Goal: Contribute content: Add original content to the website for others to see

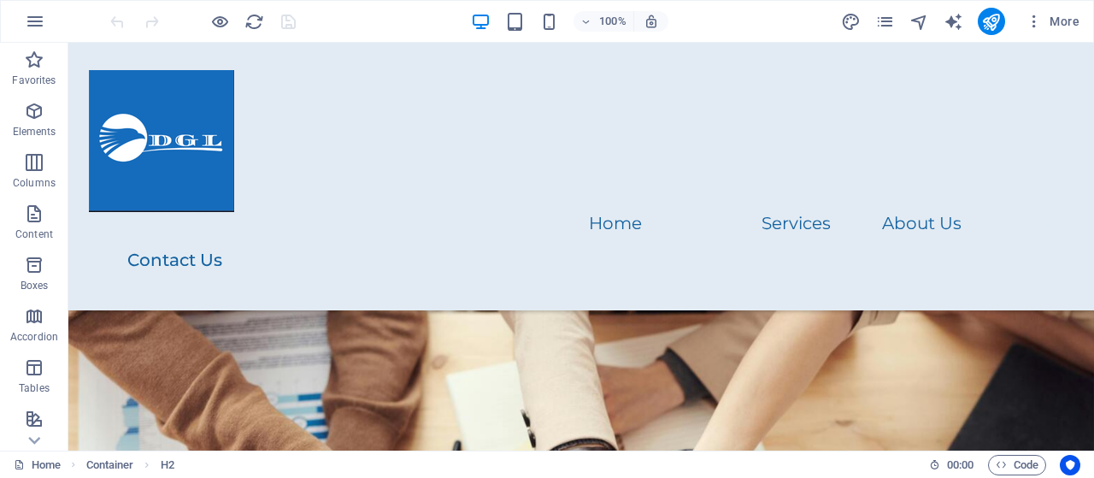
scroll to position [2703, 0]
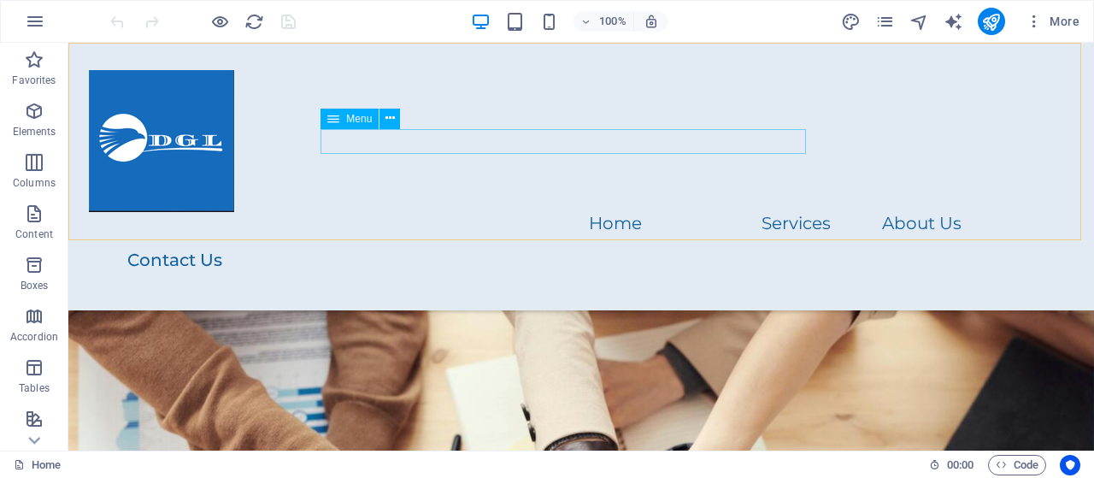
click at [347, 212] on nav "Home Services About Us Pricing" at bounding box center [581, 224] width 985 height 25
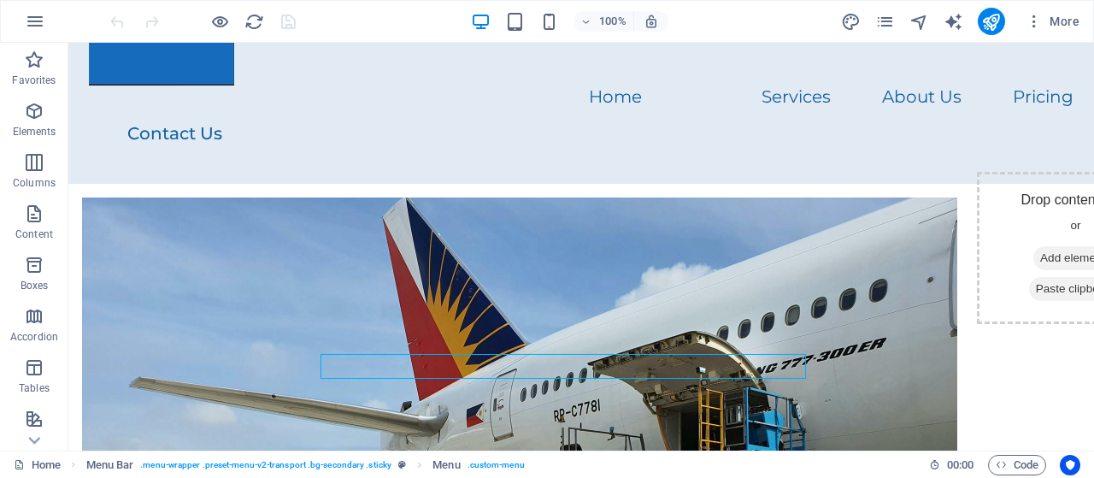
scroll to position [114, 0]
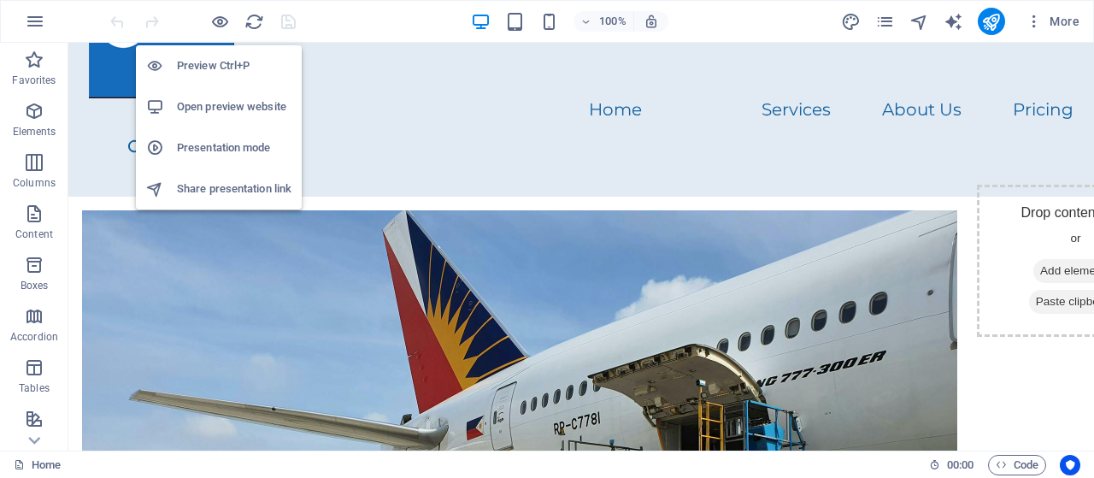
click at [211, 66] on h6 "Preview Ctrl+P" at bounding box center [234, 66] width 115 height 21
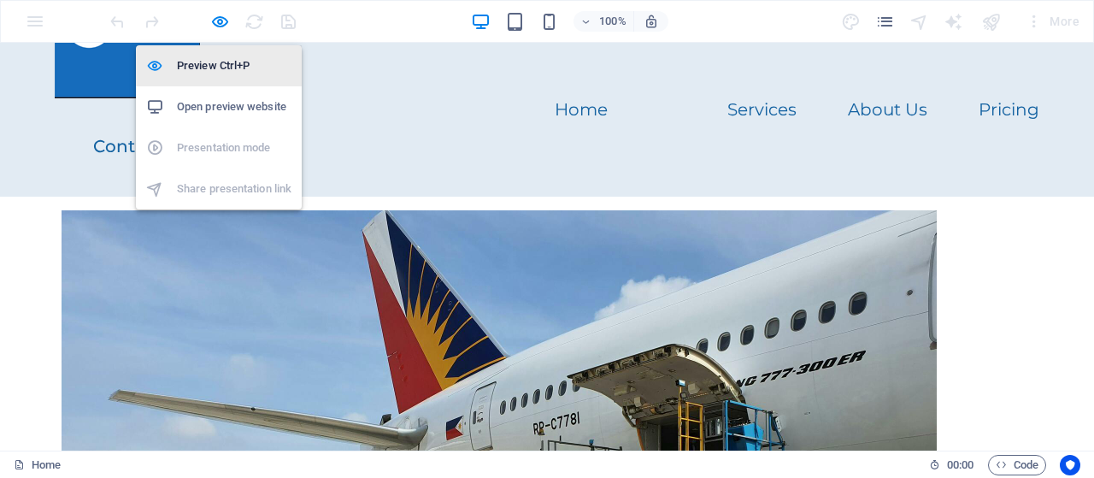
click at [157, 66] on icon at bounding box center [154, 65] width 17 height 17
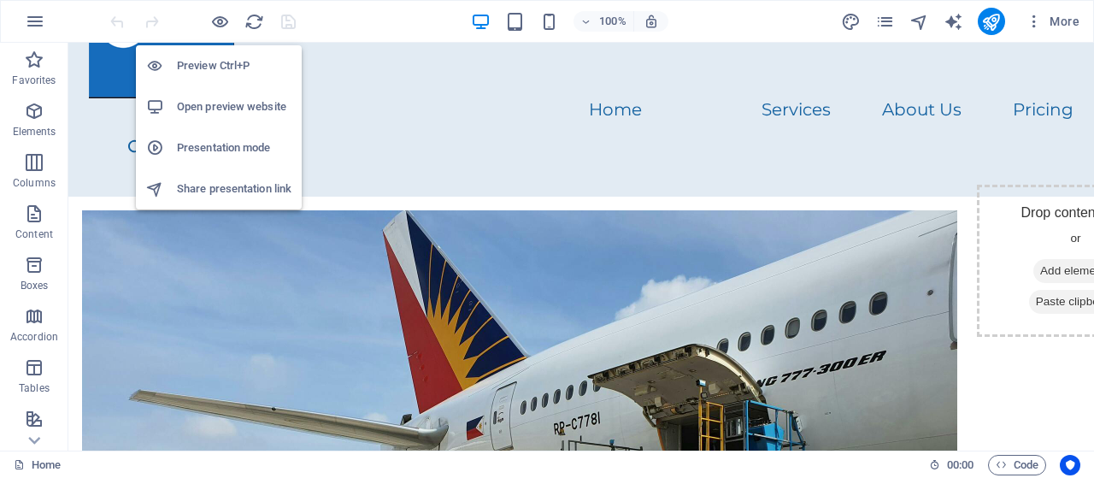
click at [188, 64] on h6 "Preview Ctrl+P" at bounding box center [234, 66] width 115 height 21
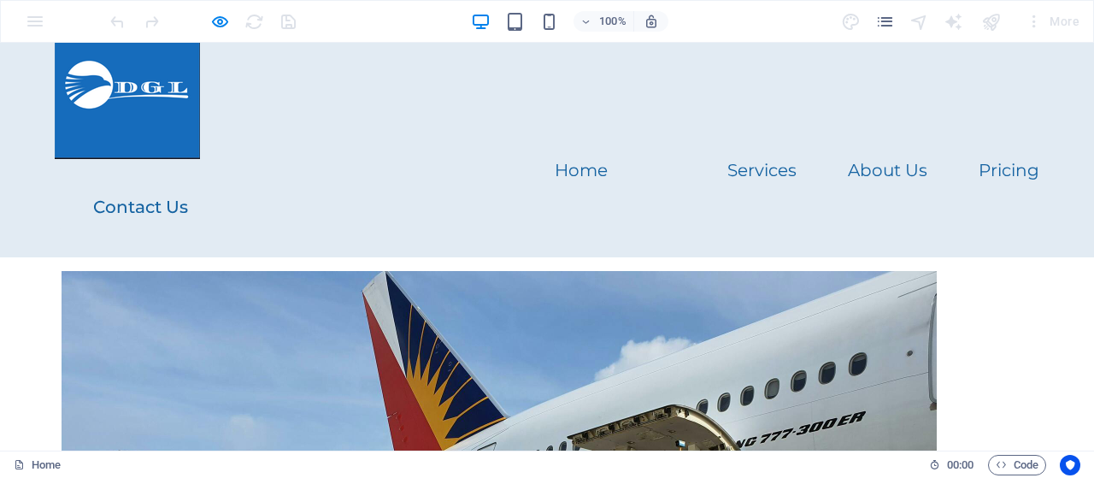
scroll to position [0, 0]
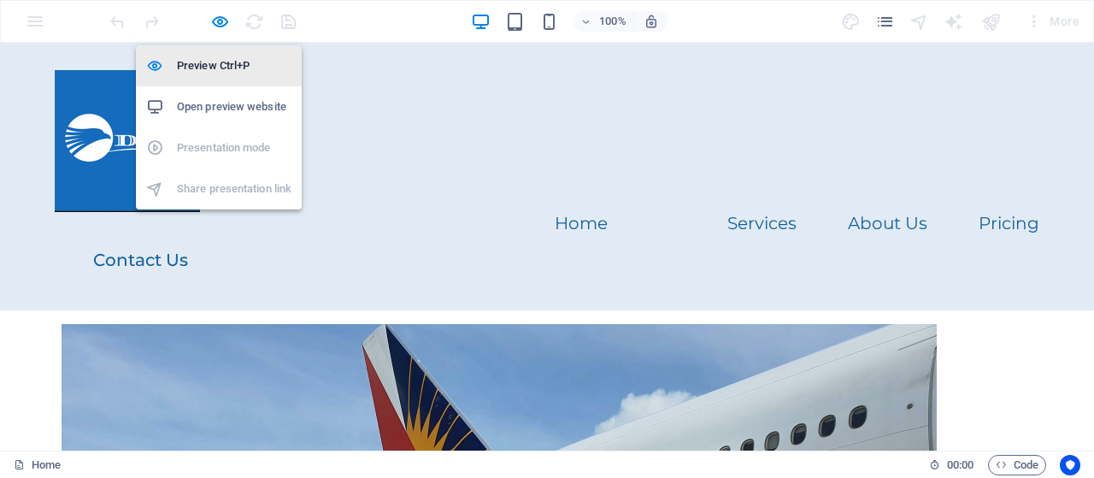
click at [212, 66] on h6 "Preview Ctrl+P" at bounding box center [234, 66] width 115 height 21
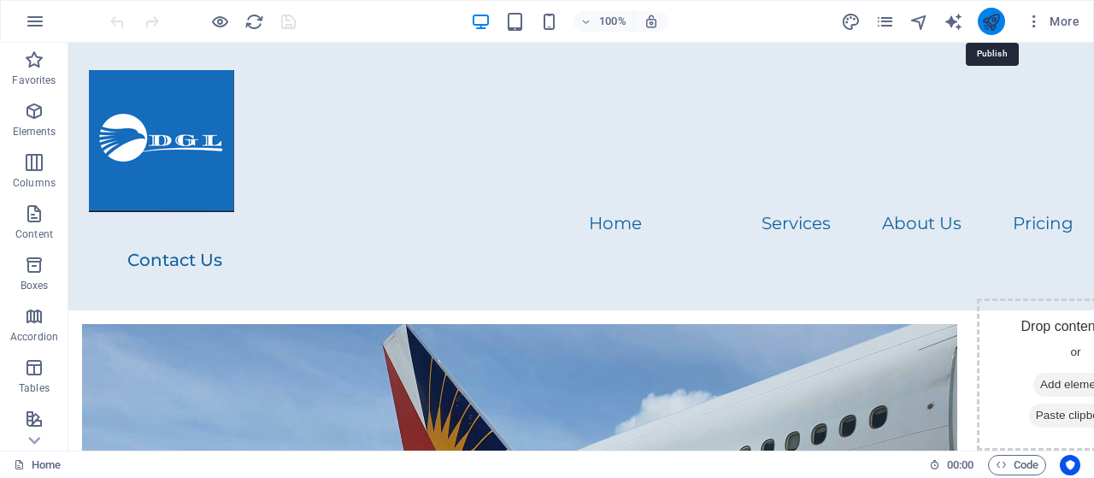
click at [988, 20] on icon "publish" at bounding box center [991, 22] width 20 height 20
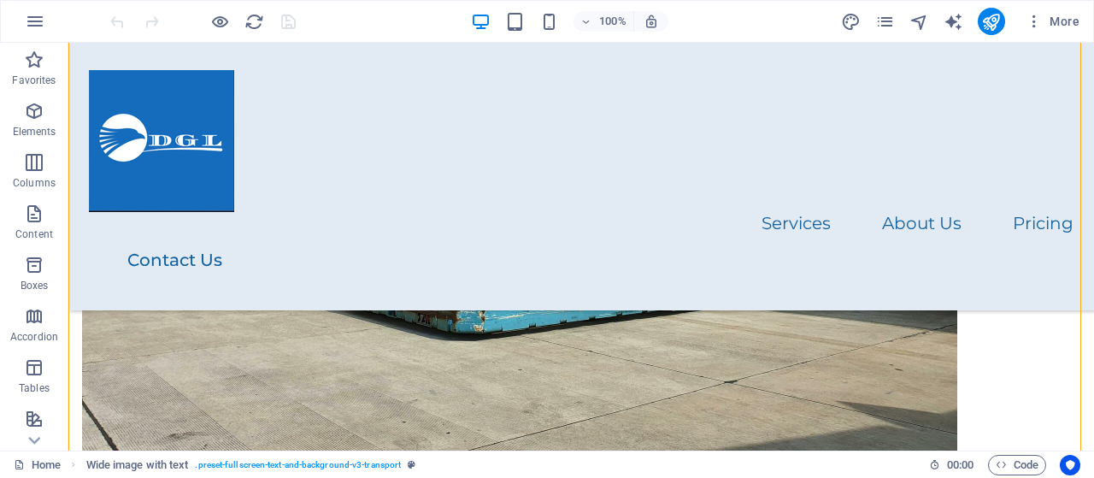
scroll to position [392, 0]
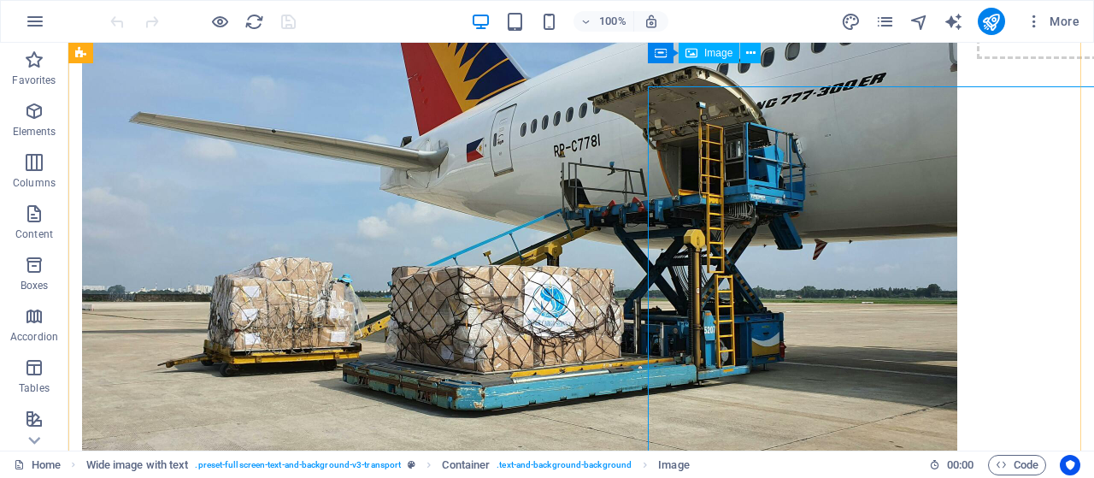
scroll to position [0, 0]
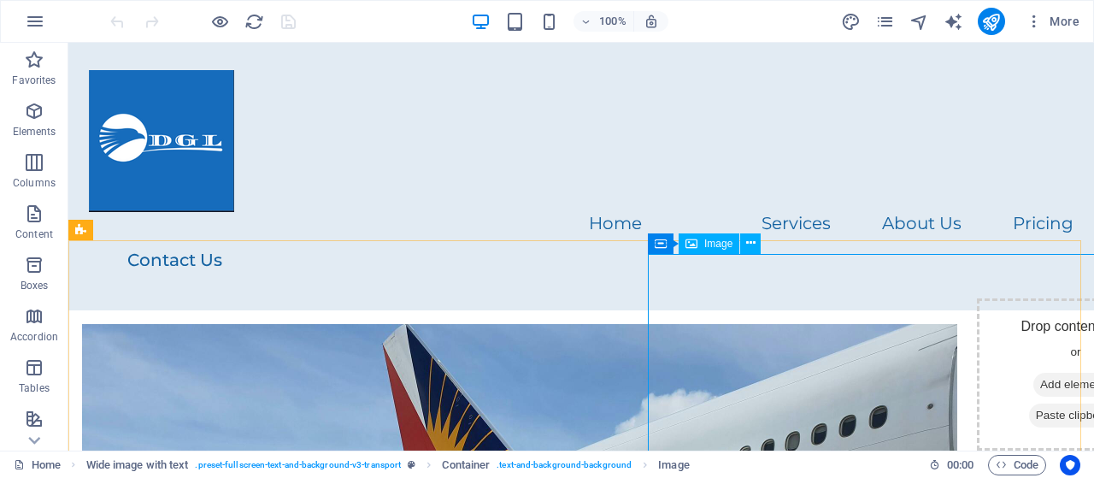
click at [719, 244] on span "Image" at bounding box center [718, 244] width 28 height 10
click at [751, 242] on icon at bounding box center [750, 243] width 9 height 18
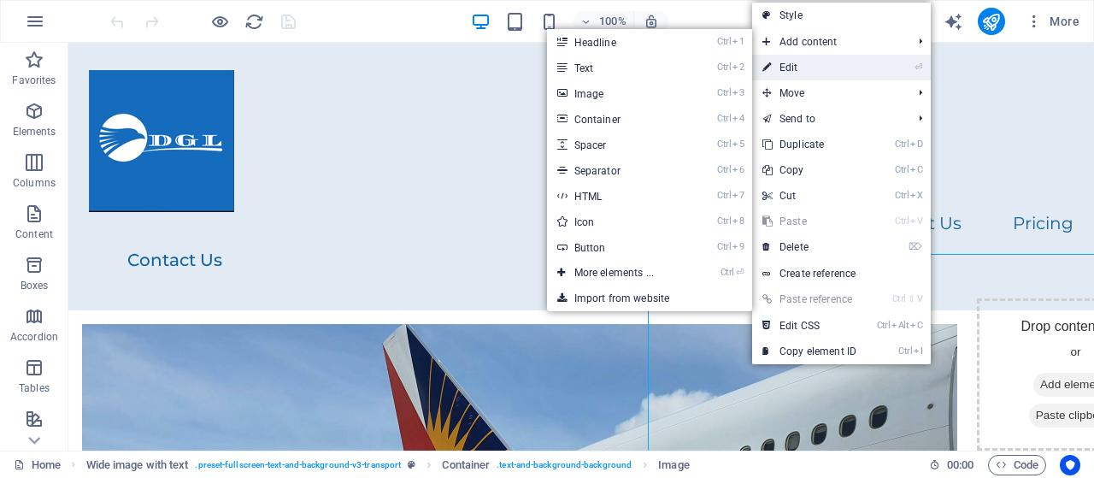
drag, startPoint x: 510, startPoint y: 32, endPoint x: 803, endPoint y: 66, distance: 295.1
click at [803, 66] on link "⏎ Edit" at bounding box center [809, 68] width 115 height 26
select select "px"
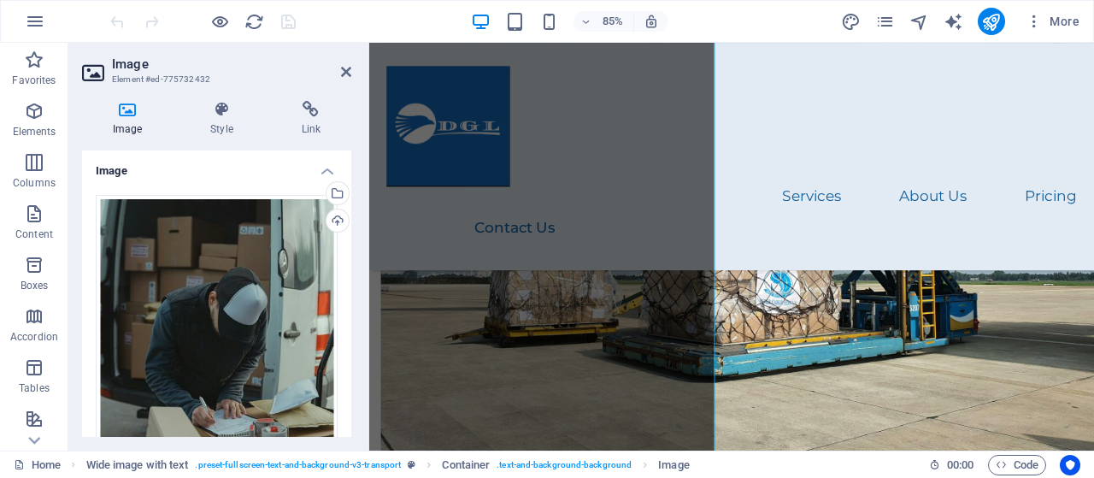
scroll to position [376, 0]
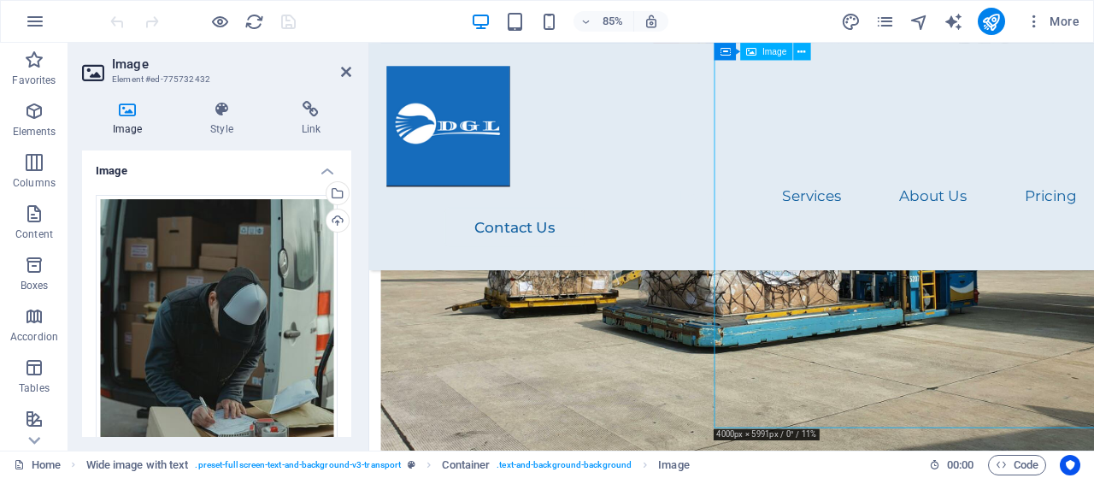
drag, startPoint x: 1011, startPoint y: 406, endPoint x: 1035, endPoint y: 406, distance: 23.9
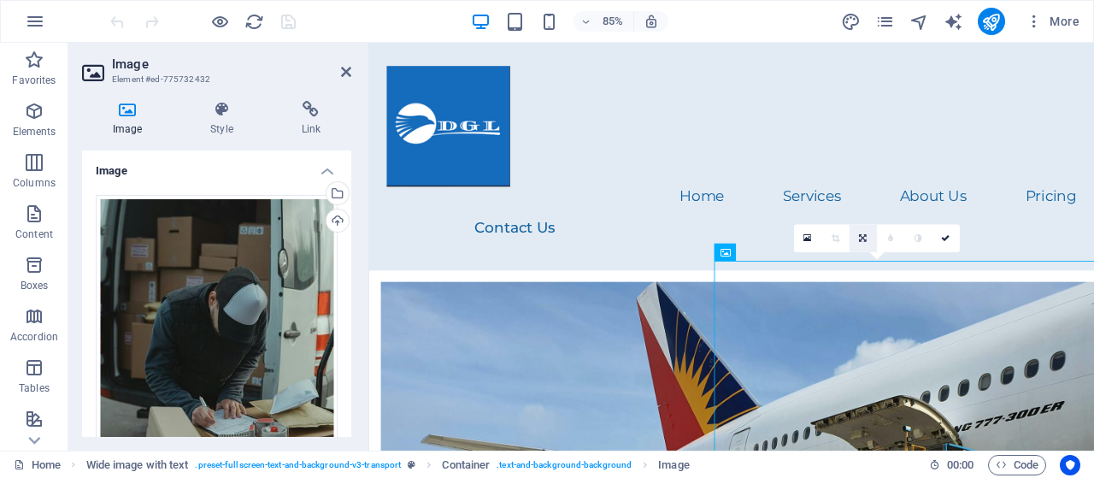
click at [864, 241] on icon at bounding box center [864, 237] width 8 height 9
click at [891, 235] on icon at bounding box center [890, 237] width 7 height 9
click at [863, 239] on icon at bounding box center [863, 237] width 7 height 9
click at [948, 240] on icon at bounding box center [946, 237] width 9 height 9
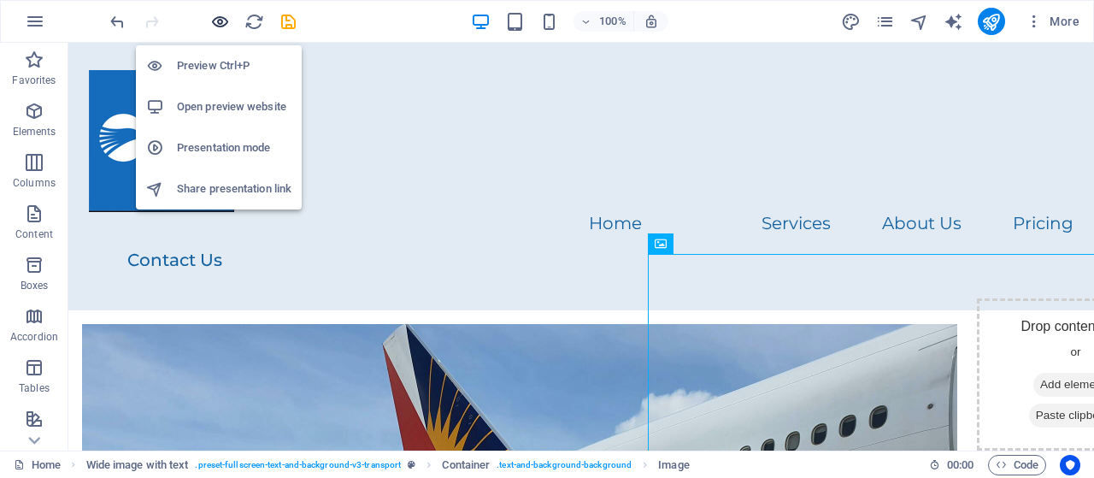
click at [221, 23] on icon "button" at bounding box center [220, 22] width 20 height 20
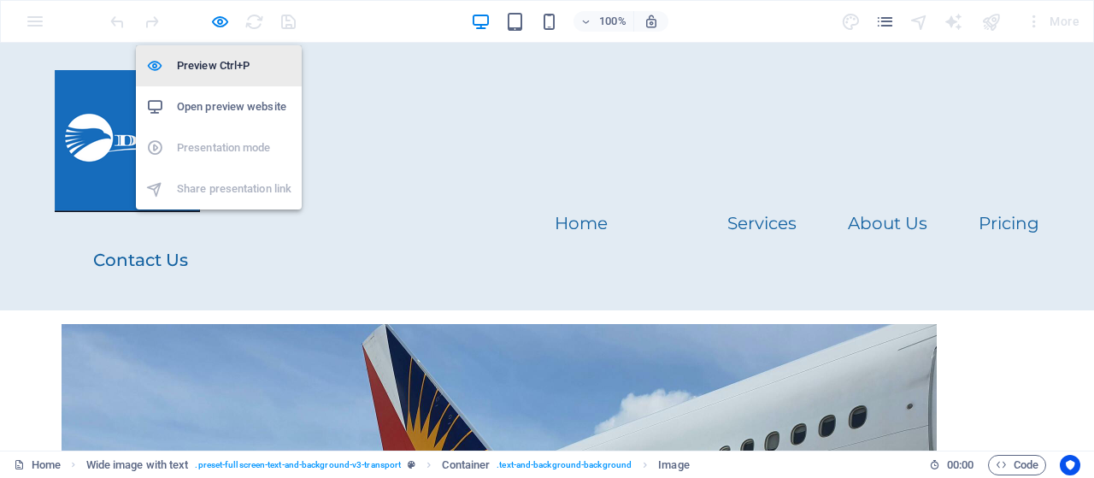
click at [197, 73] on h6 "Preview Ctrl+P" at bounding box center [234, 66] width 115 height 21
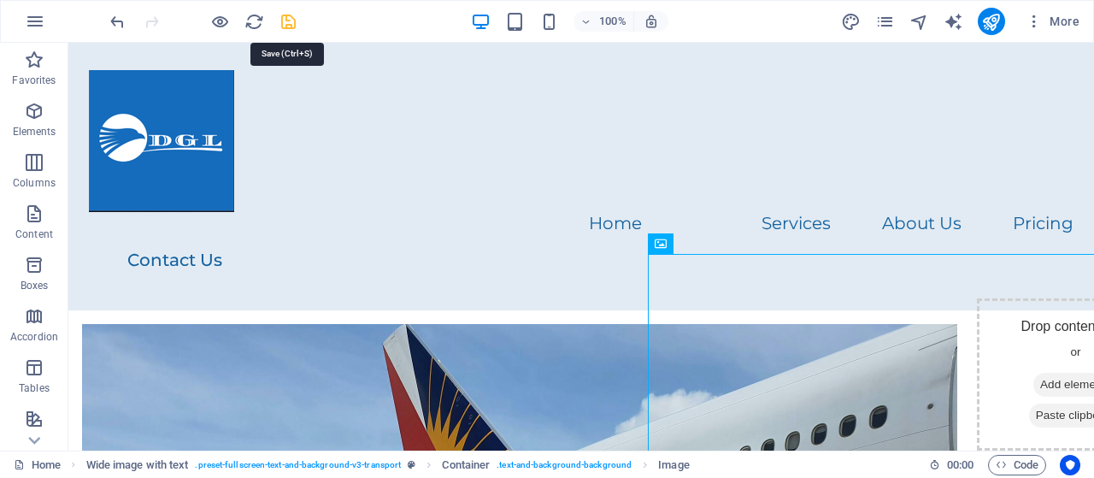
click at [289, 21] on icon "save" at bounding box center [289, 22] width 20 height 20
checkbox input "false"
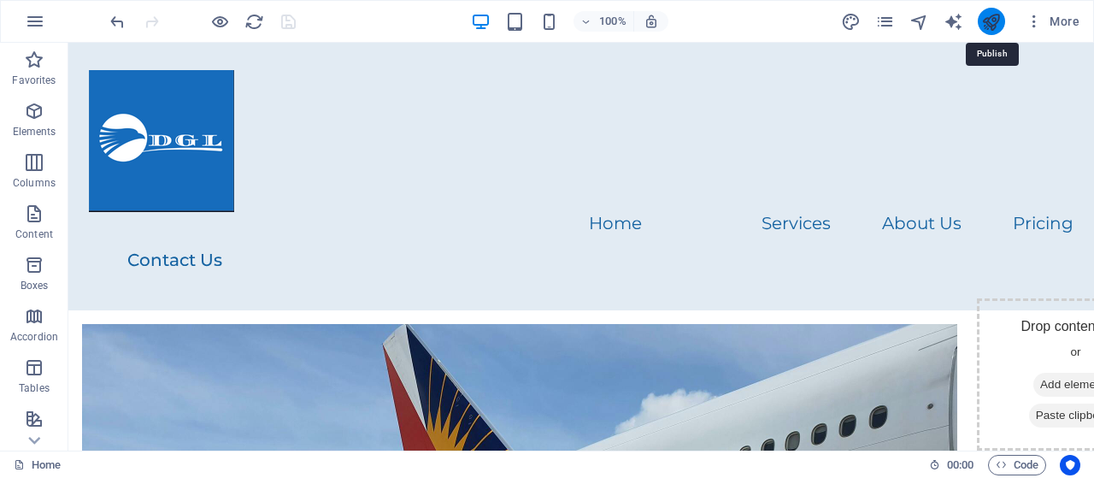
click at [987, 21] on icon "publish" at bounding box center [991, 22] width 20 height 20
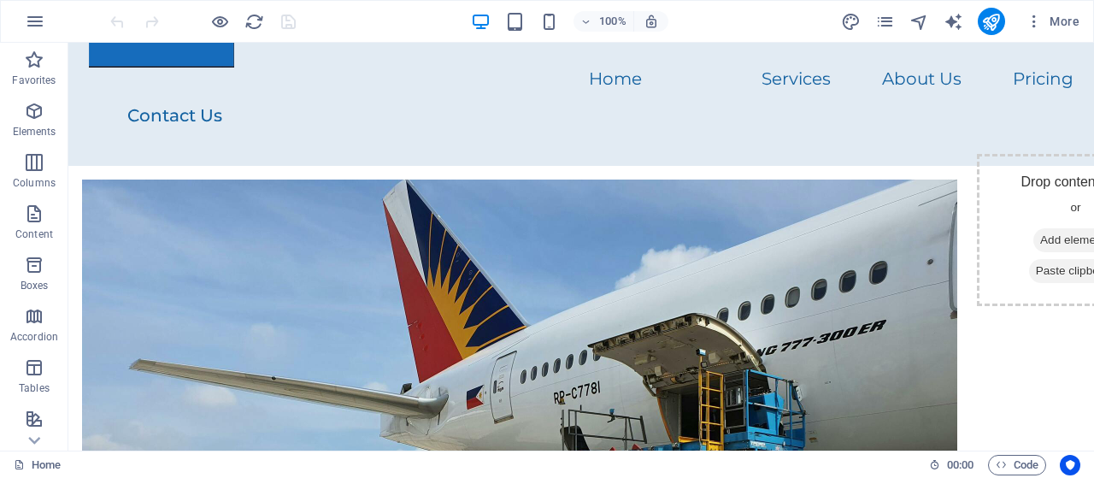
scroll to position [84, 0]
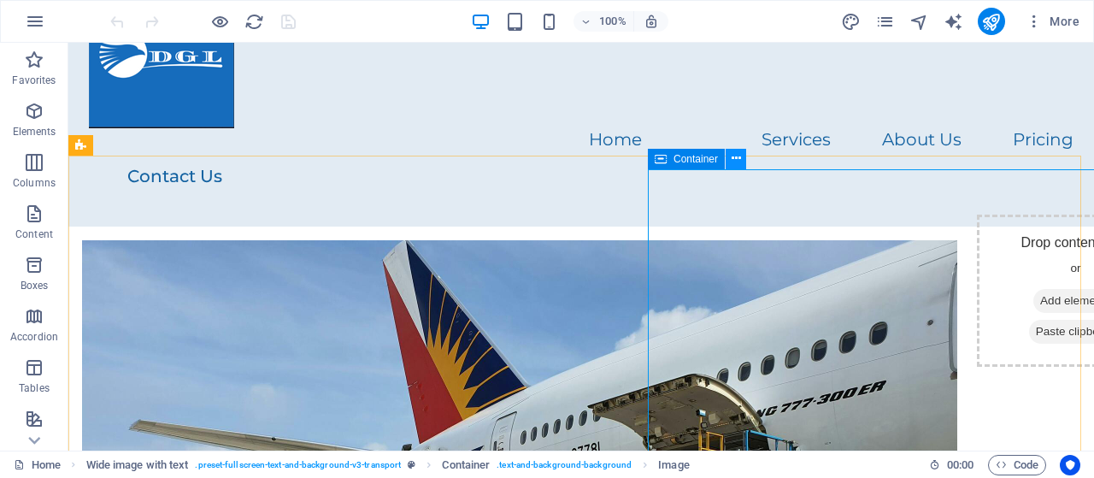
click at [737, 160] on icon at bounding box center [736, 159] width 9 height 18
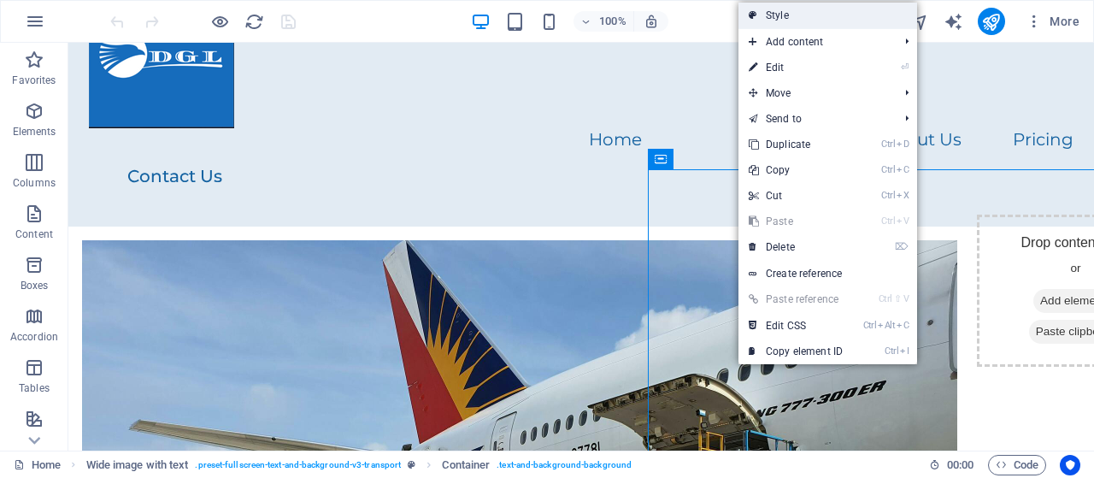
click at [787, 16] on link "Style" at bounding box center [828, 16] width 179 height 26
select select "%"
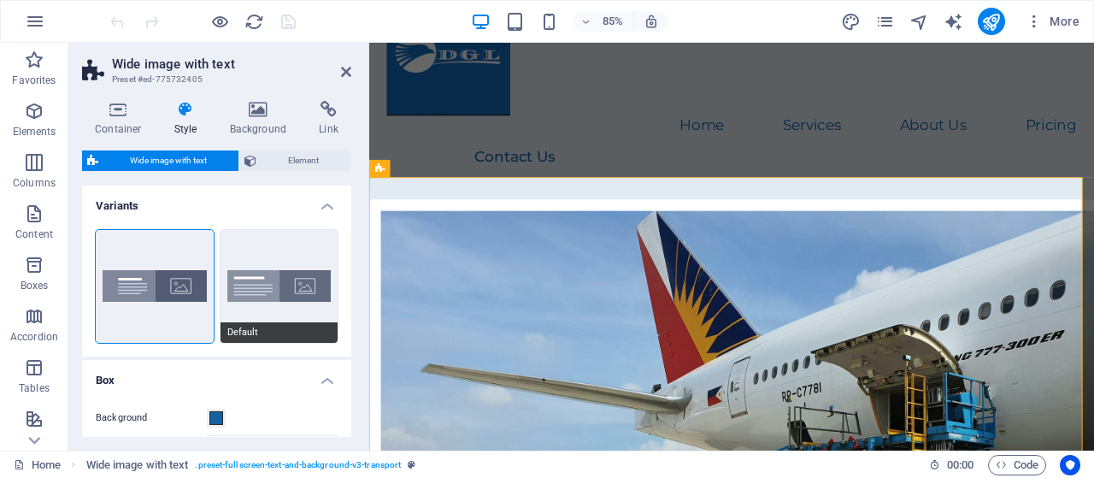
click at [289, 276] on button "Default" at bounding box center [280, 286] width 118 height 113
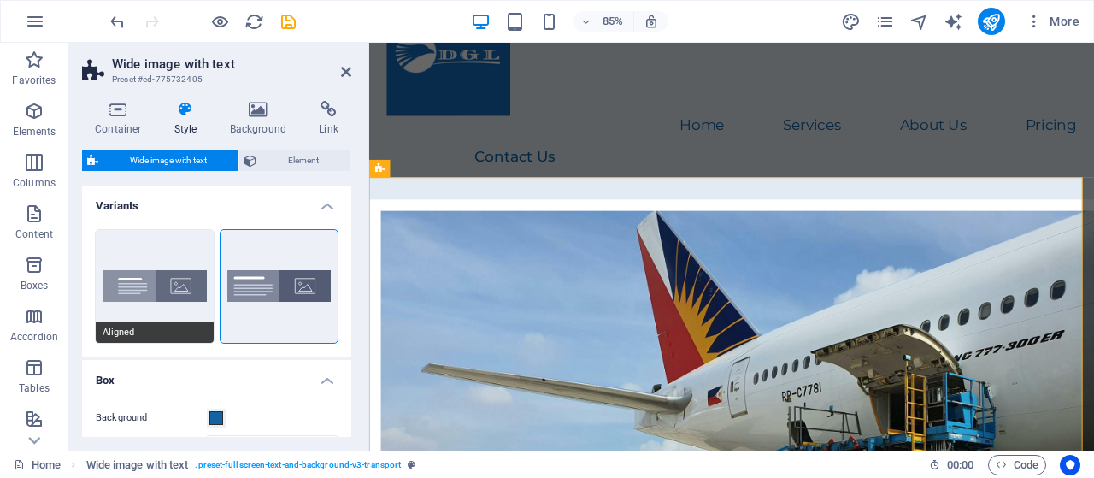
click at [156, 281] on button "Aligned" at bounding box center [155, 286] width 118 height 113
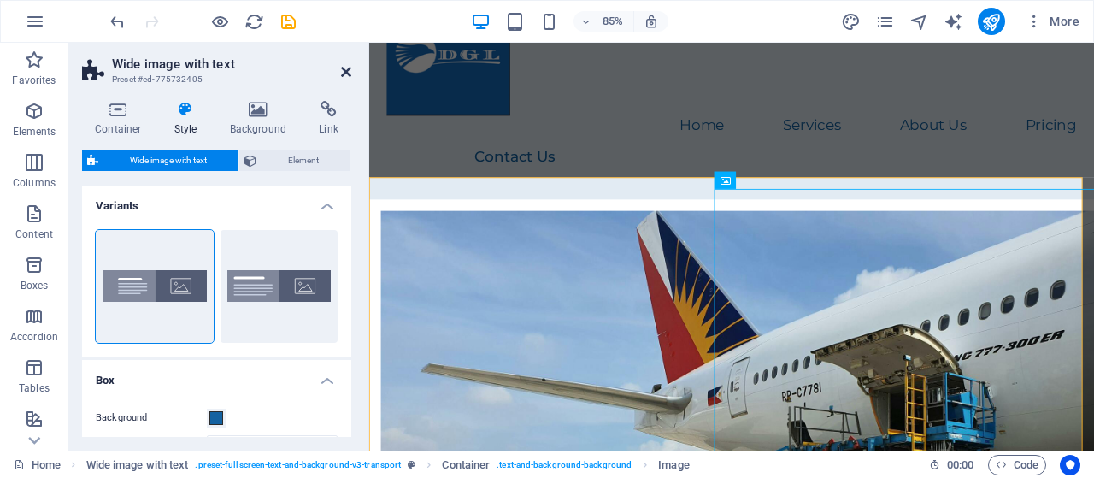
click at [345, 69] on icon at bounding box center [346, 72] width 10 height 14
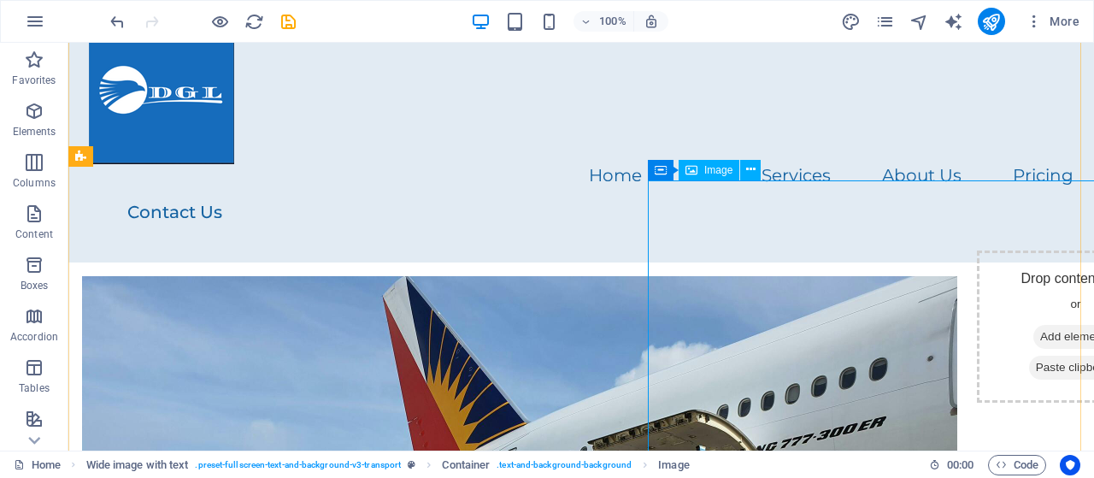
scroll to position [0, 0]
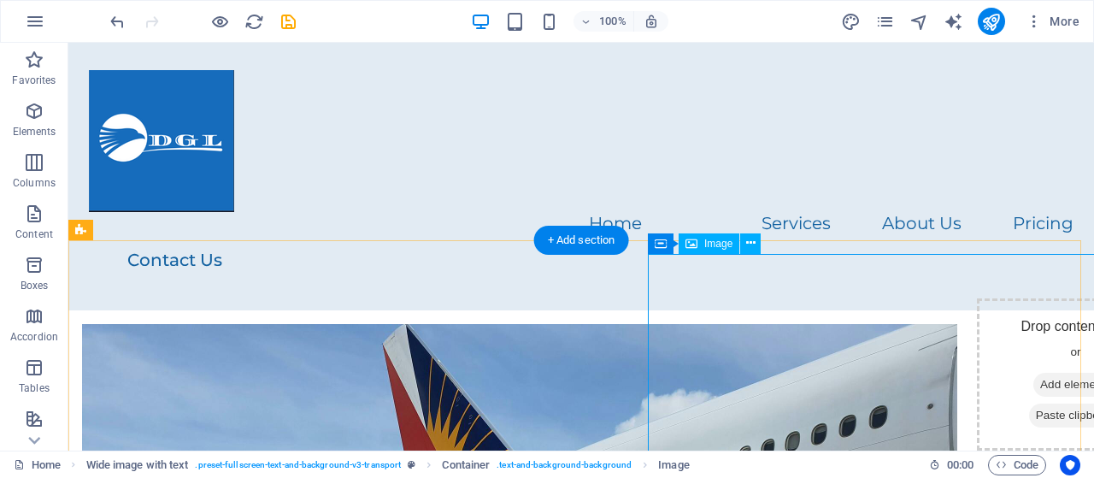
click at [711, 247] on span "Image" at bounding box center [718, 244] width 28 height 10
click at [751, 245] on icon at bounding box center [750, 243] width 9 height 18
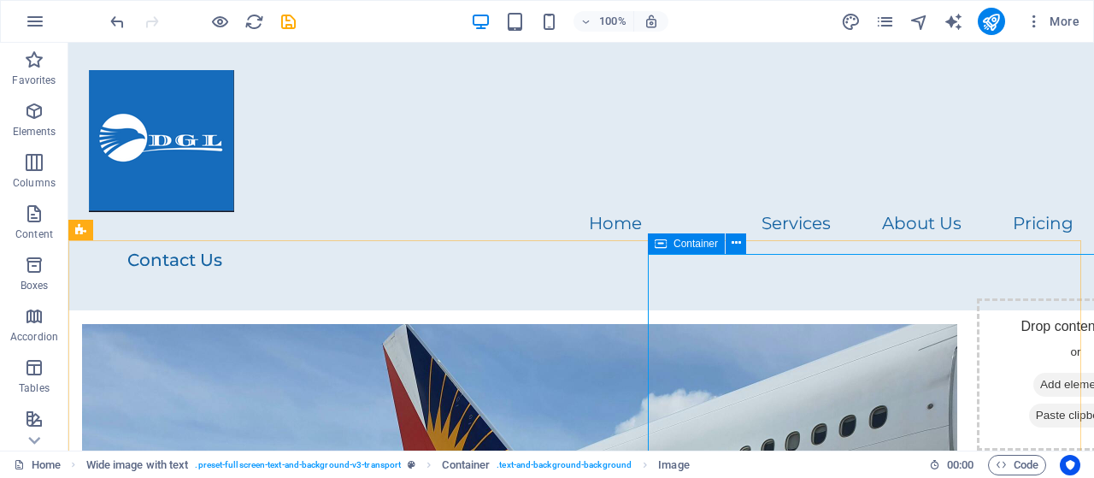
click at [663, 246] on icon at bounding box center [661, 243] width 12 height 21
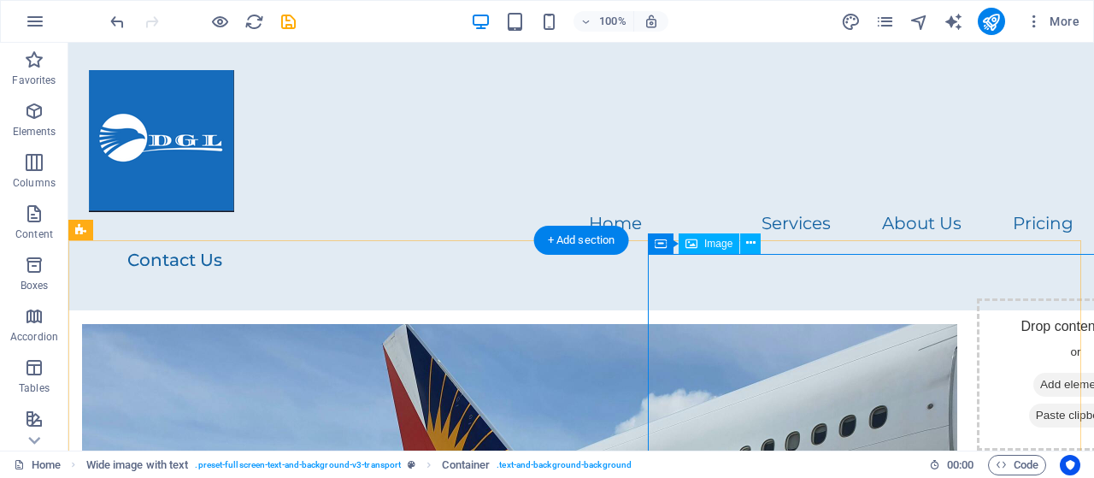
click at [754, 243] on icon at bounding box center [750, 243] width 9 height 18
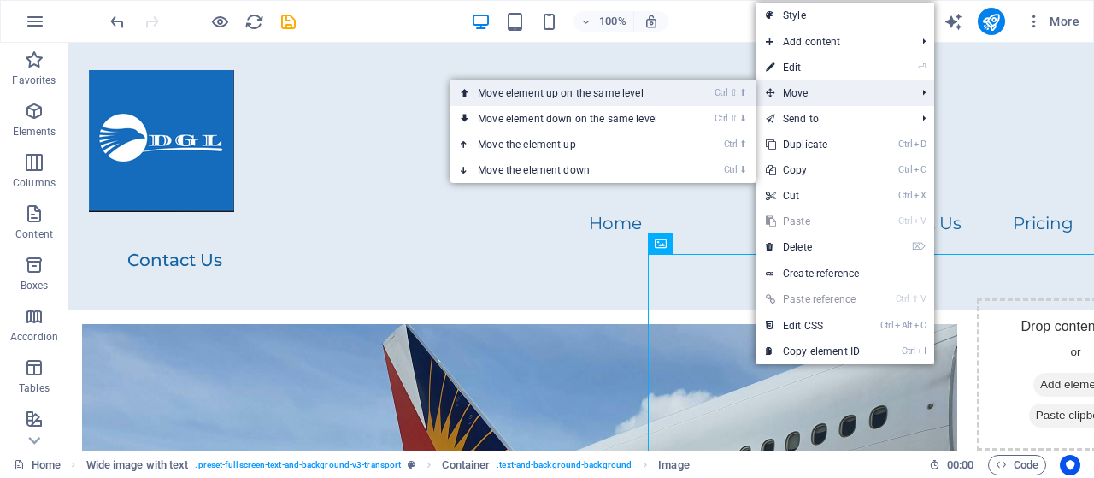
click at [614, 91] on link "Ctrl ⇧ ⬆ Move element up on the same level" at bounding box center [571, 93] width 241 height 26
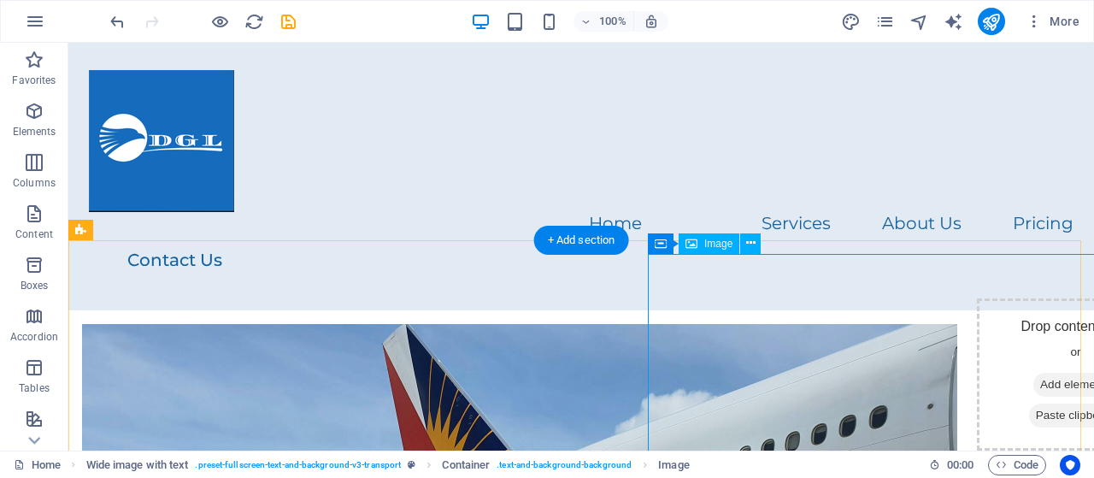
click at [752, 244] on icon at bounding box center [750, 243] width 9 height 18
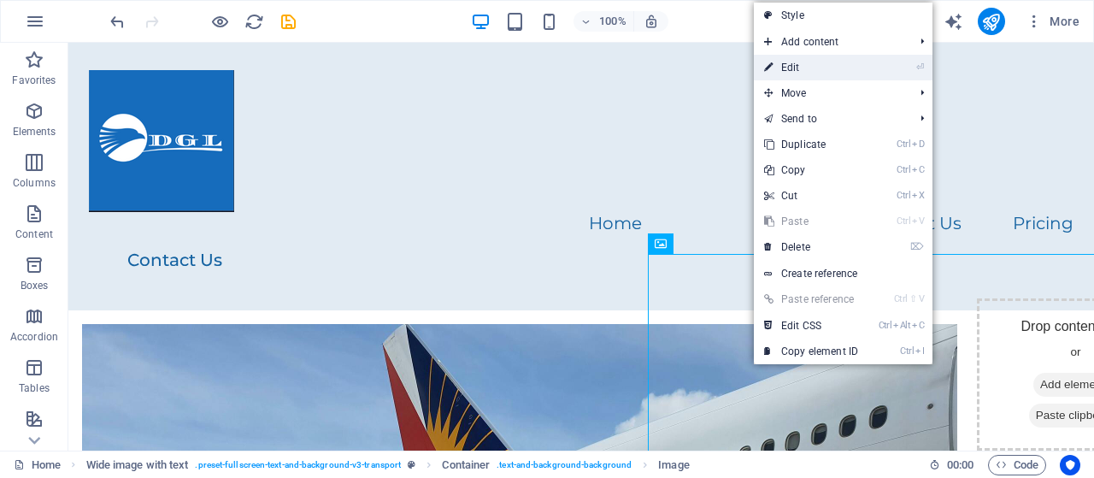
click at [875, 68] on li "⏎ Edit" at bounding box center [843, 68] width 179 height 26
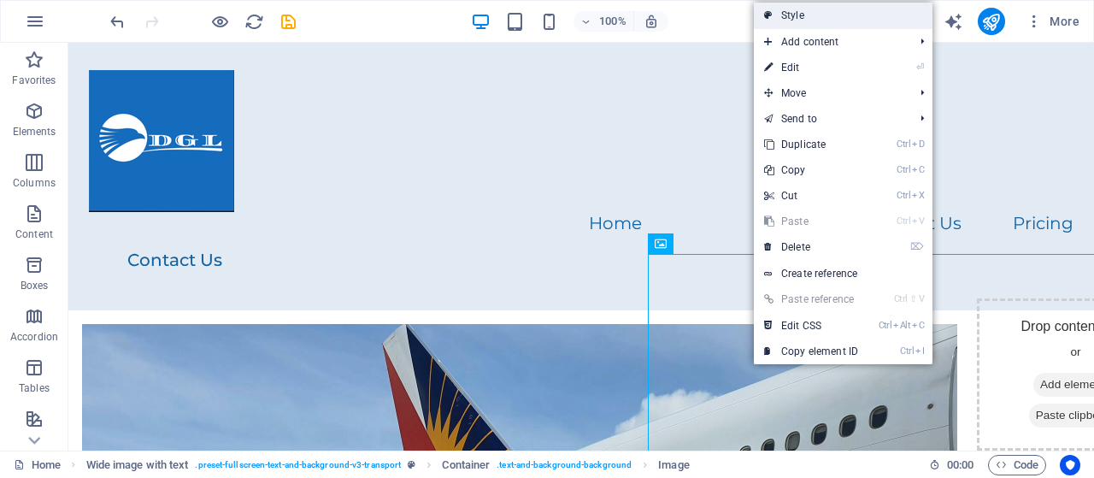
click at [816, 12] on link "Style" at bounding box center [843, 16] width 179 height 26
select select "%"
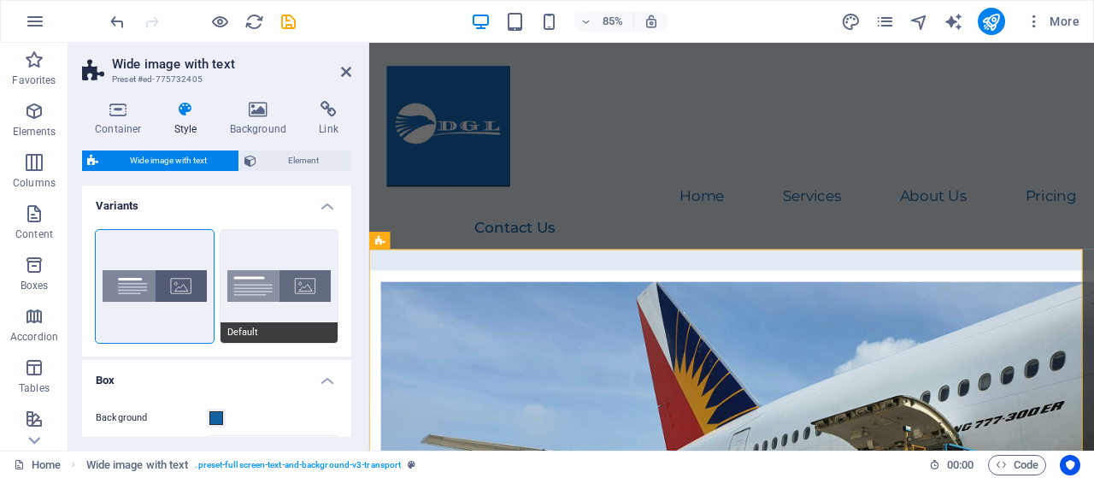
click at [256, 284] on button "Default" at bounding box center [280, 286] width 118 height 113
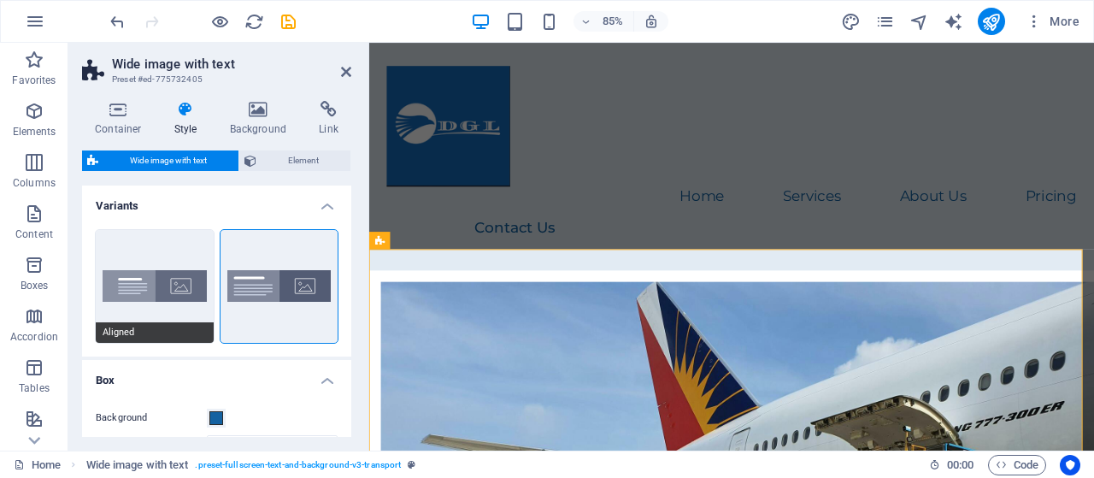
click at [161, 280] on button "Aligned" at bounding box center [155, 286] width 118 height 113
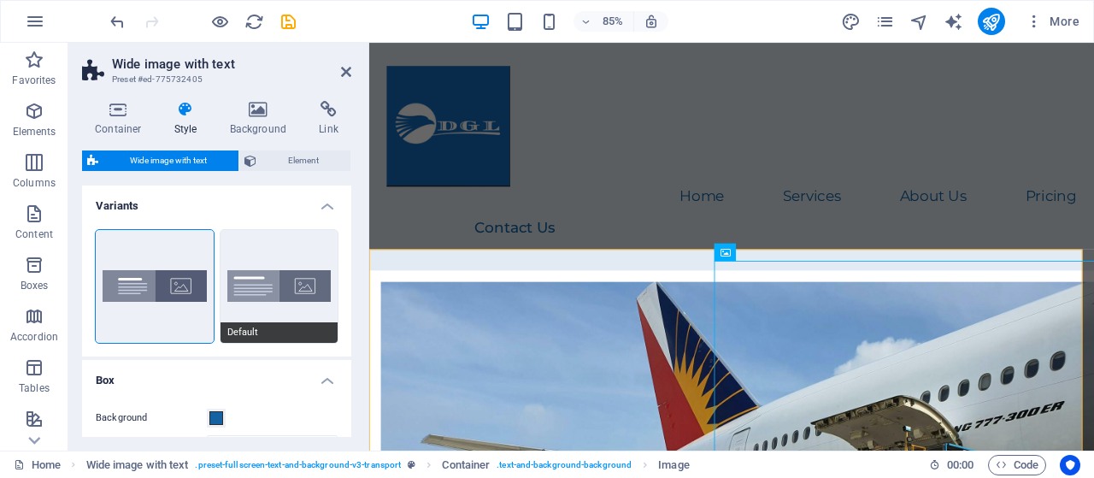
click at [294, 285] on button "Default" at bounding box center [280, 286] width 118 height 113
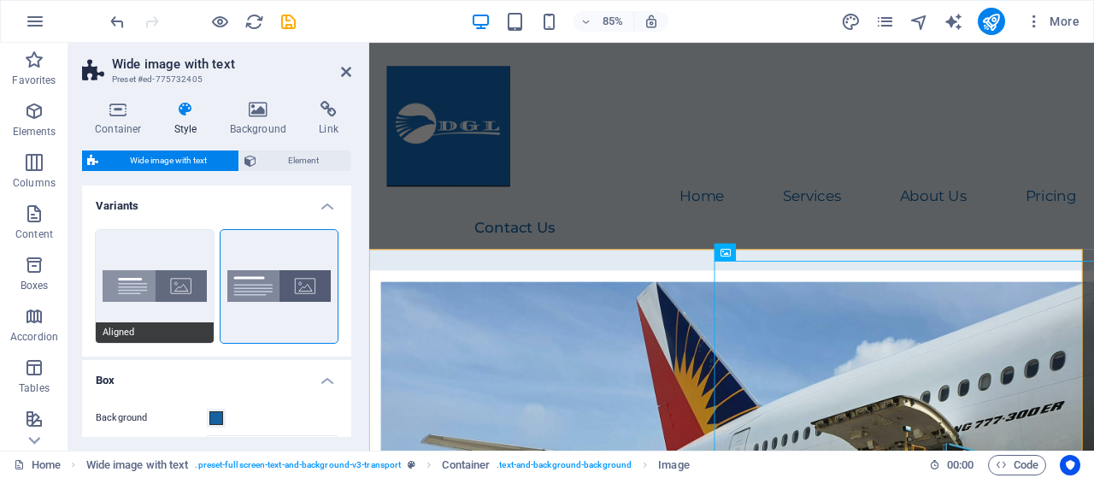
click at [115, 334] on span "Aligned" at bounding box center [155, 332] width 118 height 21
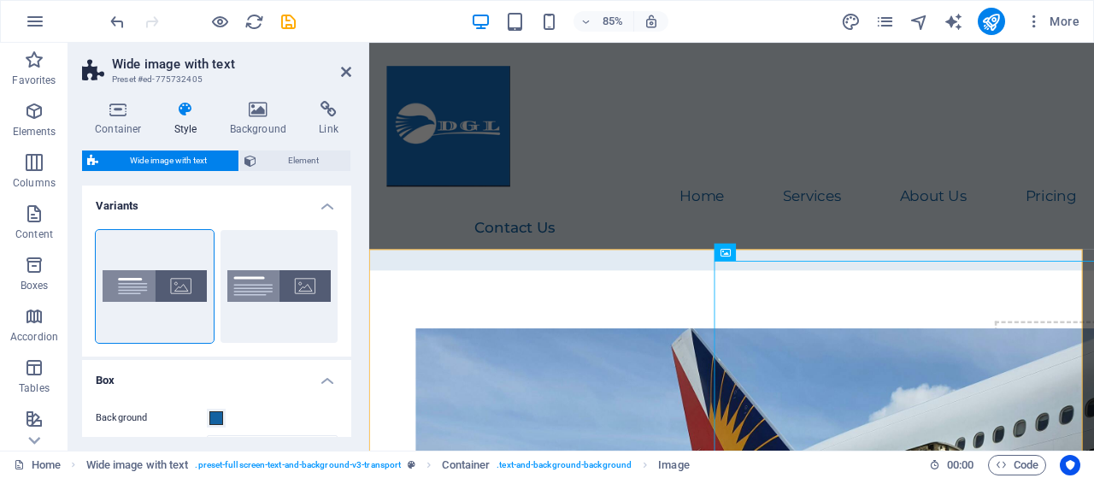
click at [352, 70] on aside "Wide image with text Preset #ed-775732405 Container Style Background Link Size …" at bounding box center [218, 247] width 301 height 408
click at [347, 73] on icon at bounding box center [346, 72] width 10 height 14
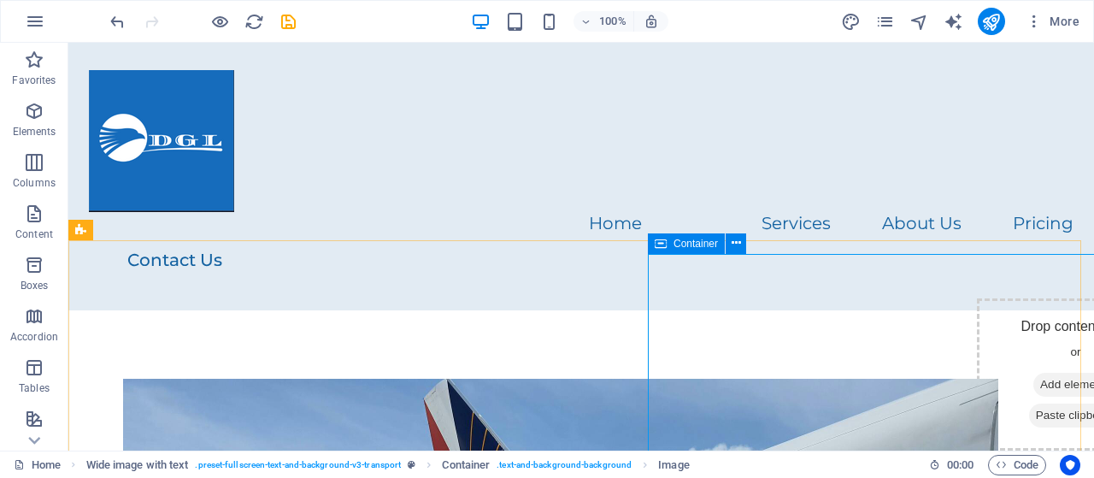
click at [686, 244] on span "Container" at bounding box center [696, 244] width 44 height 10
click at [660, 244] on icon at bounding box center [661, 243] width 12 height 21
click at [737, 240] on icon at bounding box center [736, 243] width 9 height 18
click at [754, 245] on icon at bounding box center [750, 243] width 9 height 18
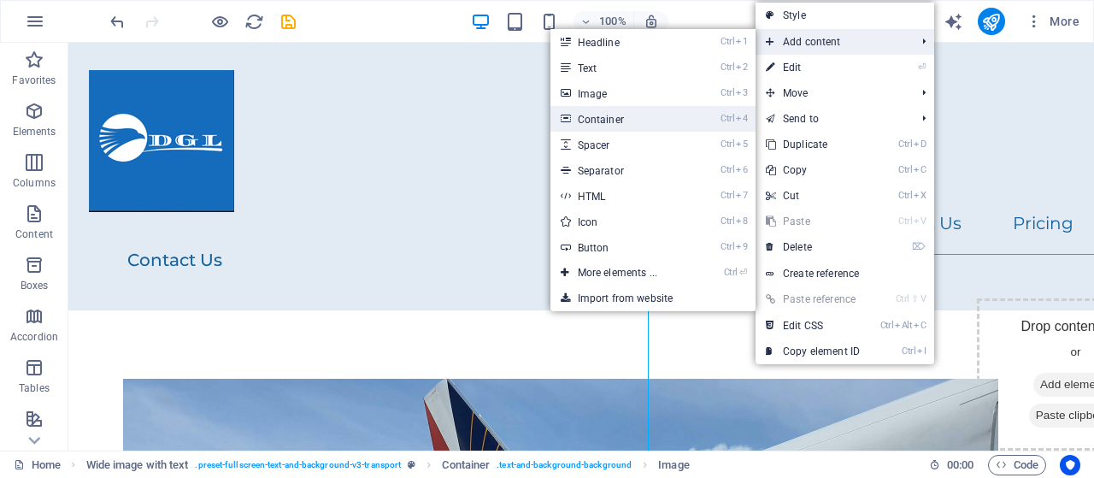
click at [599, 118] on link "Ctrl 4 Container" at bounding box center [621, 119] width 141 height 26
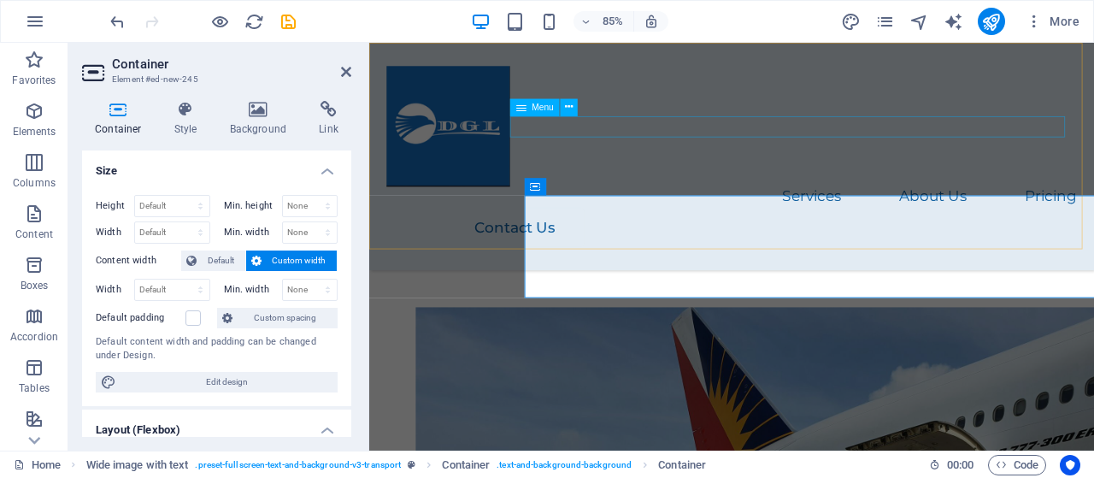
scroll to position [650, 0]
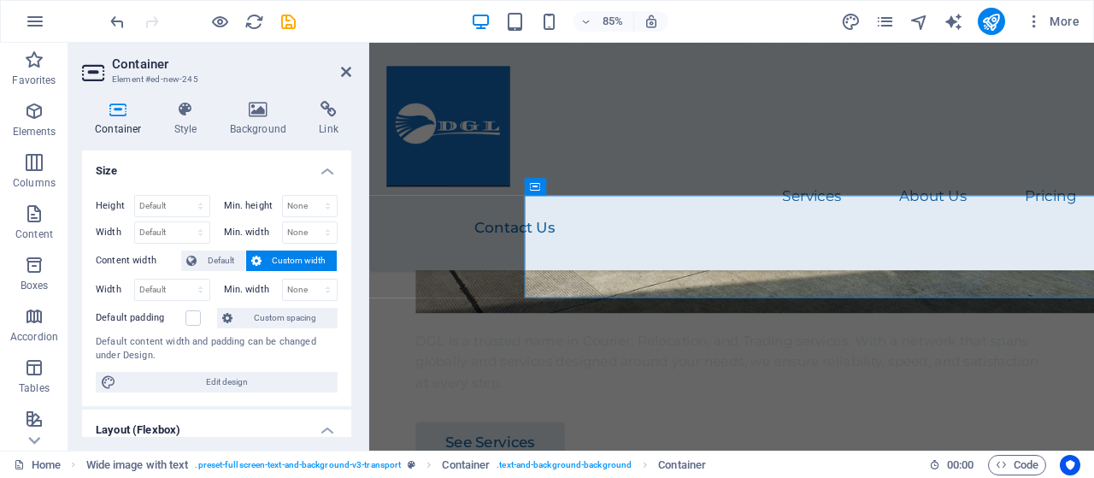
click at [270, 257] on span "Custom width" at bounding box center [300, 260] width 66 height 21
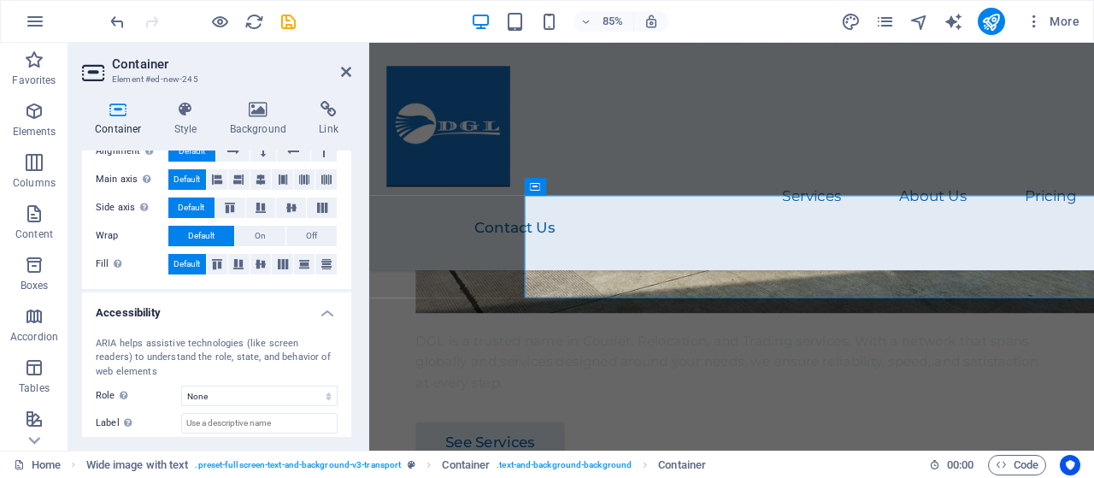
scroll to position [0, 0]
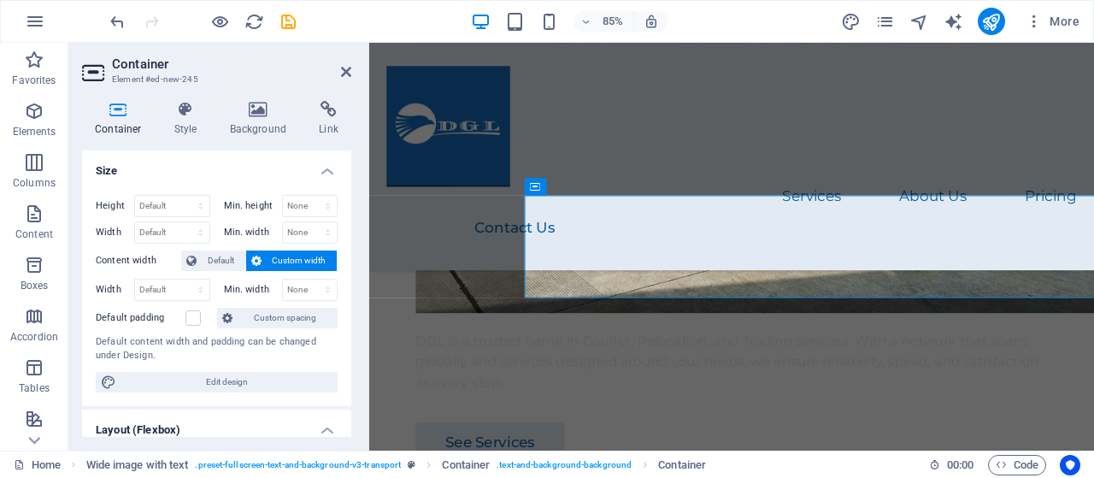
click at [286, 257] on span "Custom width" at bounding box center [300, 260] width 66 height 21
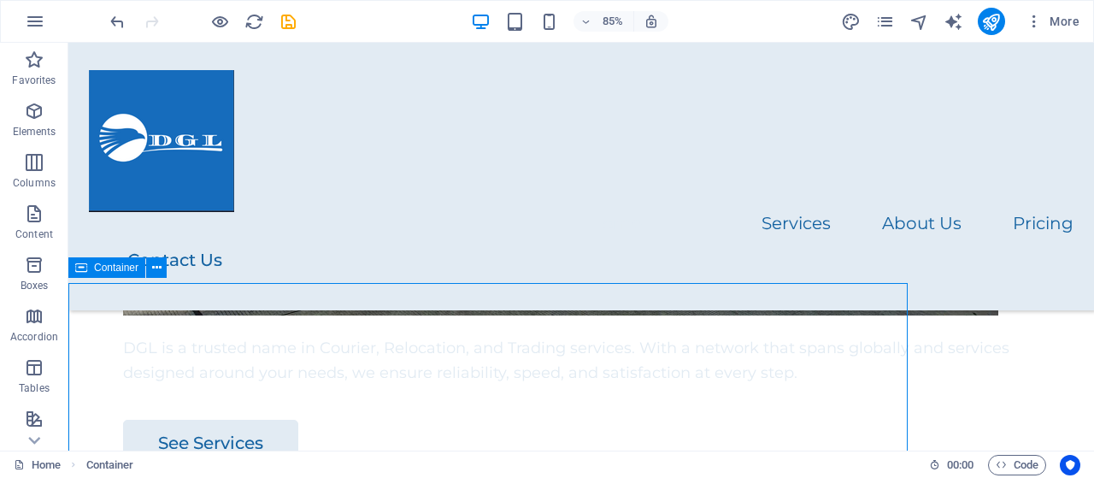
scroll to position [669, 0]
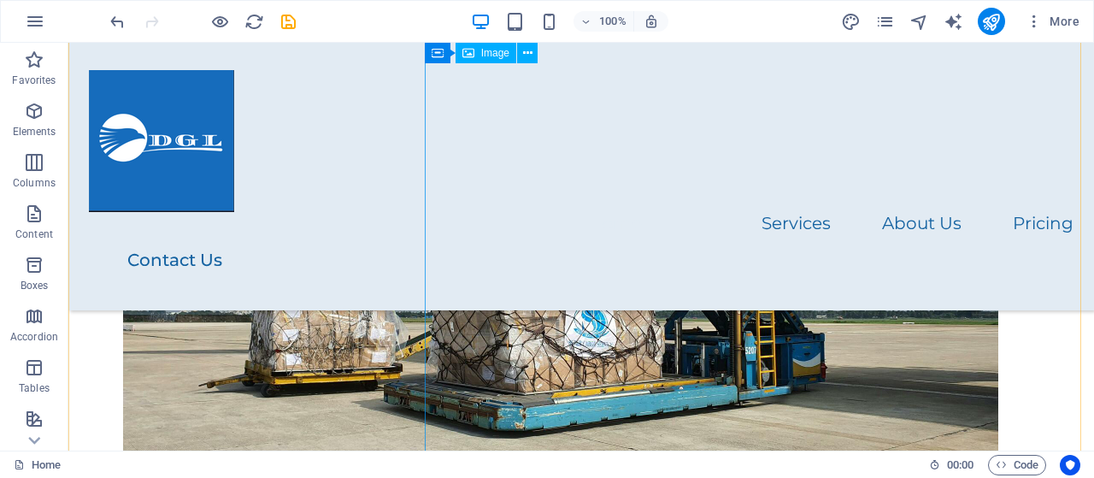
scroll to position [0, 0]
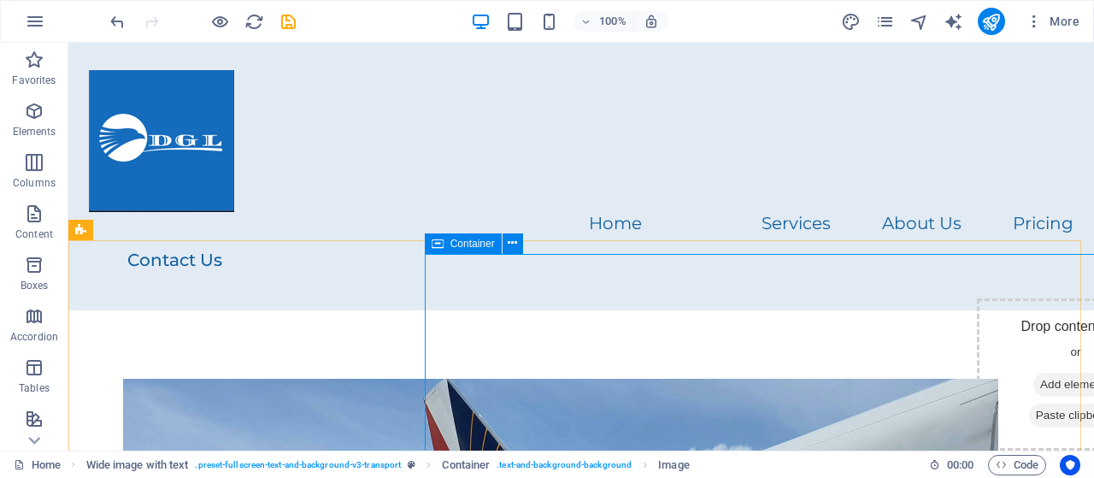
click at [440, 244] on icon at bounding box center [438, 243] width 12 height 21
click at [465, 240] on span "Container" at bounding box center [473, 244] width 44 height 10
drag, startPoint x: 465, startPoint y: 240, endPoint x: 161, endPoint y: 234, distance: 304.4
click at [465, 240] on span "Container" at bounding box center [473, 244] width 44 height 10
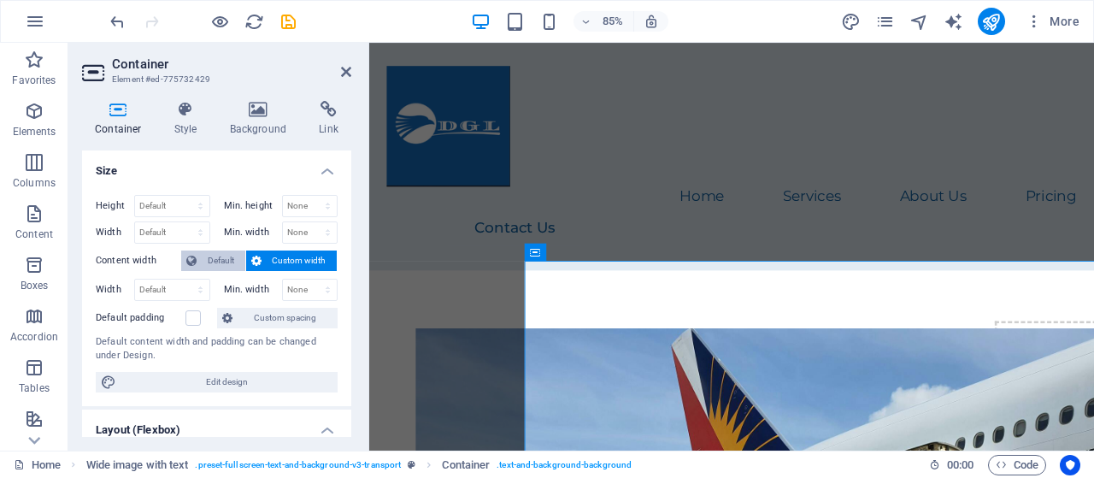
click at [218, 256] on span "Default" at bounding box center [221, 260] width 38 height 21
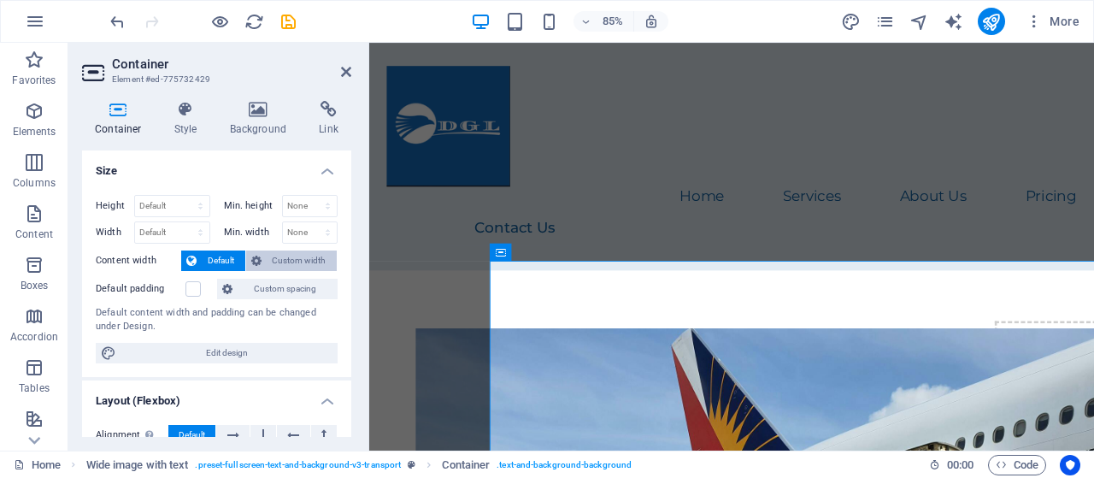
click at [282, 259] on span "Custom width" at bounding box center [300, 260] width 66 height 21
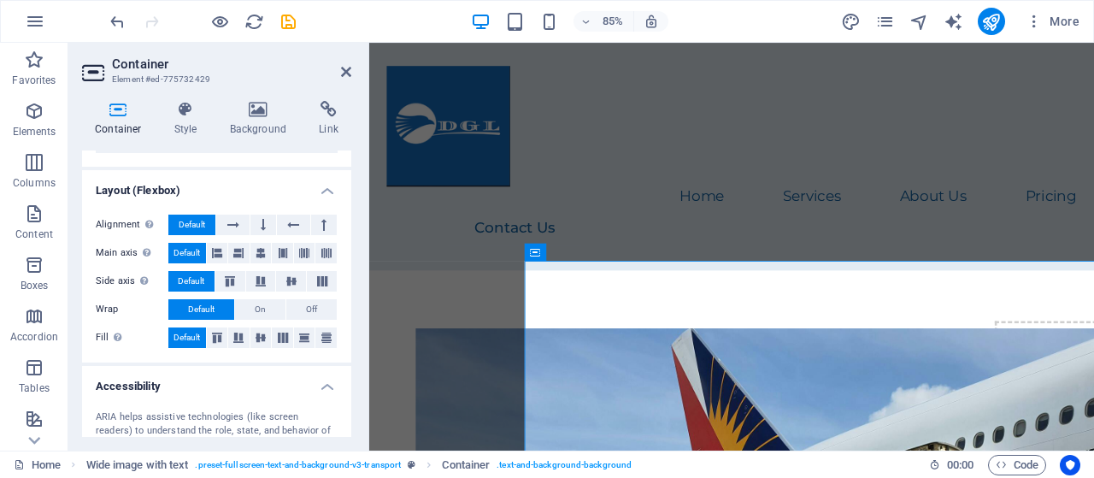
scroll to position [233, 0]
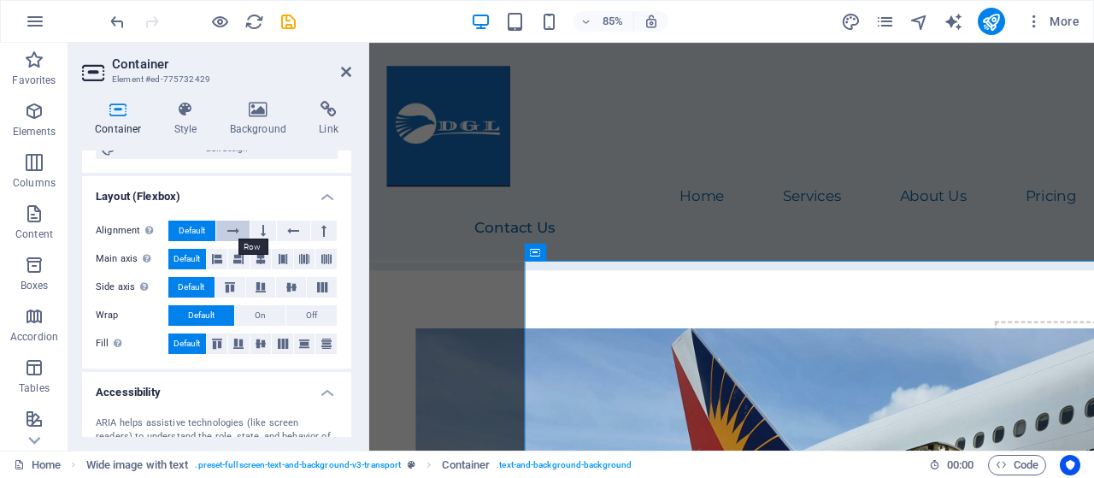
click at [233, 226] on icon at bounding box center [233, 231] width 12 height 21
click at [344, 71] on icon at bounding box center [346, 72] width 10 height 14
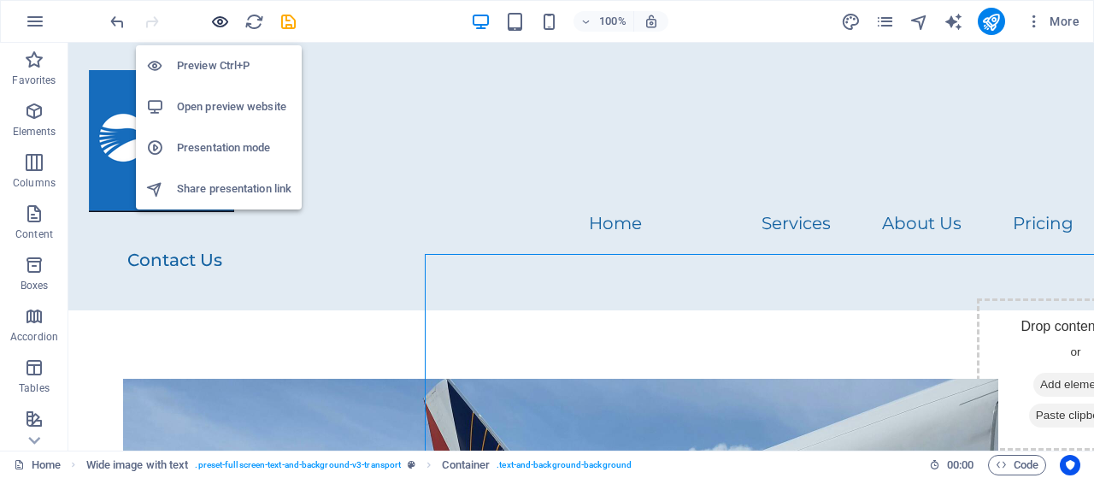
click at [217, 23] on icon "button" at bounding box center [220, 22] width 20 height 20
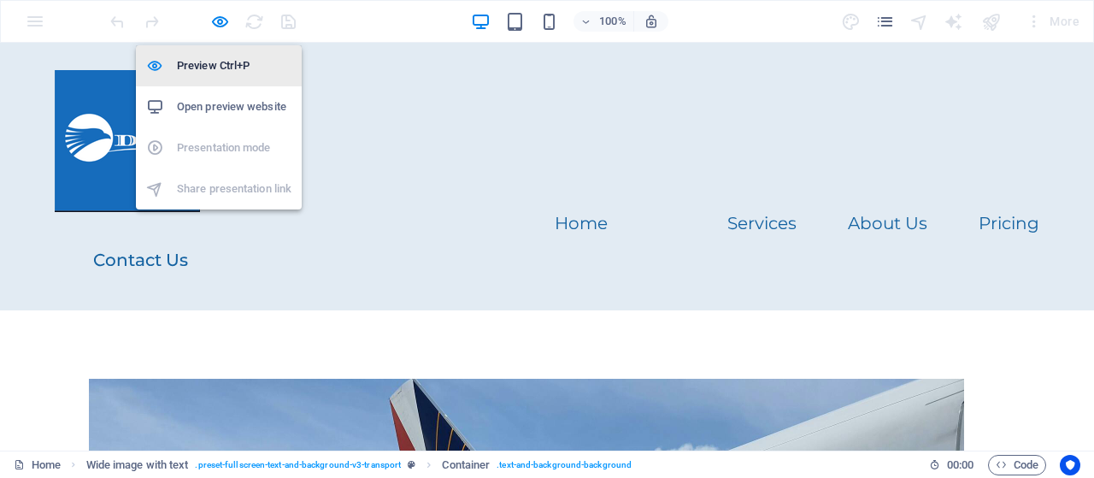
click at [214, 69] on h6 "Preview Ctrl+P" at bounding box center [234, 66] width 115 height 21
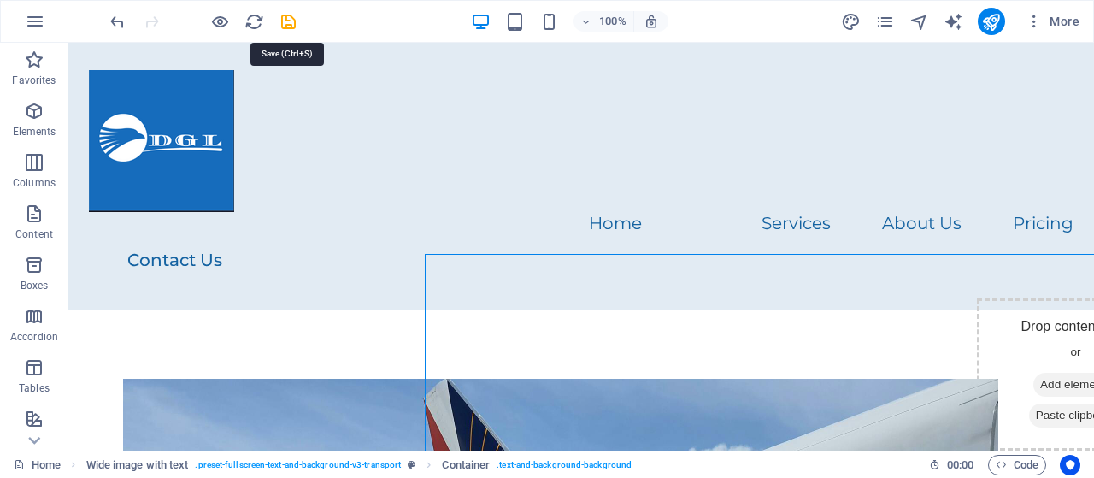
click at [290, 20] on icon "save" at bounding box center [289, 22] width 20 height 20
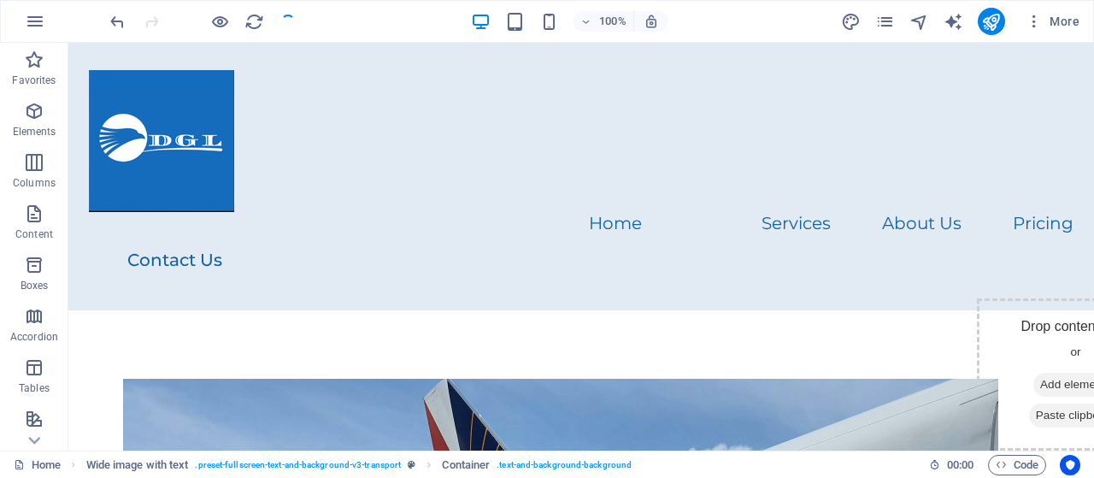
checkbox input "false"
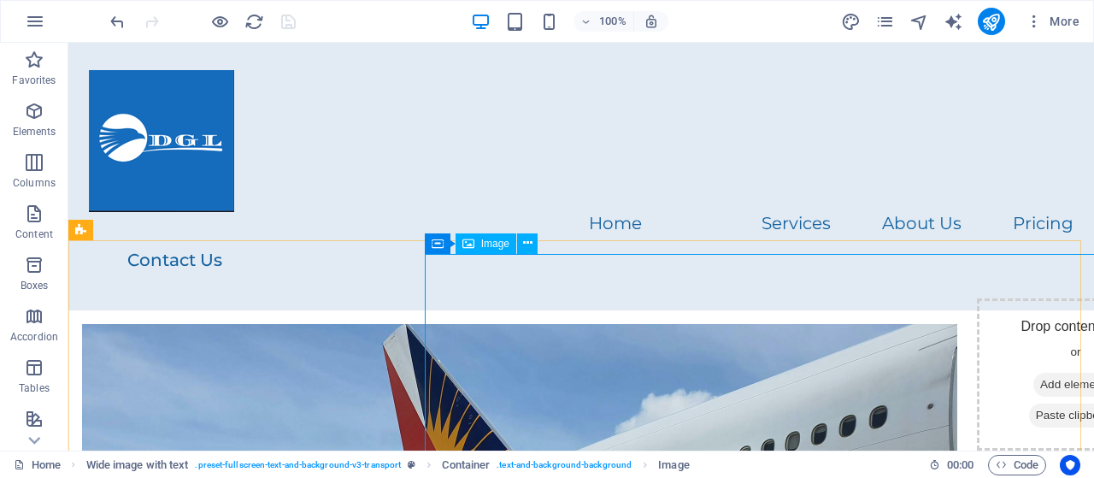
click at [491, 241] on span "Image" at bounding box center [495, 244] width 28 height 10
select select "px"
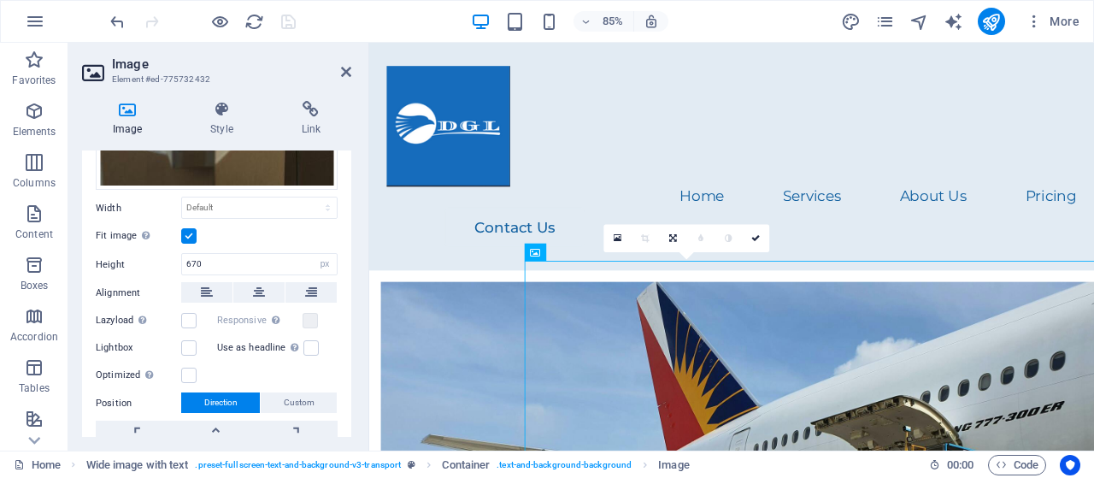
scroll to position [364, 0]
click at [313, 286] on icon at bounding box center [311, 291] width 12 height 21
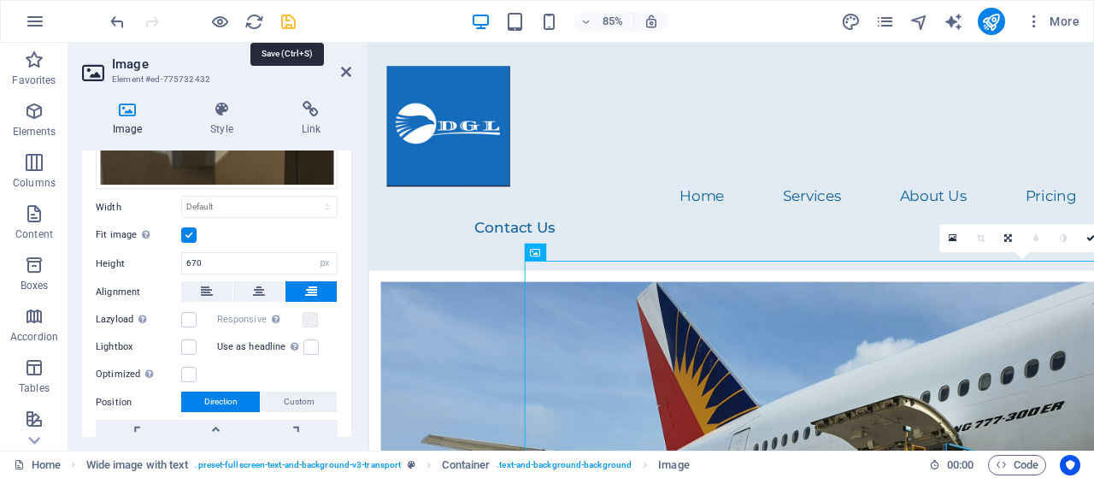
click at [290, 22] on icon "save" at bounding box center [289, 22] width 20 height 20
checkbox input "false"
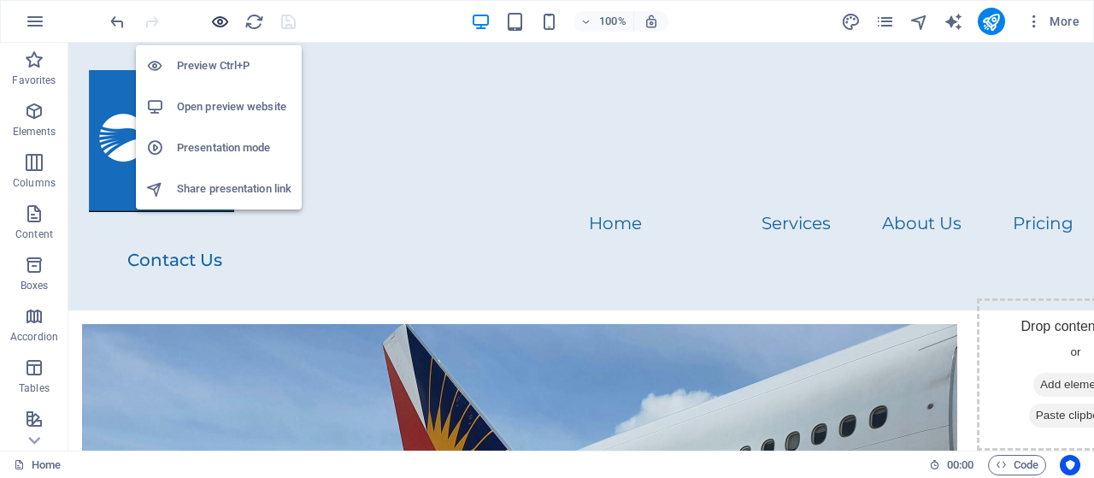
click at [219, 20] on icon "button" at bounding box center [220, 22] width 20 height 20
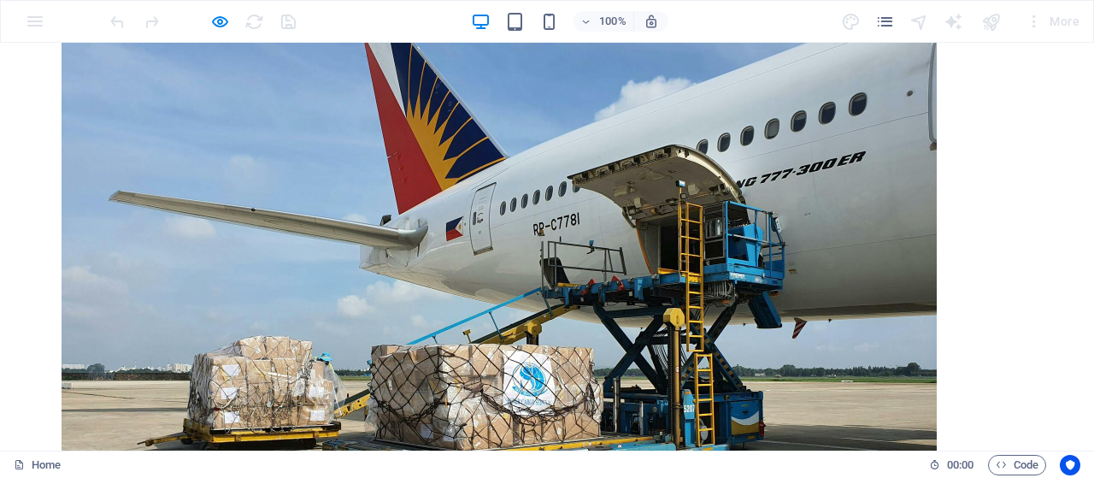
scroll to position [0, 0]
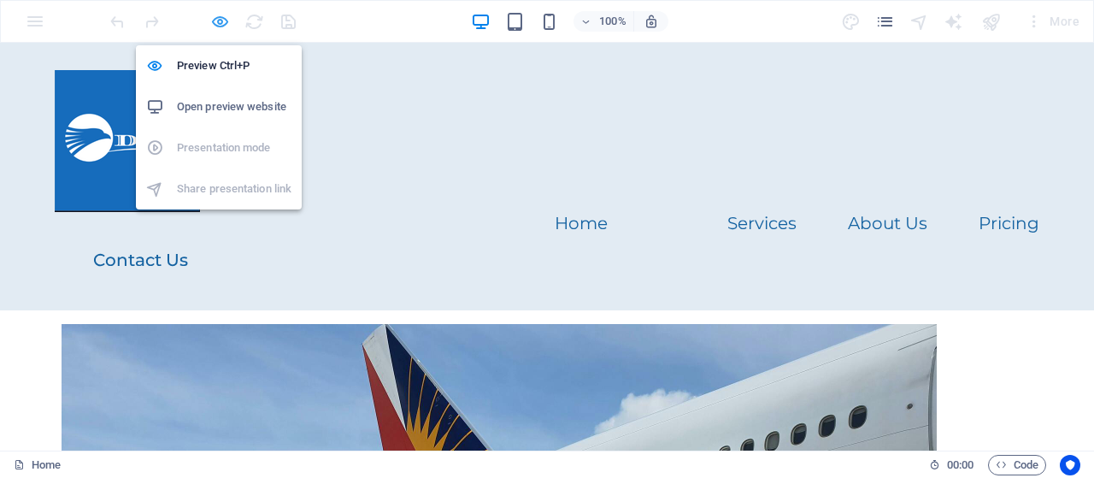
click at [220, 20] on icon "button" at bounding box center [220, 22] width 20 height 20
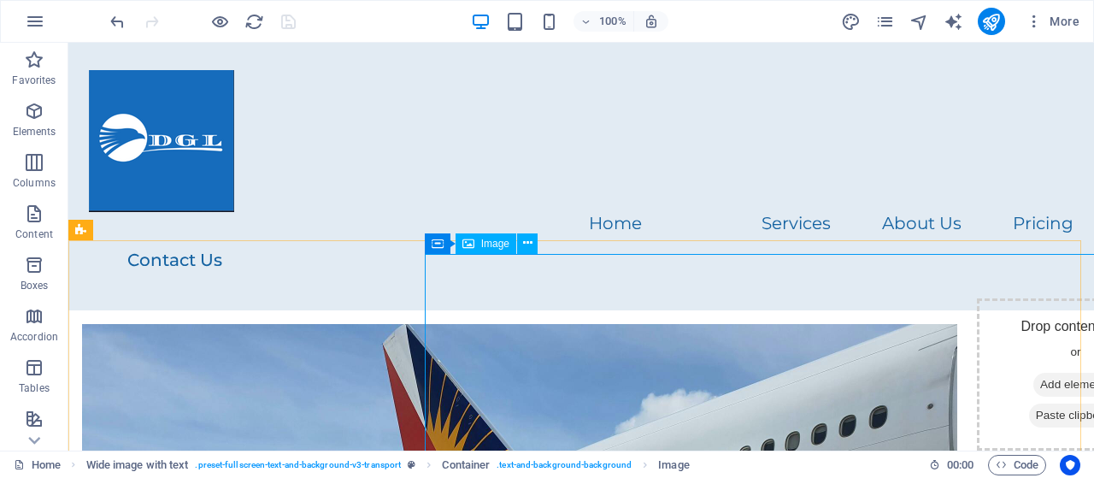
click at [498, 245] on span "Image" at bounding box center [495, 244] width 28 height 10
click at [489, 243] on span "Image" at bounding box center [495, 244] width 28 height 10
select select "px"
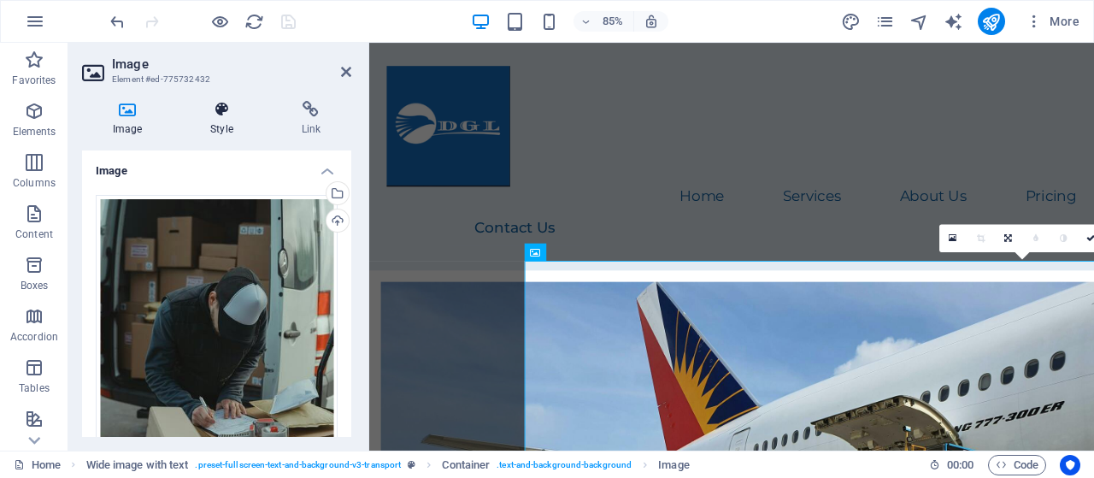
click at [221, 126] on h4 "Style" at bounding box center [225, 119] width 91 height 36
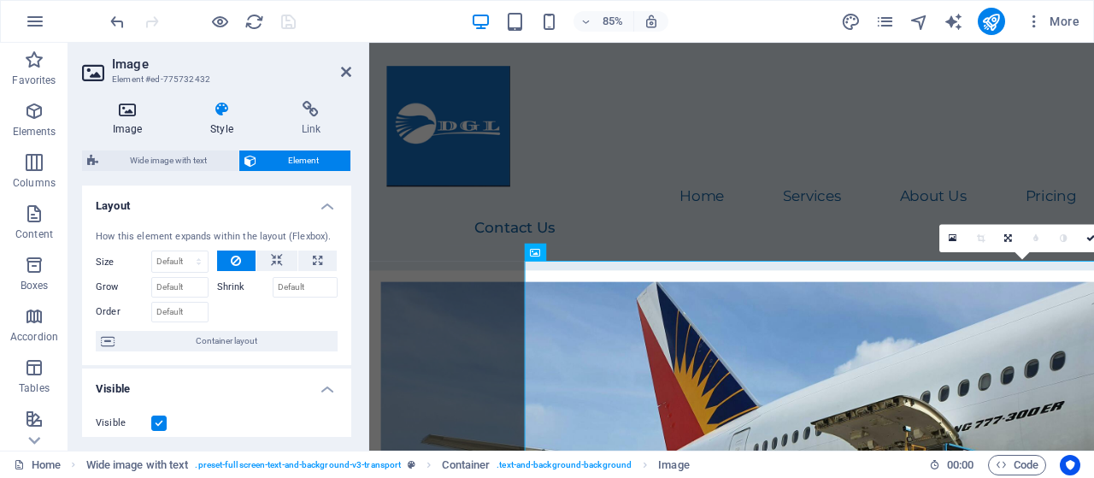
click at [131, 124] on h4 "Image" at bounding box center [130, 119] width 97 height 36
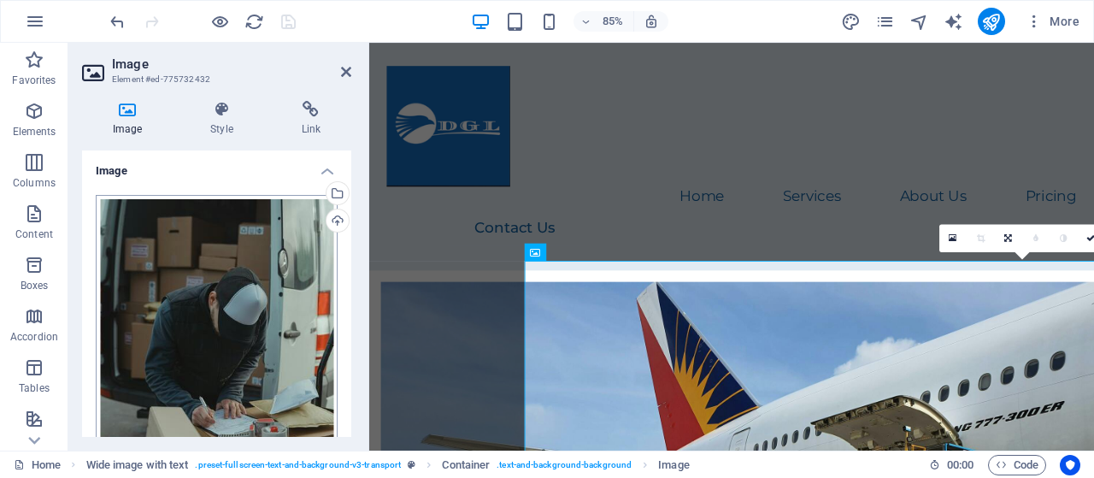
scroll to position [313, 0]
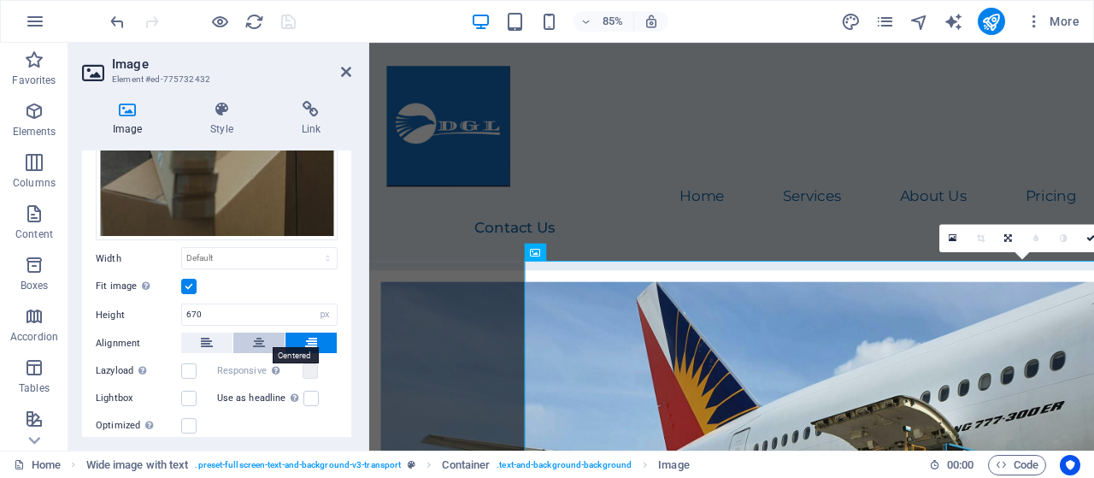
click at [257, 336] on icon at bounding box center [259, 343] width 12 height 21
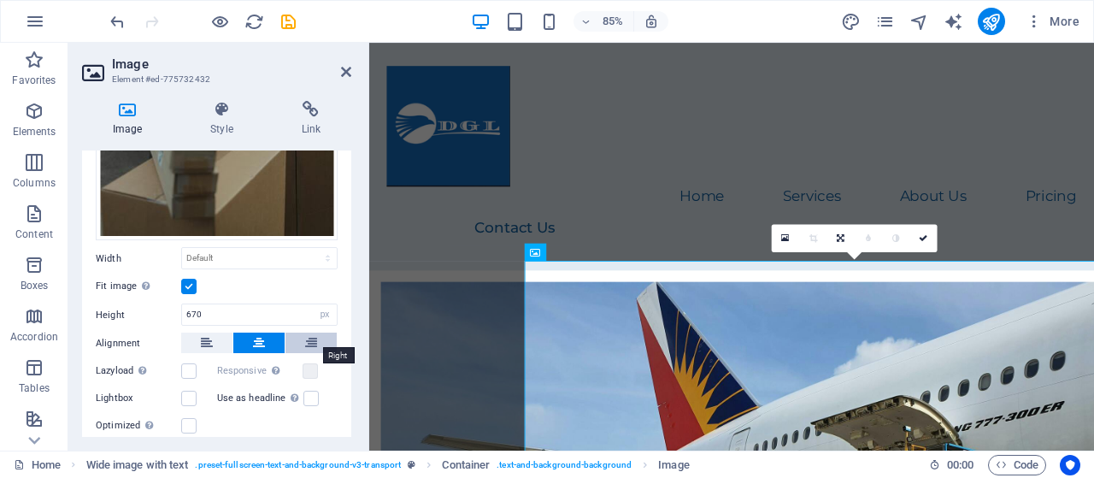
click at [309, 337] on icon at bounding box center [311, 343] width 12 height 21
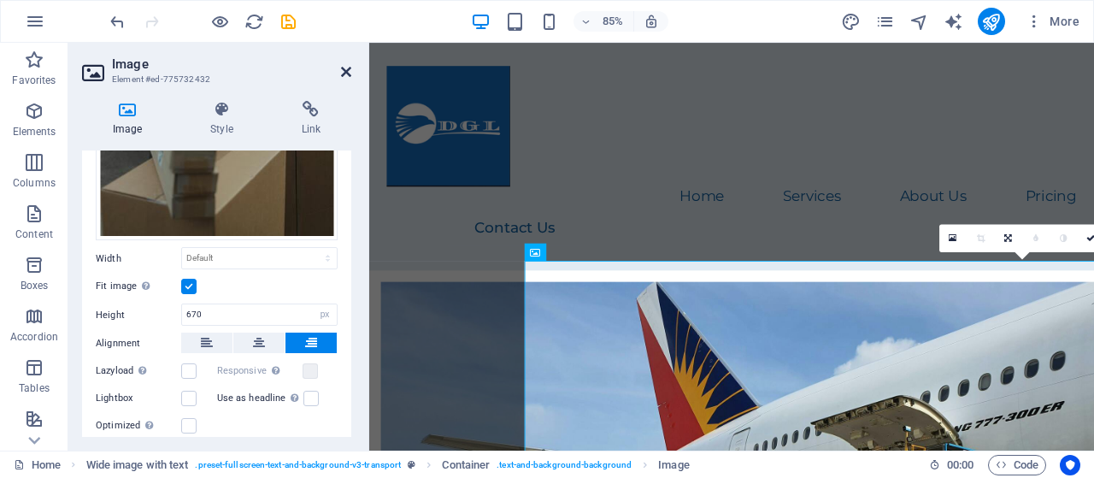
click at [350, 70] on icon at bounding box center [346, 72] width 10 height 14
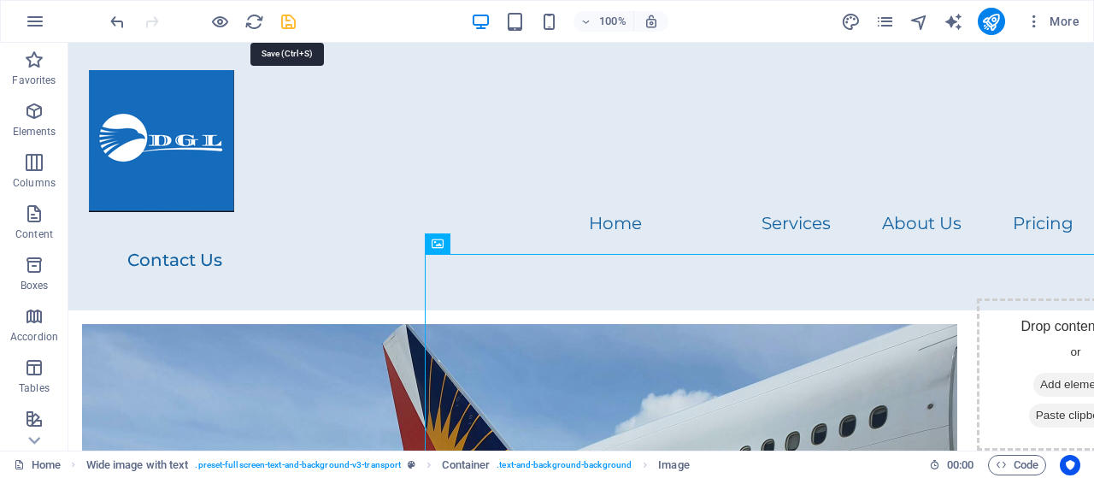
click at [286, 21] on icon "save" at bounding box center [289, 22] width 20 height 20
checkbox input "false"
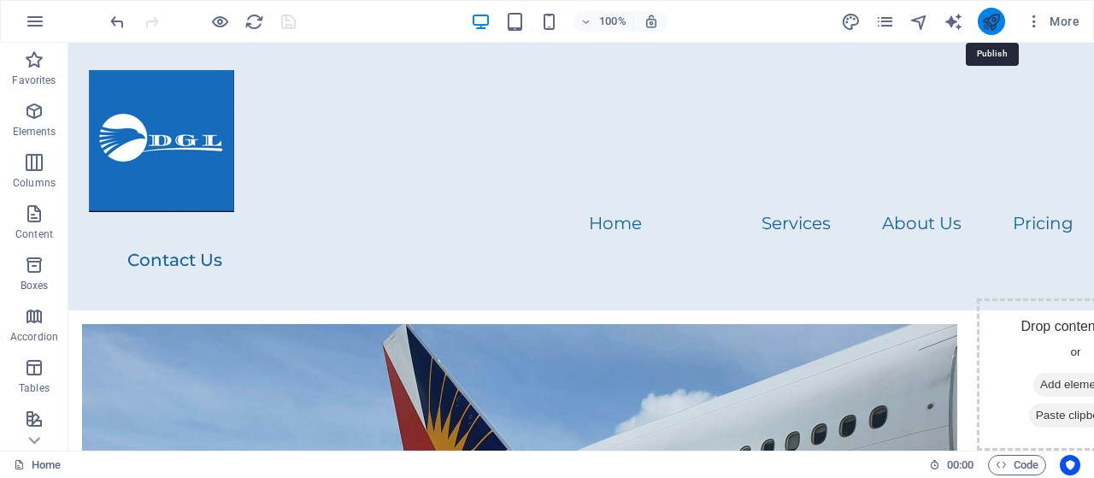
click at [987, 21] on icon "publish" at bounding box center [991, 22] width 20 height 20
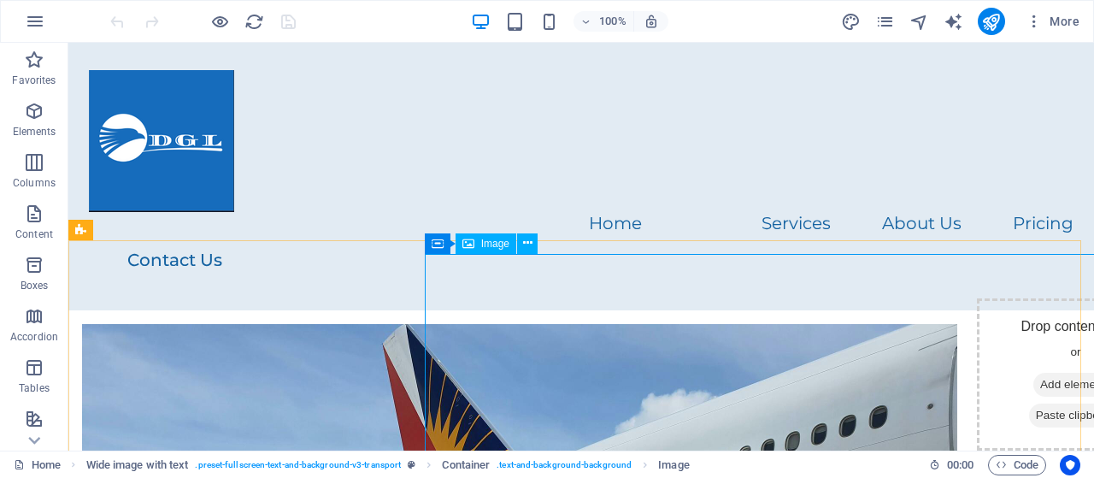
click at [492, 245] on span "Image" at bounding box center [495, 244] width 28 height 10
click at [533, 245] on button at bounding box center [527, 243] width 21 height 21
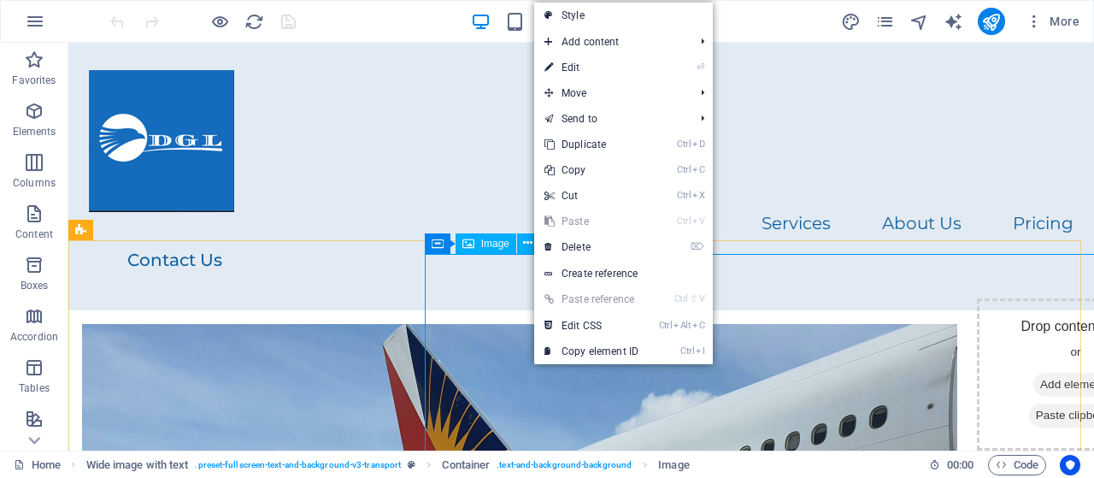
click at [491, 243] on span "Image" at bounding box center [495, 244] width 28 height 10
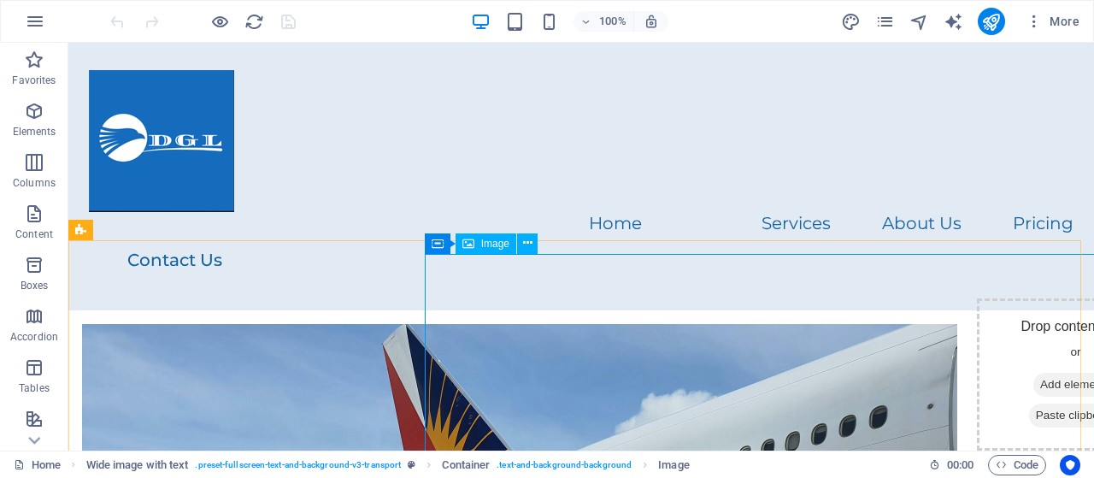
click at [491, 243] on span "Image" at bounding box center [495, 244] width 28 height 10
select select "px"
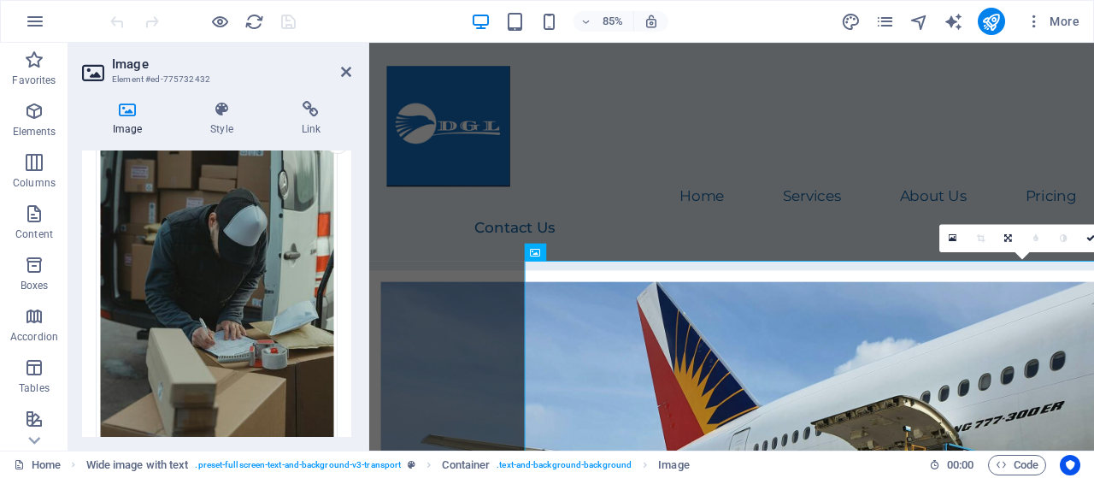
scroll to position [77, 0]
click at [129, 127] on h4 "Image" at bounding box center [130, 119] width 97 height 36
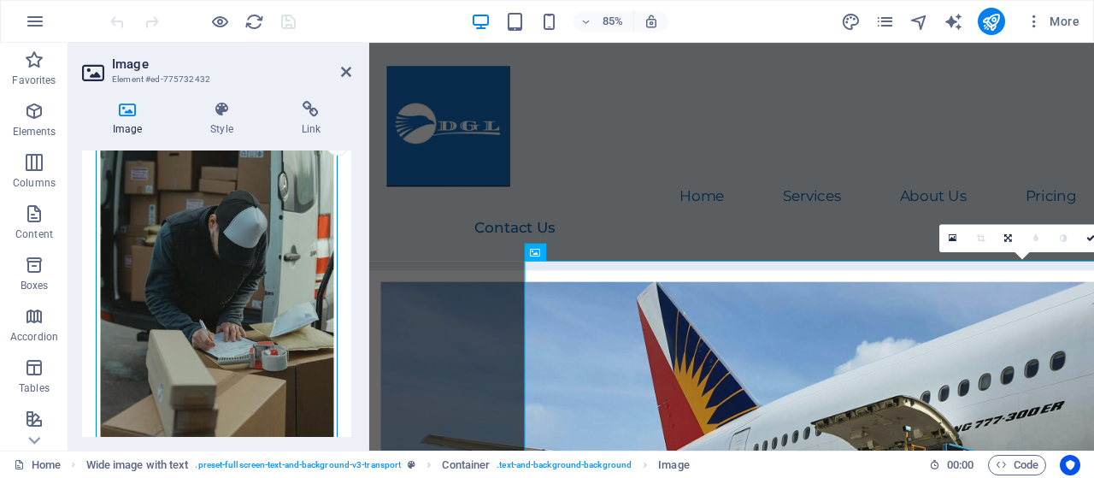
click at [150, 220] on div "Drag files here, click to choose files or select files from Files or our free s…" at bounding box center [217, 297] width 242 height 359
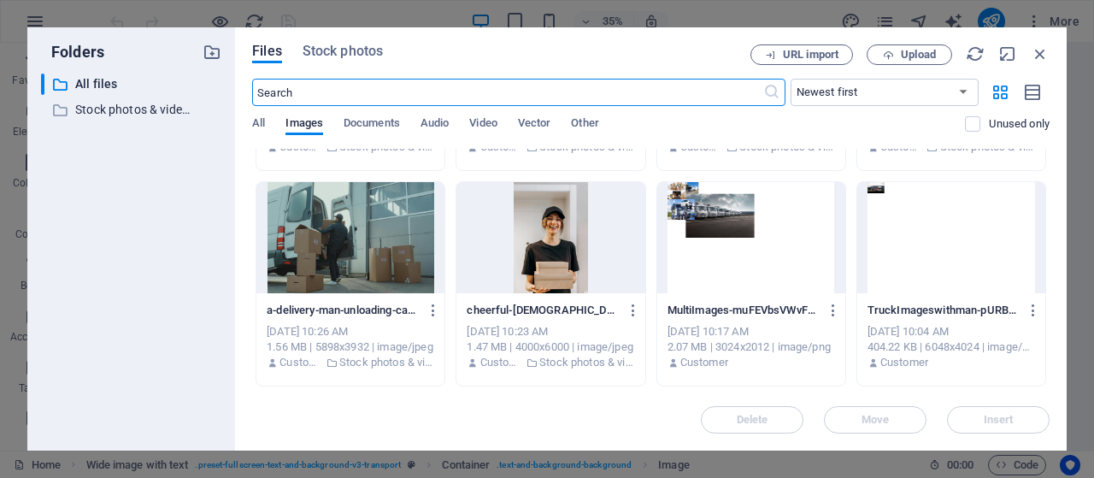
scroll to position [581, 0]
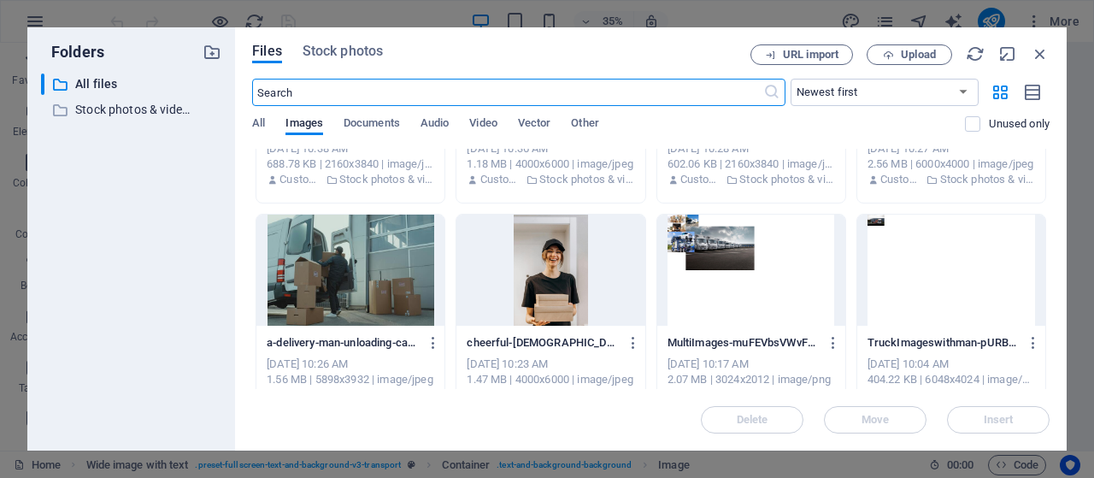
click at [343, 274] on div at bounding box center [350, 270] width 188 height 111
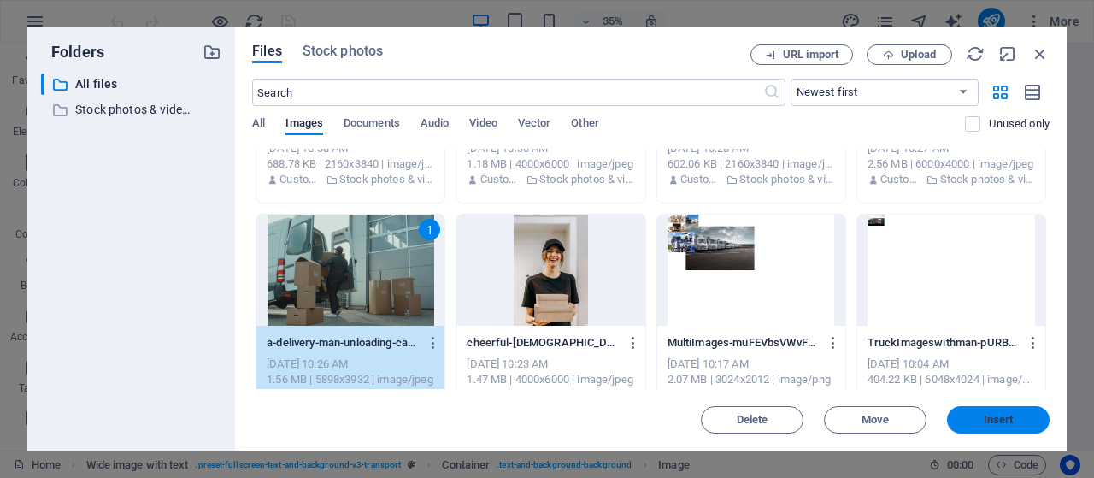
click at [999, 417] on span "Insert" at bounding box center [999, 420] width 30 height 10
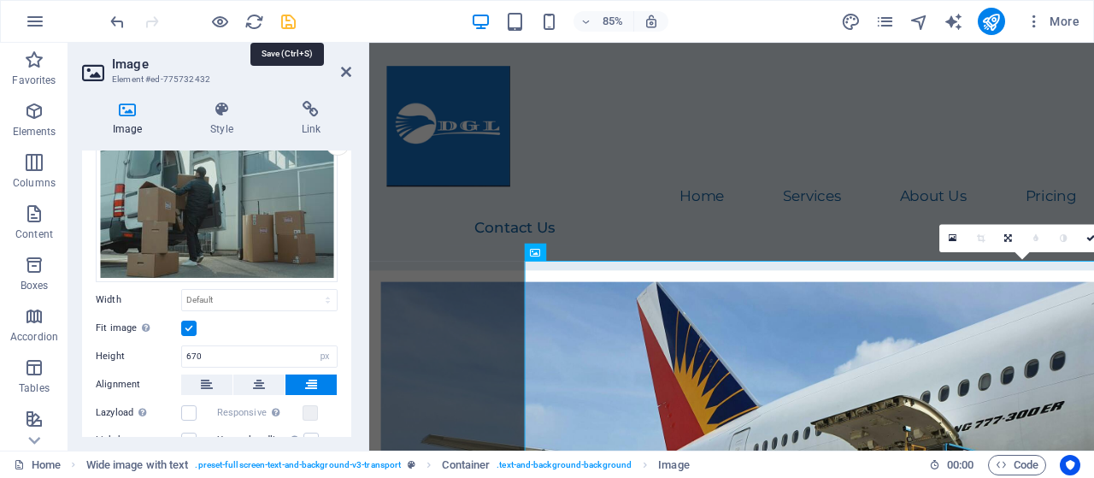
drag, startPoint x: 286, startPoint y: 20, endPoint x: 274, endPoint y: 28, distance: 14.7
click at [286, 21] on icon "save" at bounding box center [289, 22] width 20 height 20
checkbox input "false"
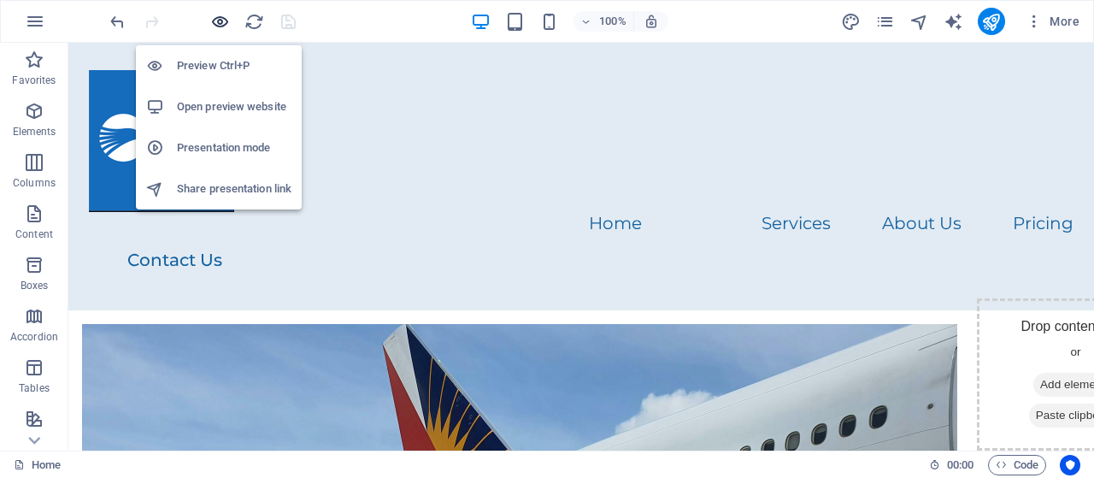
click at [220, 21] on icon "button" at bounding box center [220, 22] width 20 height 20
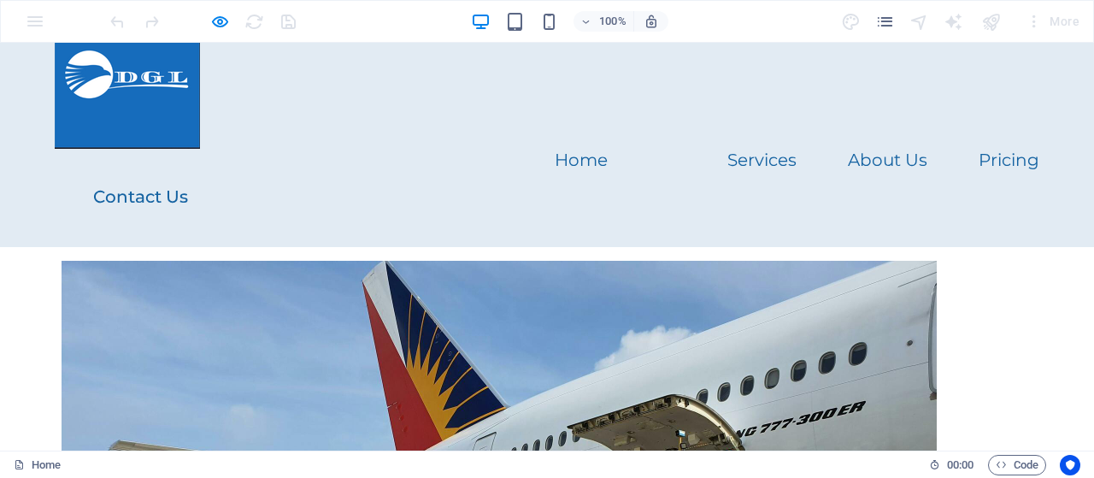
scroll to position [0, 0]
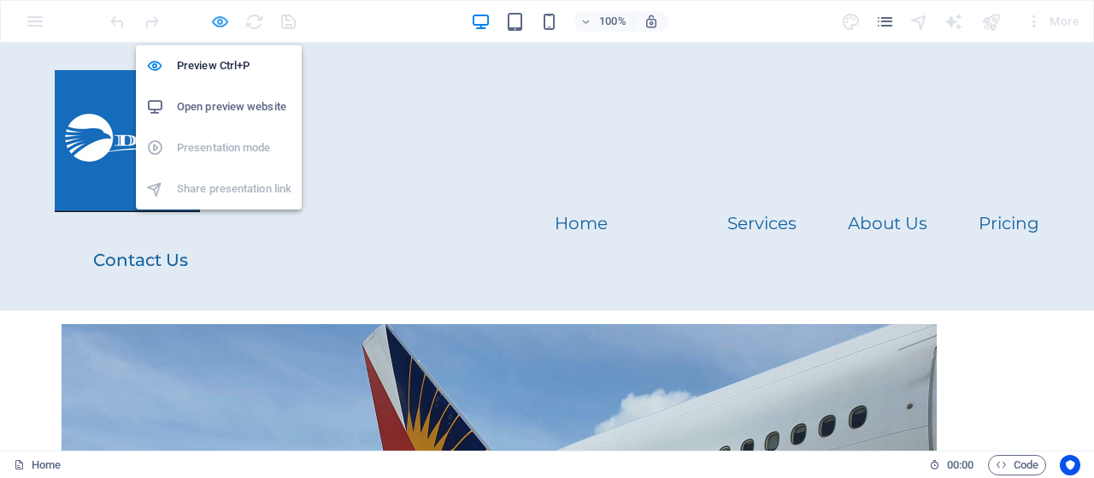
click at [219, 21] on icon "button" at bounding box center [220, 22] width 20 height 20
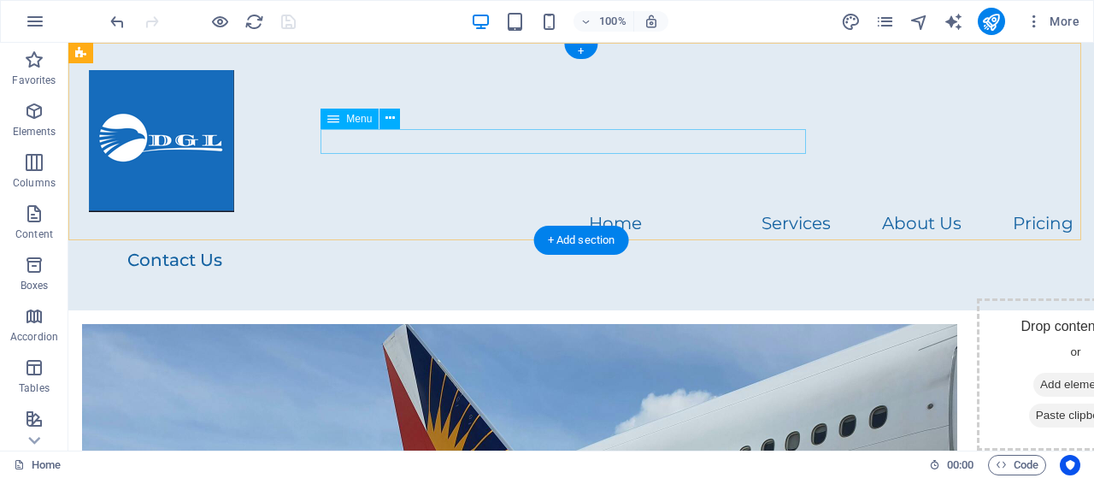
click at [339, 212] on nav "Home Services About Us Pricing" at bounding box center [581, 224] width 985 height 25
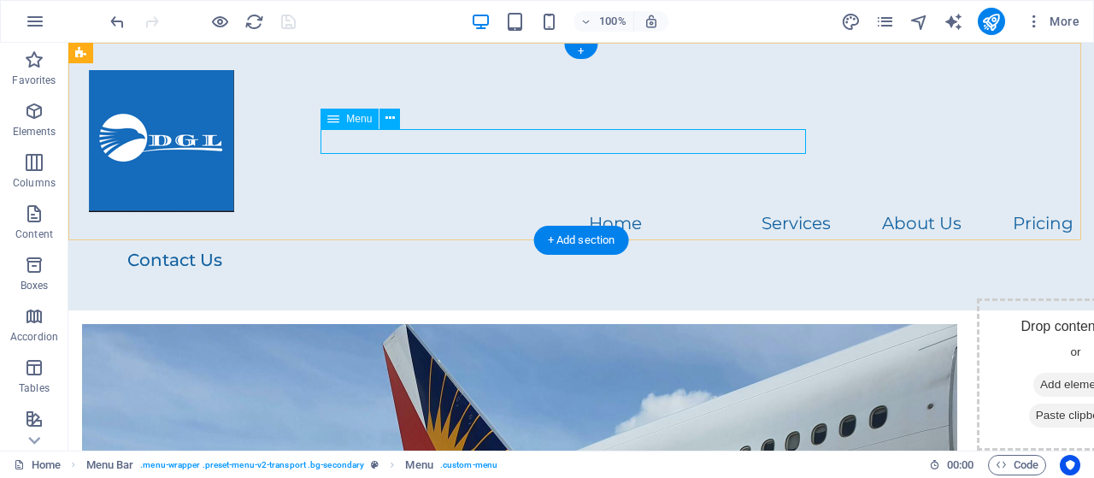
click at [333, 212] on nav "Home Services About Us Pricing" at bounding box center [581, 224] width 985 height 25
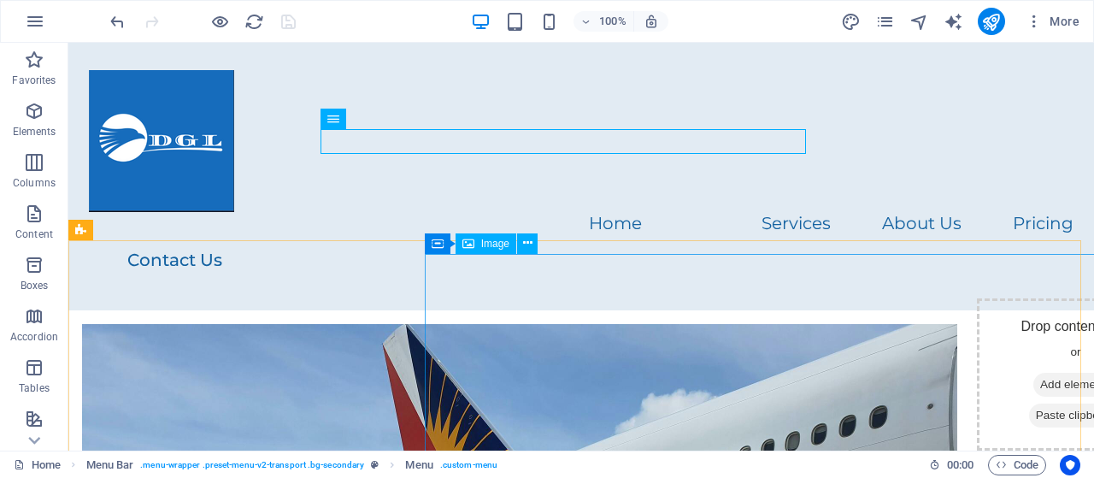
click at [488, 247] on span "Image" at bounding box center [495, 244] width 28 height 10
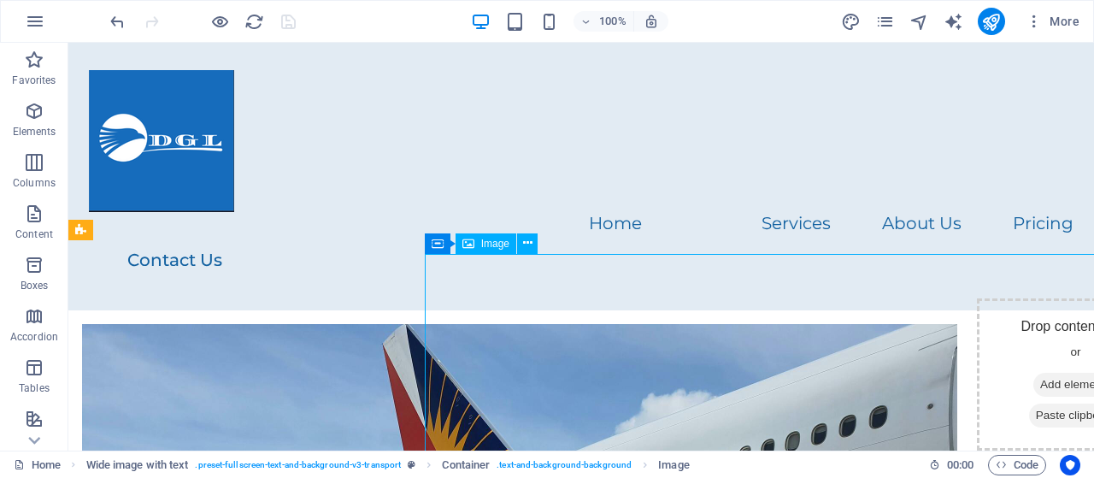
click at [488, 247] on span "Image" at bounding box center [495, 244] width 28 height 10
select select "px"
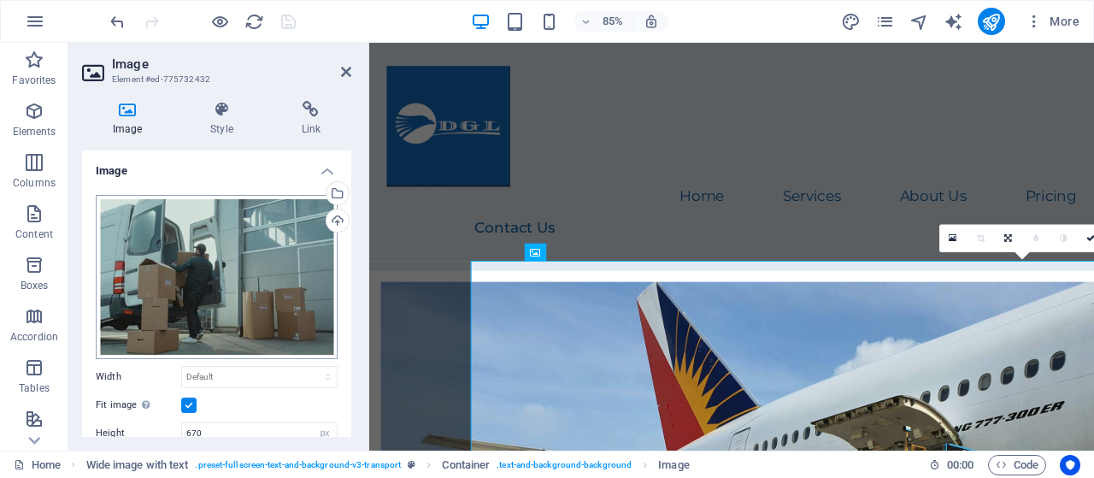
scroll to position [255, 0]
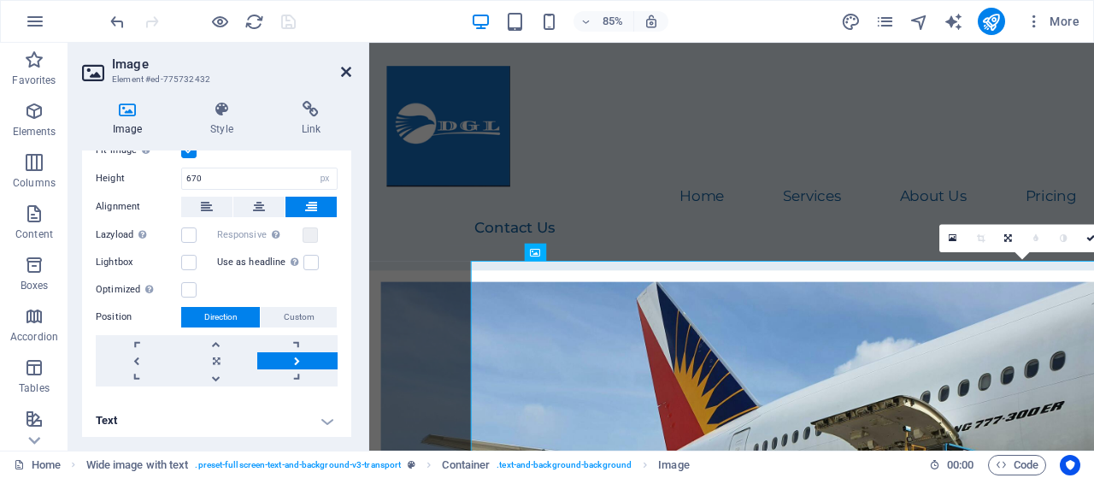
click at [348, 73] on icon at bounding box center [346, 72] width 10 height 14
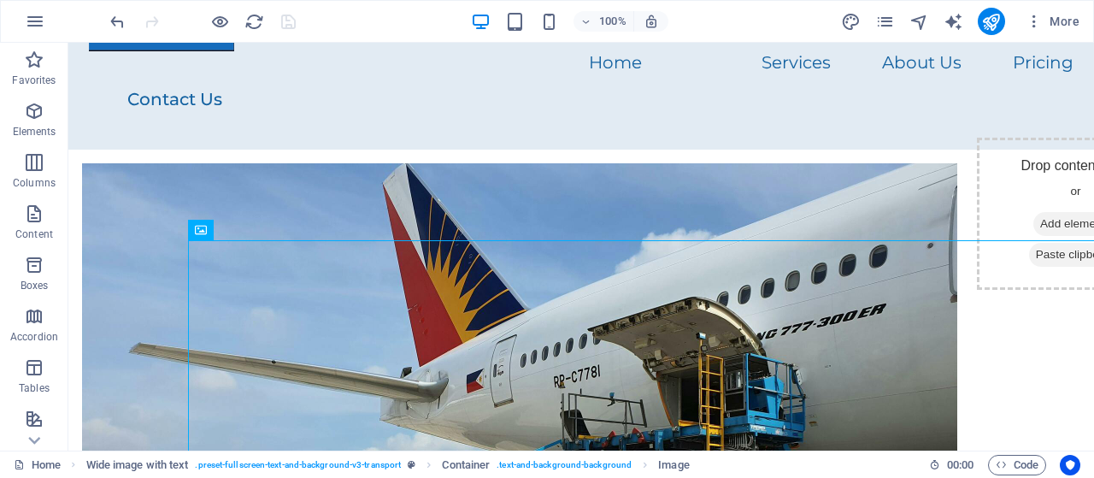
scroll to position [0, 0]
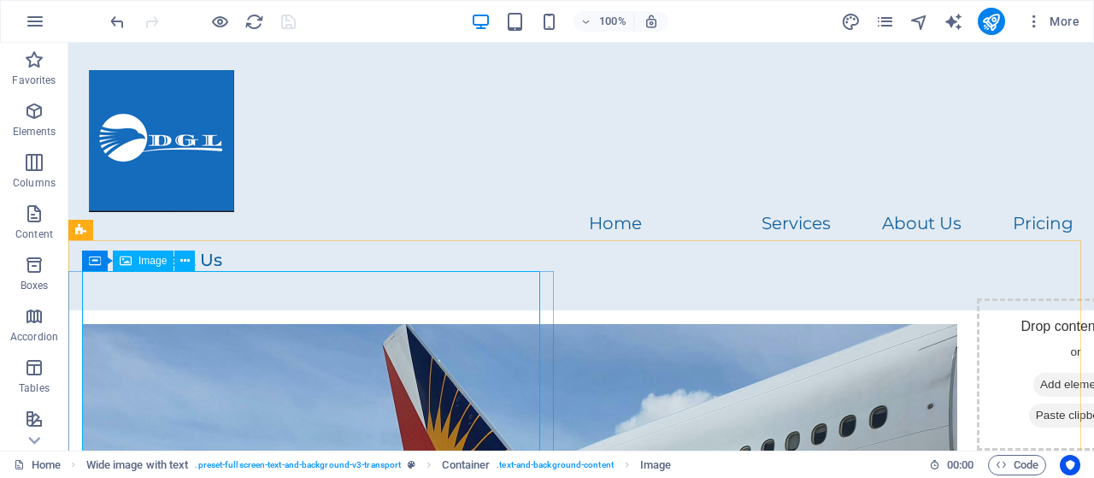
click at [139, 263] on span "Image" at bounding box center [153, 261] width 28 height 10
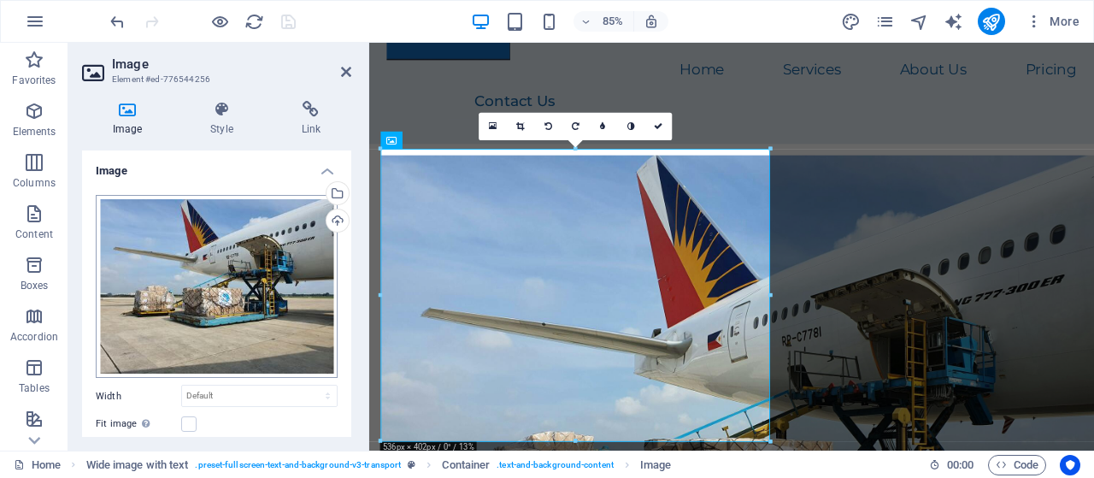
scroll to position [159, 0]
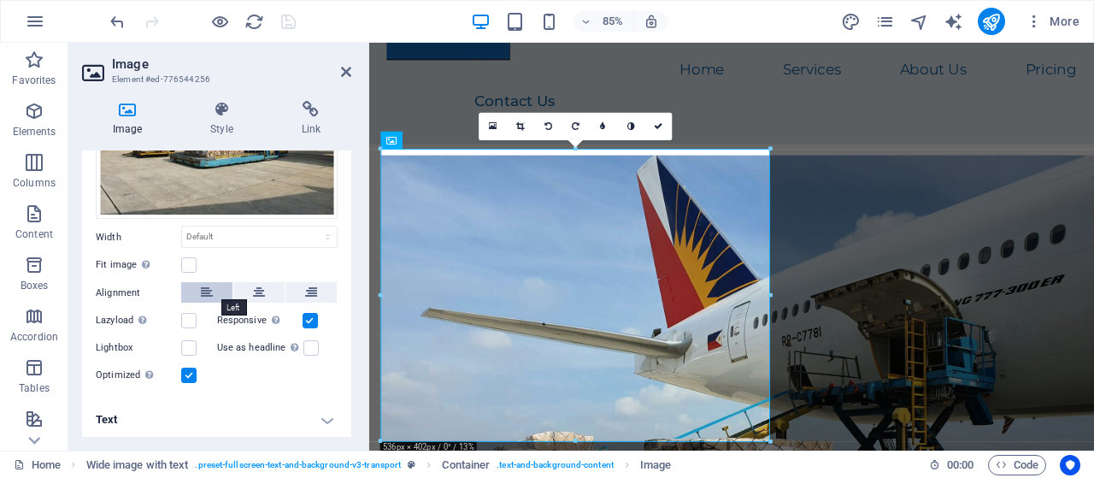
click at [209, 292] on icon at bounding box center [207, 292] width 12 height 21
click at [188, 318] on label at bounding box center [188, 320] width 15 height 15
click at [0, 0] on input "Lazyload Loading images after the page loads improves page speed." at bounding box center [0, 0] width 0 height 0
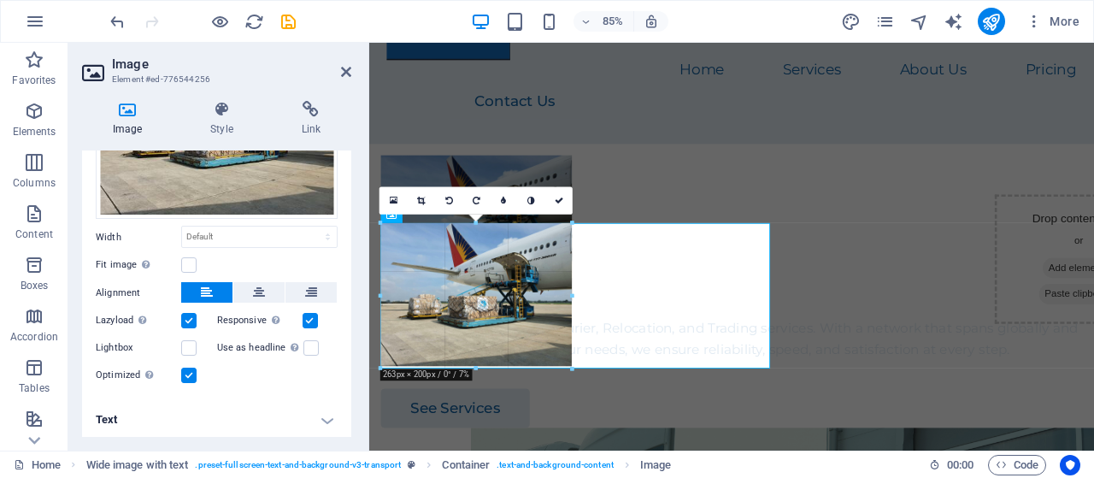
drag, startPoint x: 769, startPoint y: 440, endPoint x: 362, endPoint y: 268, distance: 442.1
type input "263"
select select "px"
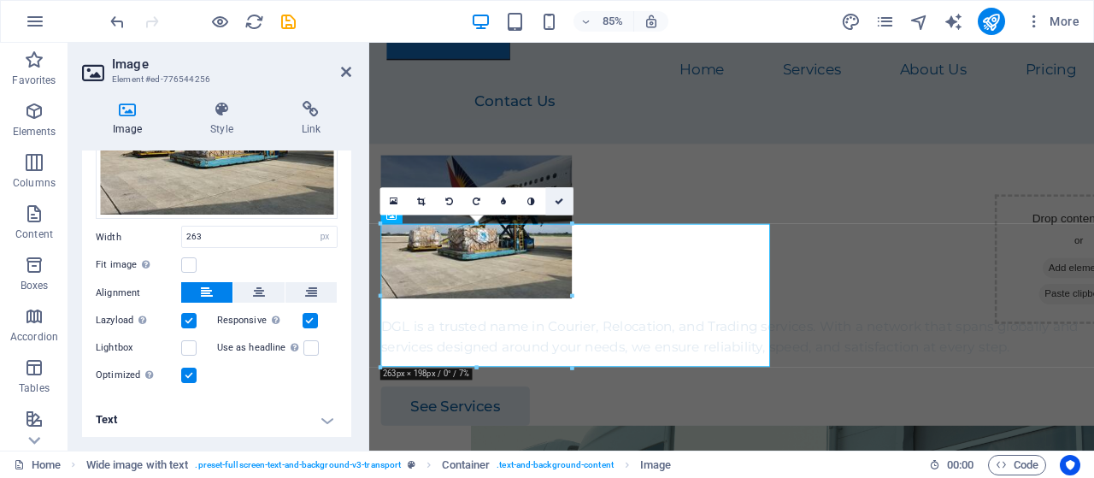
click at [559, 203] on icon at bounding box center [559, 201] width 9 height 9
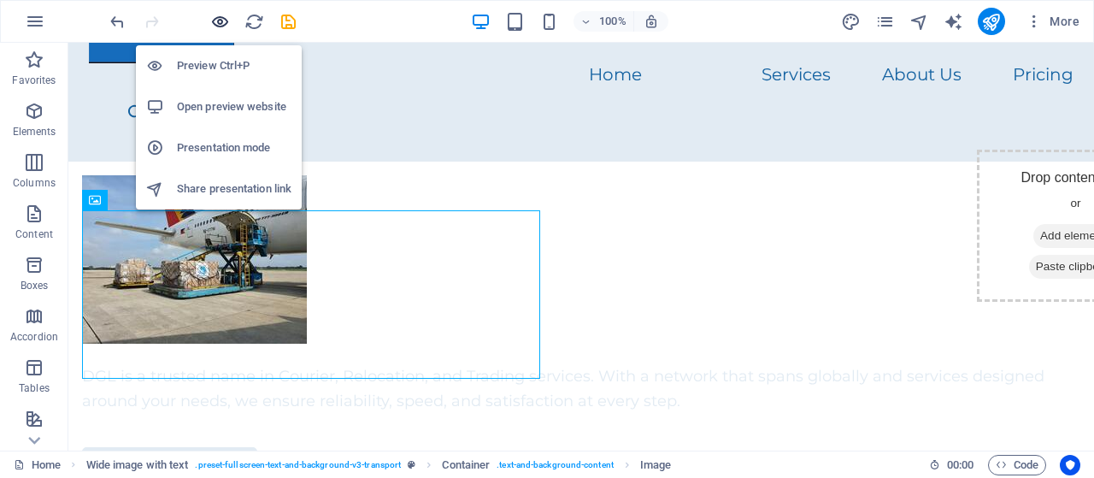
click at [221, 20] on icon "button" at bounding box center [220, 22] width 20 height 20
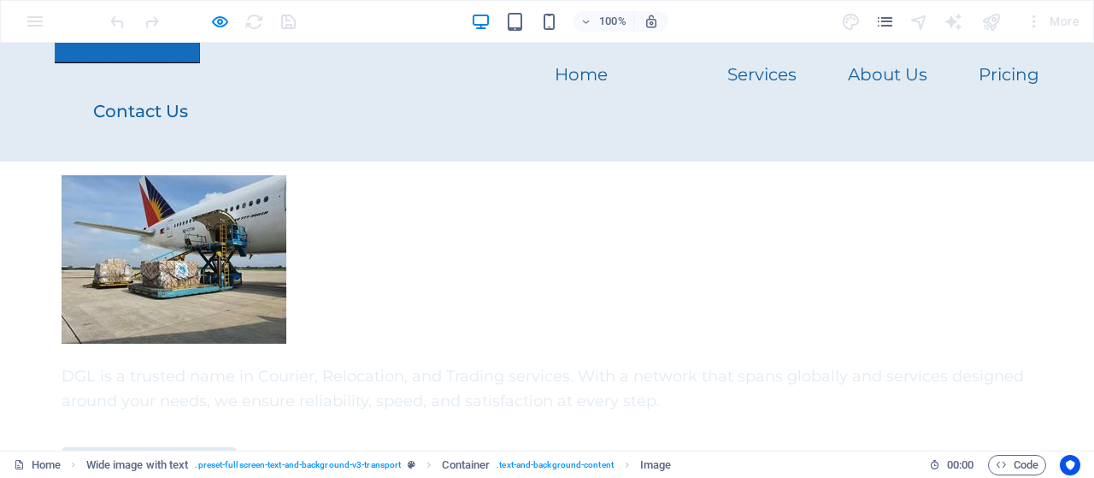
click at [94, 410] on span "DGL is a trusted name in Courier, Relocation, and Trading services. With a netw…" at bounding box center [543, 389] width 963 height 44
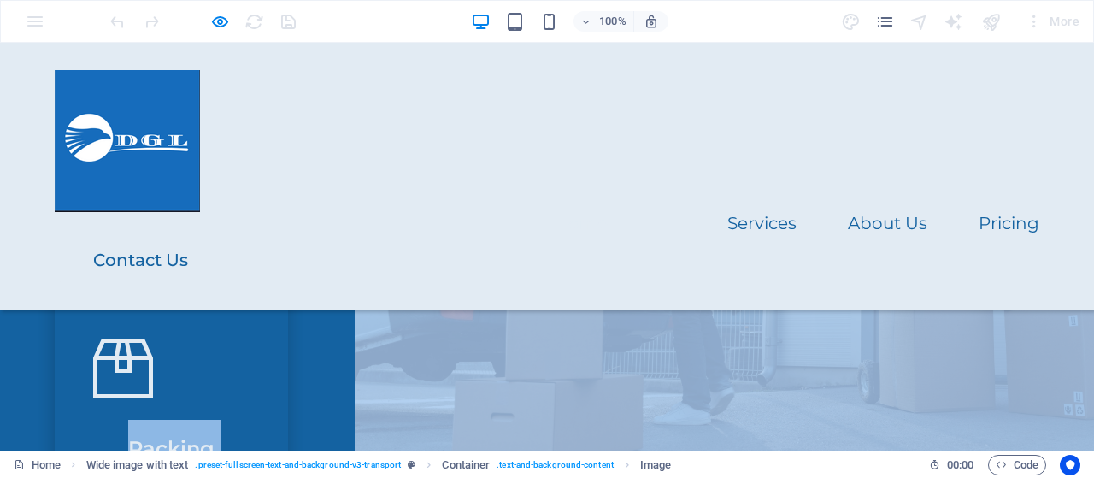
scroll to position [771, 0]
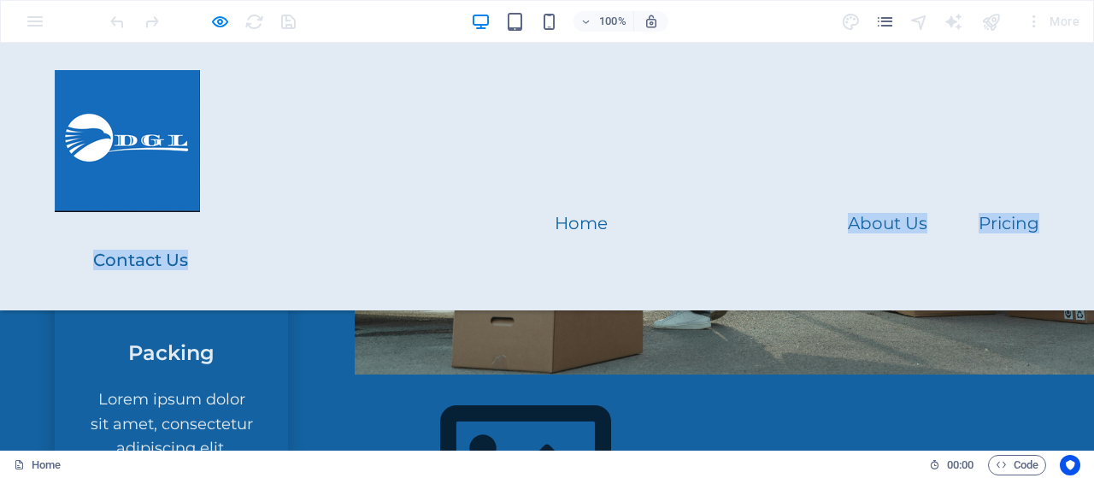
drag, startPoint x: 57, startPoint y: 413, endPoint x: 465, endPoint y: 177, distance: 471.2
click at [503, 205] on header "Home Services About Us Pricing Contact Us" at bounding box center [547, 177] width 1026 height 268
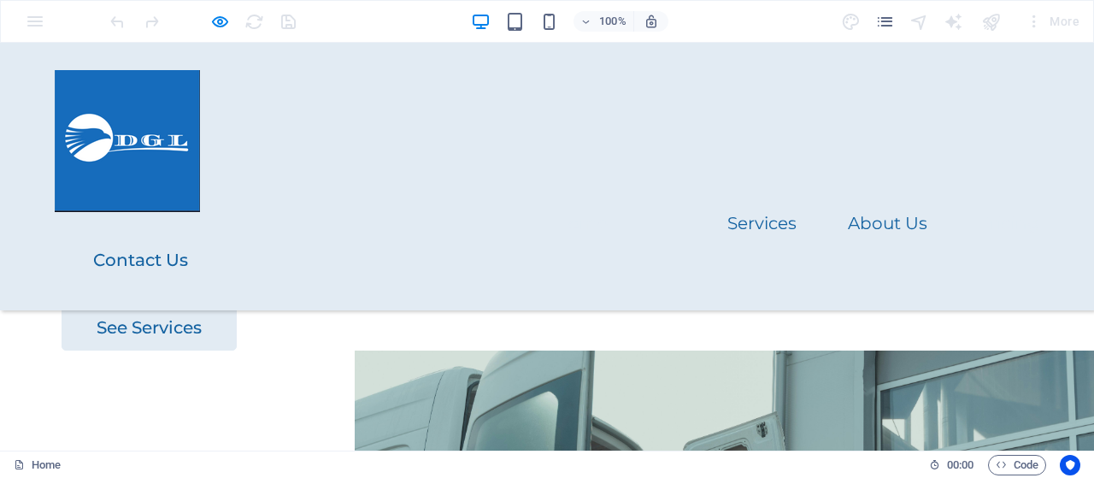
scroll to position [229, 0]
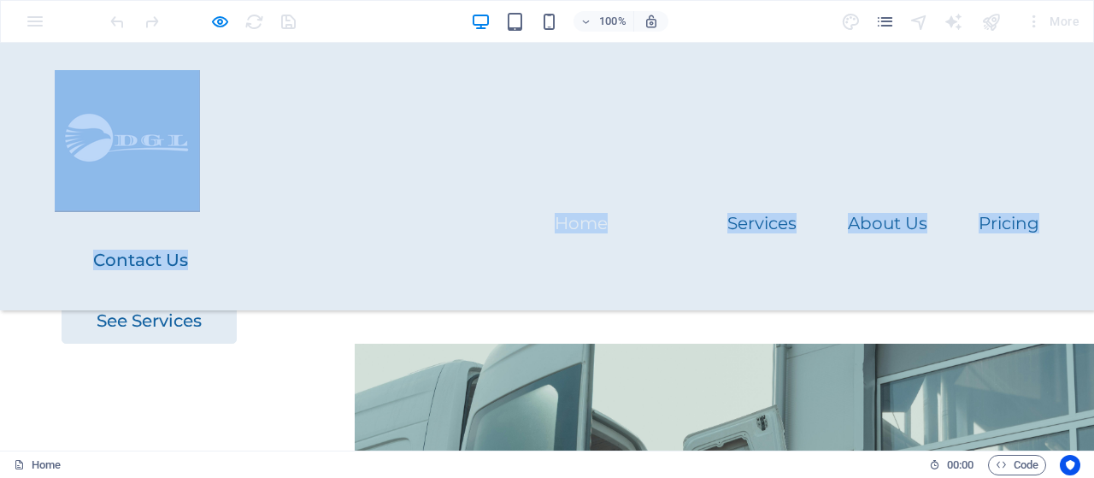
drag, startPoint x: 285, startPoint y: 309, endPoint x: 63, endPoint y: 227, distance: 236.5
click at [425, 220] on header "Home Services About Us Pricing Contact Us" at bounding box center [547, 177] width 1026 height 268
click at [942, 208] on header "Home Services About Us Pricing Contact Us" at bounding box center [547, 177] width 1026 height 268
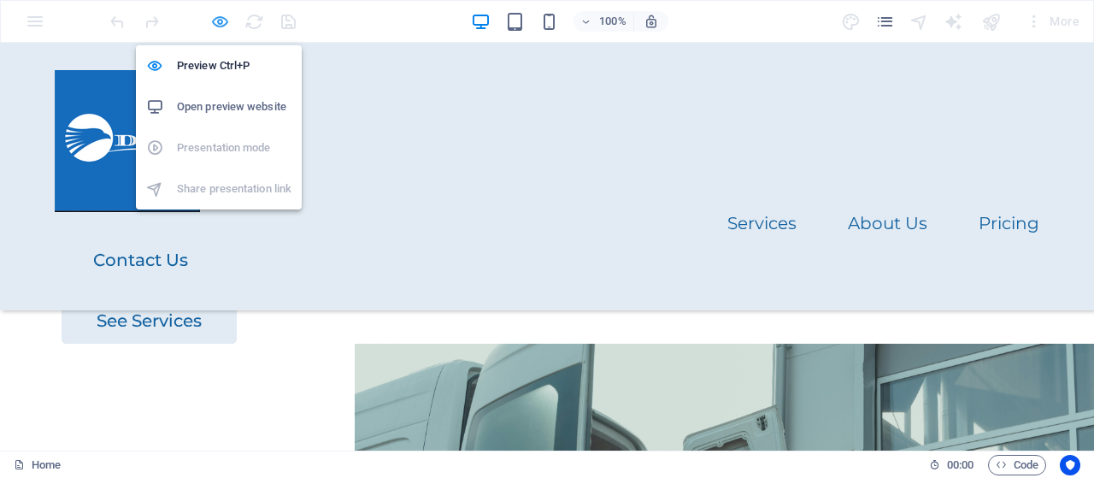
click at [221, 21] on icon "button" at bounding box center [220, 22] width 20 height 20
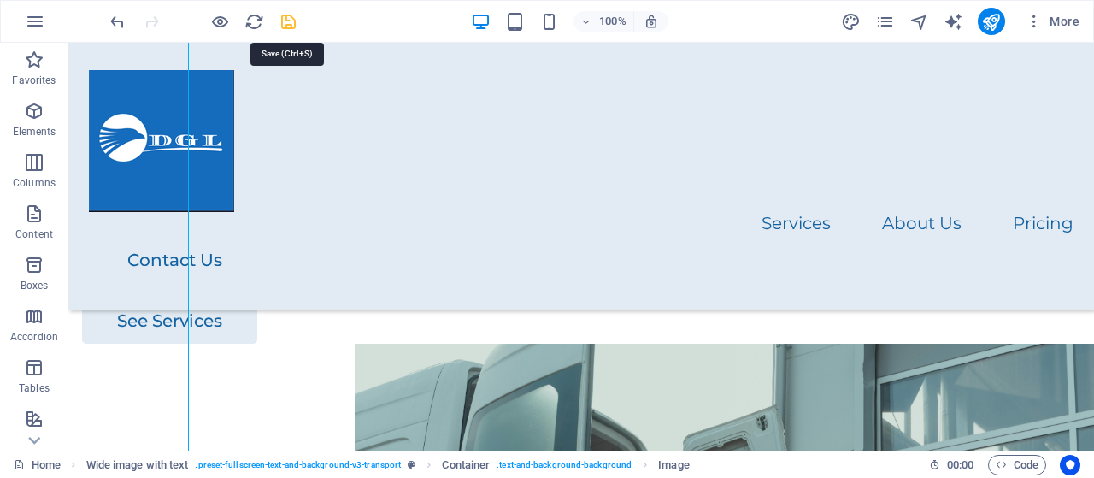
click at [290, 17] on icon "save" at bounding box center [289, 22] width 20 height 20
checkbox input "false"
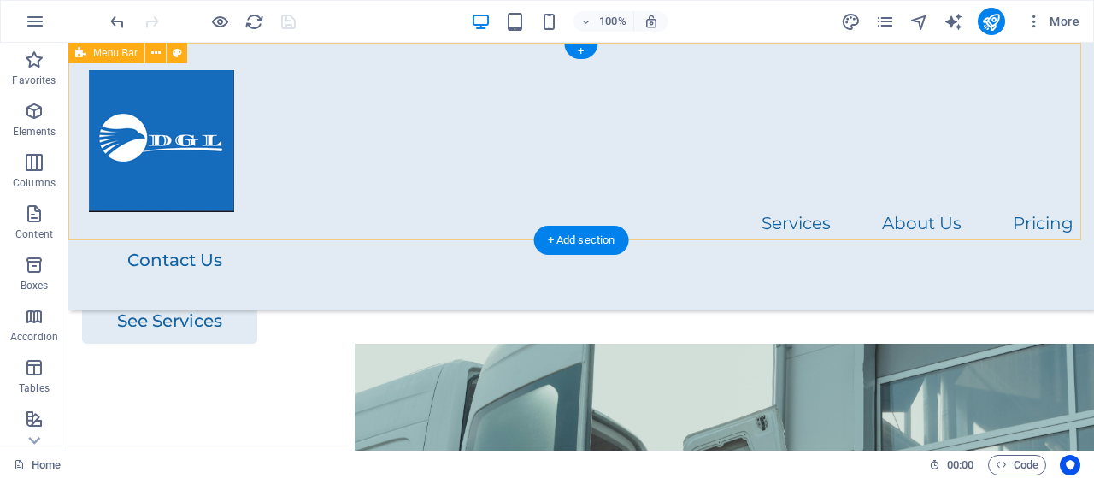
scroll to position [0, 0]
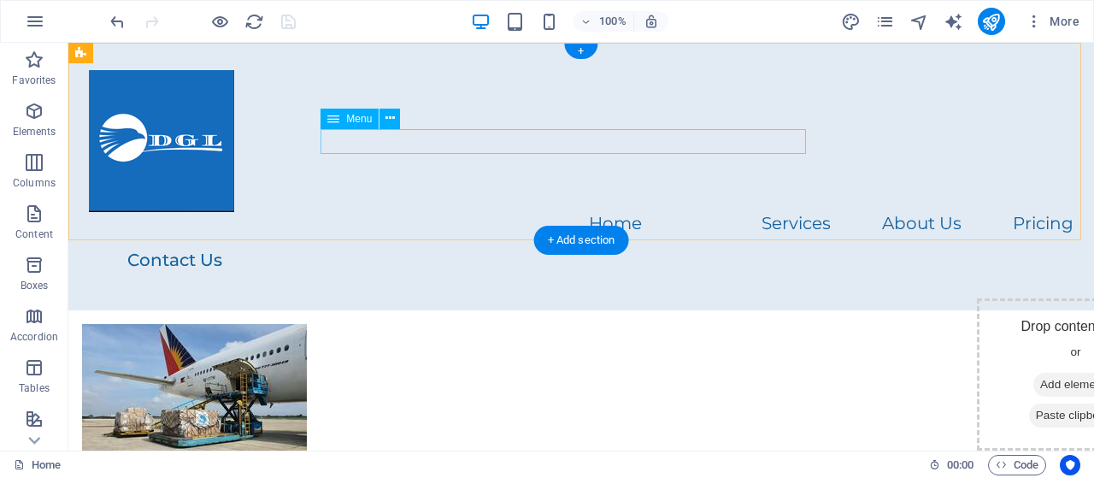
click at [333, 212] on nav "Home Services About Us Pricing" at bounding box center [581, 224] width 985 height 25
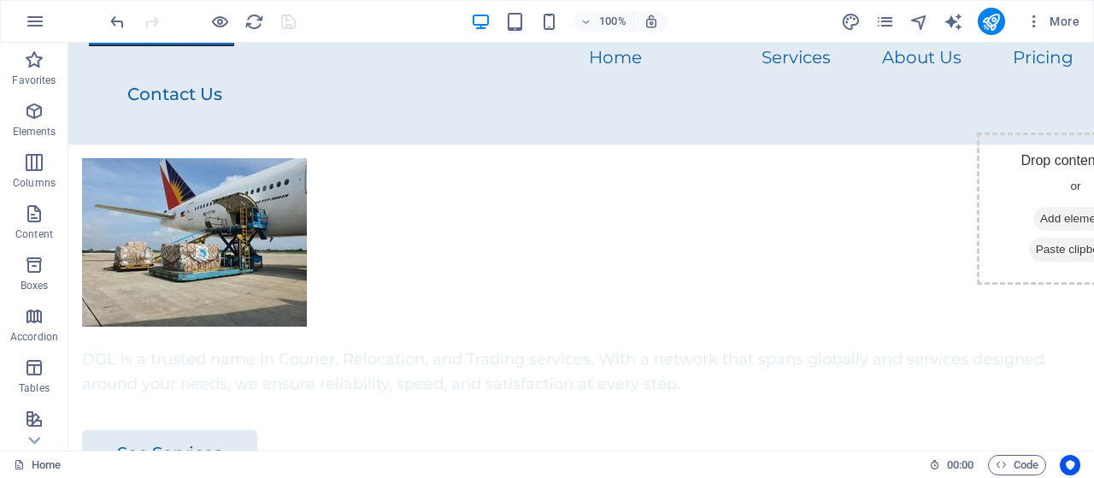
scroll to position [159, 0]
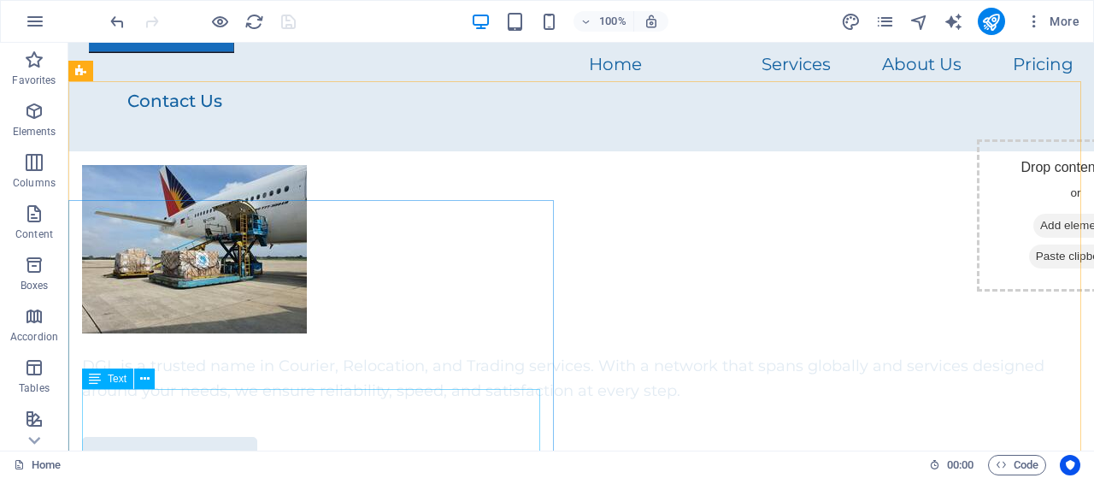
click at [120, 382] on span "Text" at bounding box center [117, 379] width 19 height 10
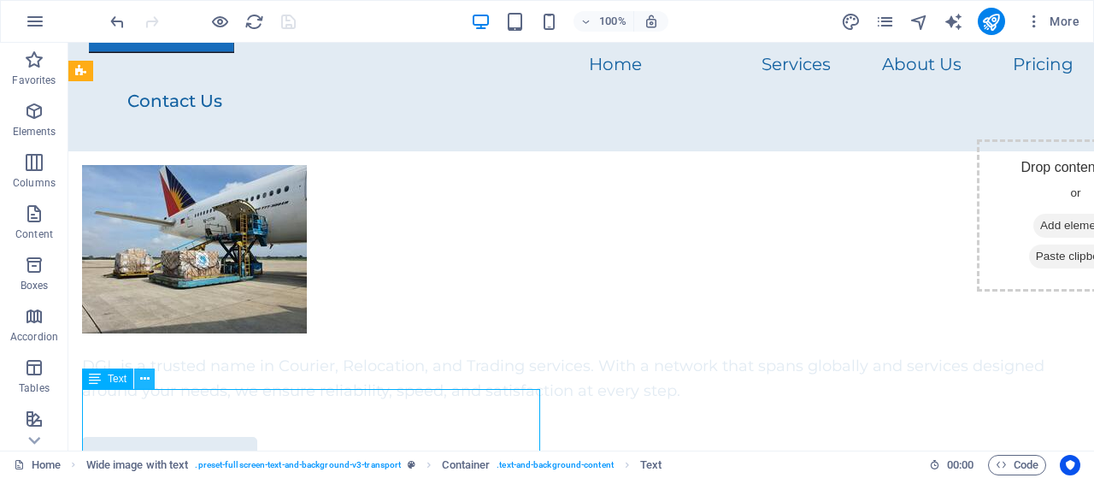
click at [144, 379] on icon at bounding box center [144, 379] width 9 height 18
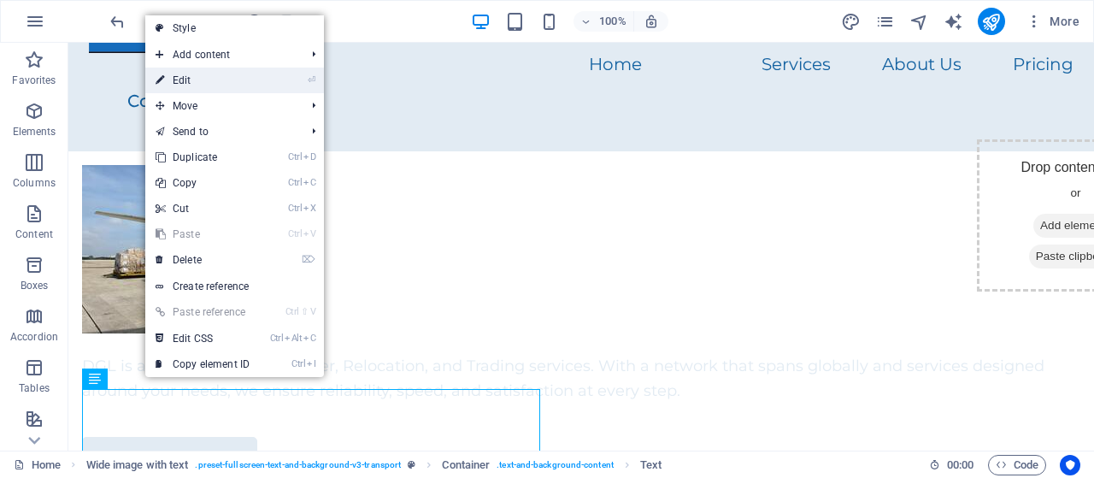
click at [190, 78] on link "⏎ Edit" at bounding box center [202, 81] width 115 height 26
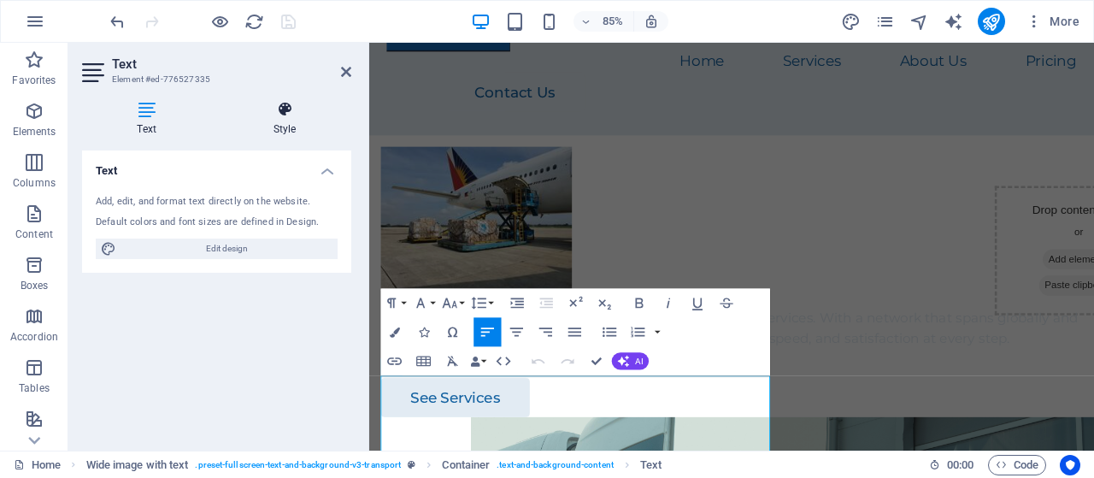
click at [286, 117] on icon at bounding box center [284, 109] width 133 height 17
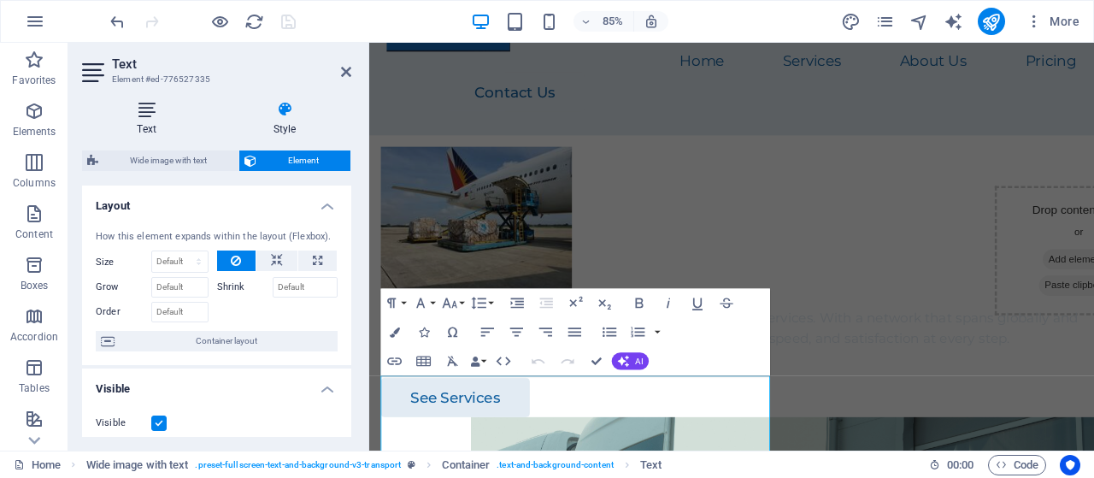
click at [146, 118] on h4 "Text" at bounding box center [150, 119] width 136 height 36
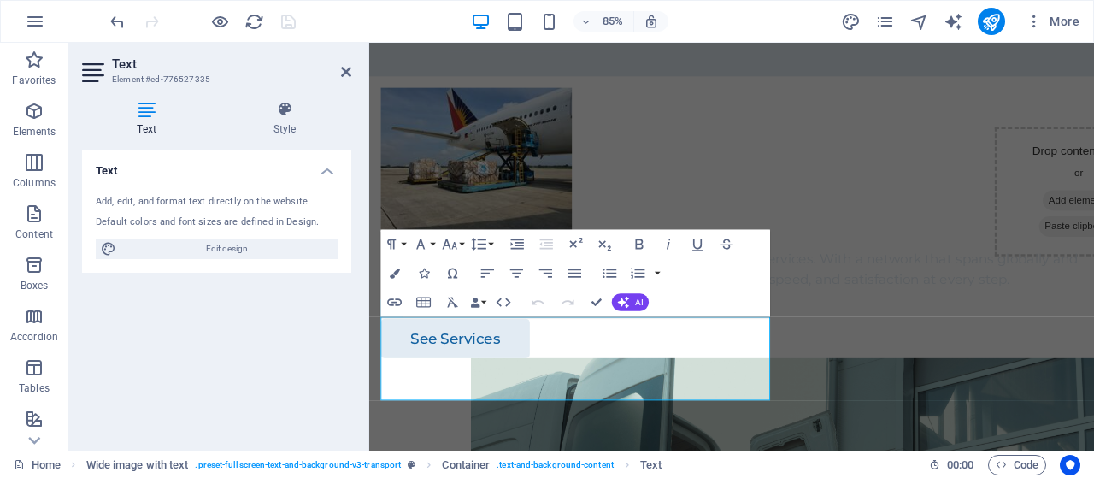
scroll to position [222, 0]
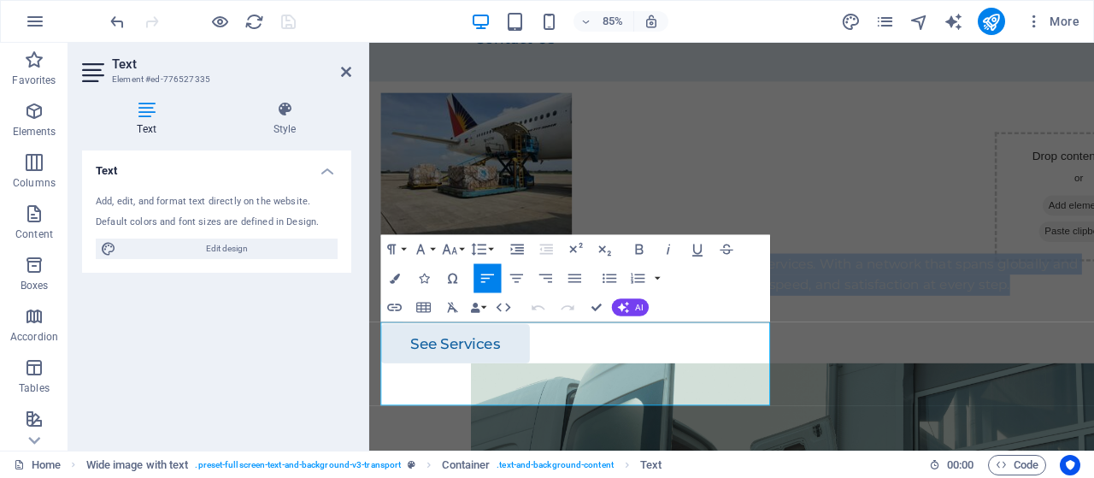
drag, startPoint x: 612, startPoint y: 462, endPoint x: 712, endPoint y: 339, distance: 158.0
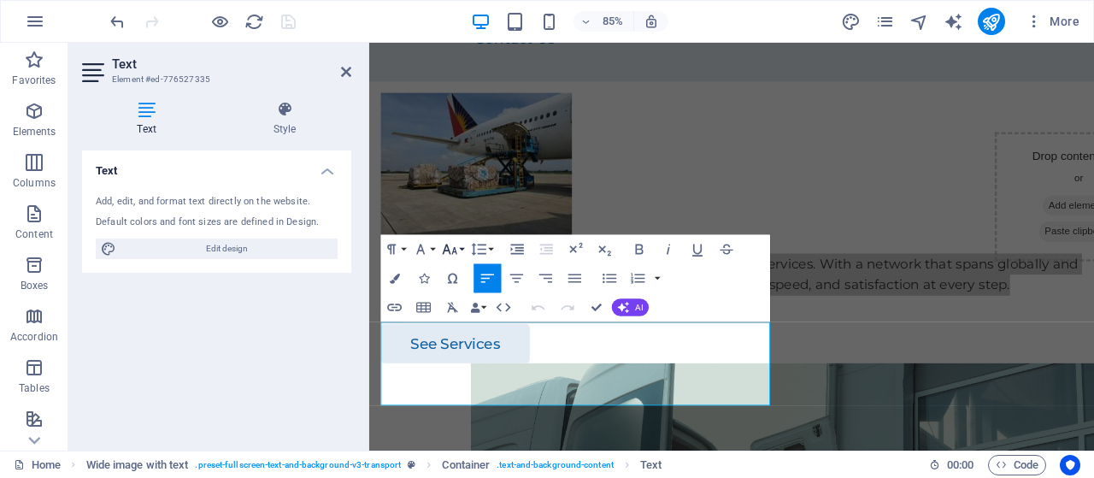
click at [464, 252] on button "Font Size" at bounding box center [452, 248] width 27 height 29
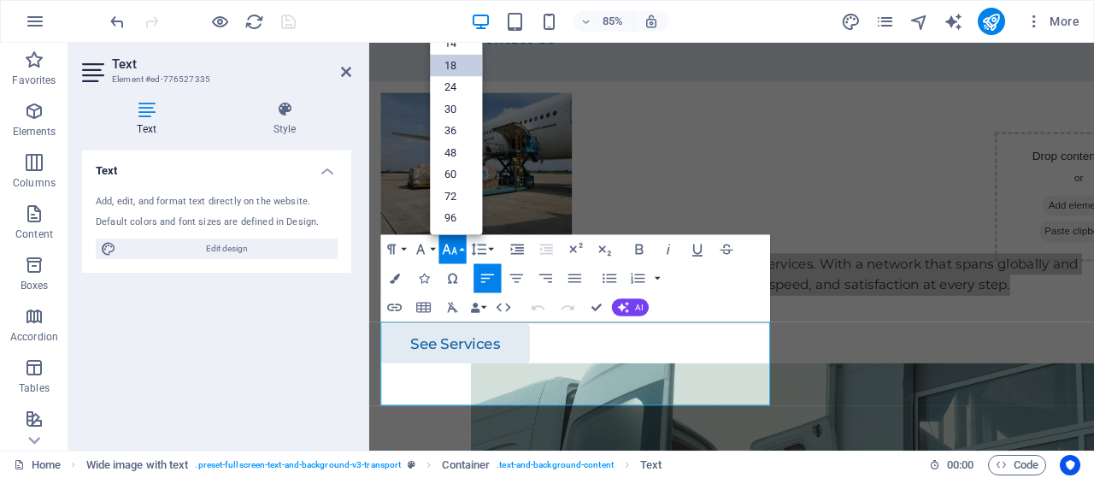
scroll to position [137, 0]
click at [464, 252] on button "Font Size" at bounding box center [452, 248] width 27 height 29
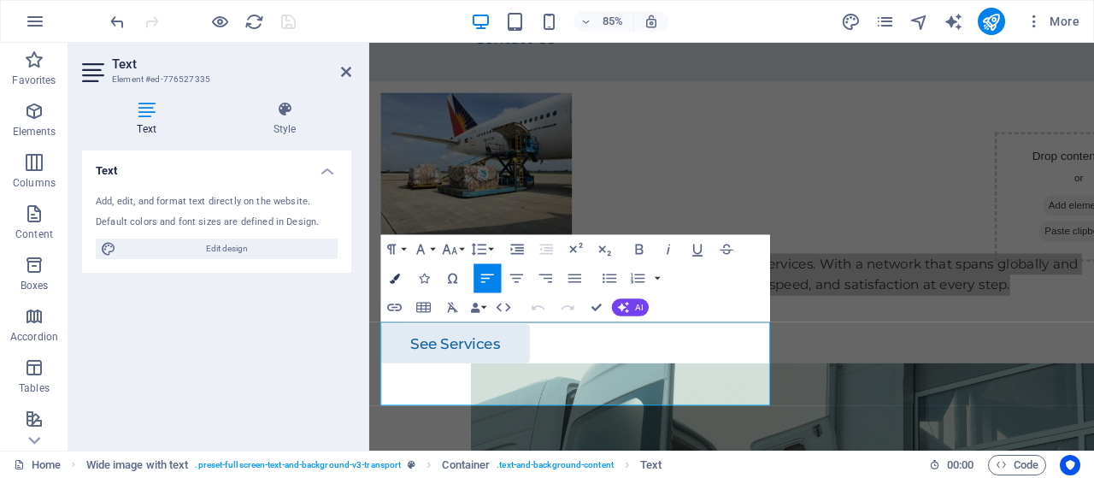
click at [398, 278] on icon "button" at bounding box center [395, 278] width 10 height 10
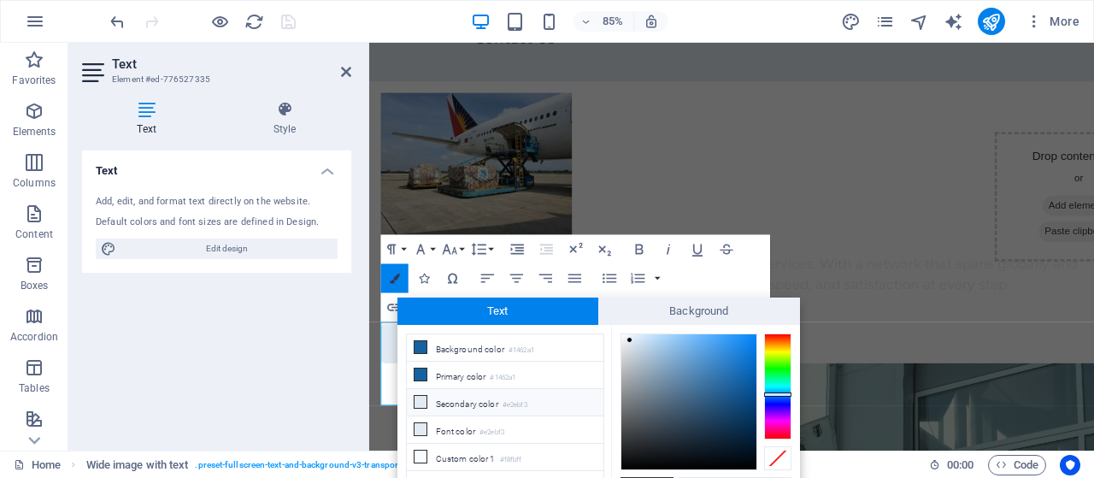
scroll to position [15, 0]
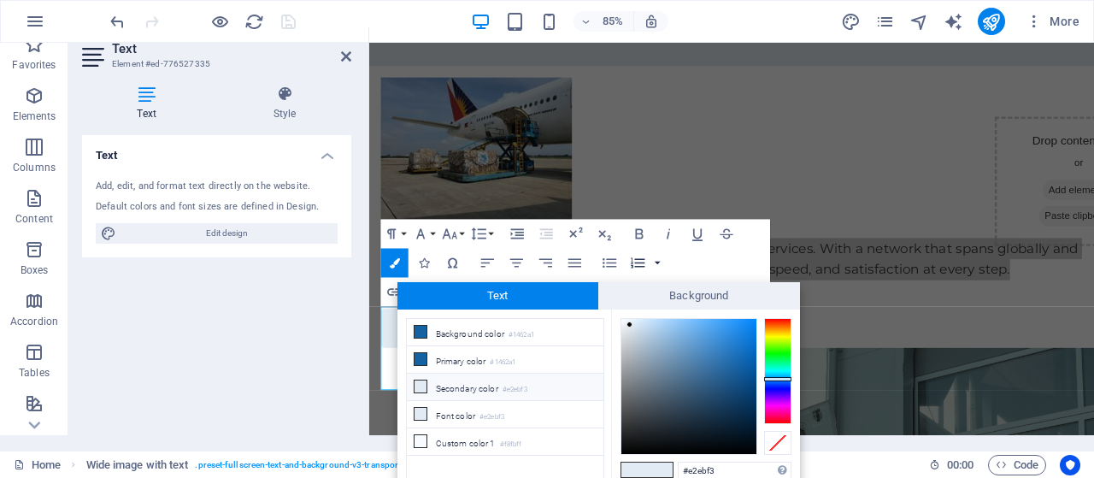
click at [657, 268] on button "button" at bounding box center [658, 262] width 12 height 29
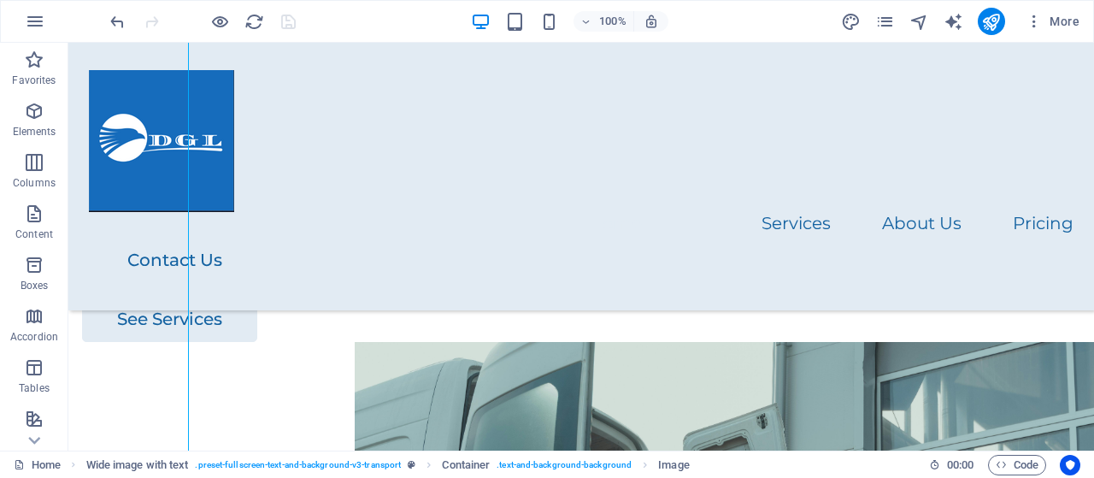
scroll to position [237, 0]
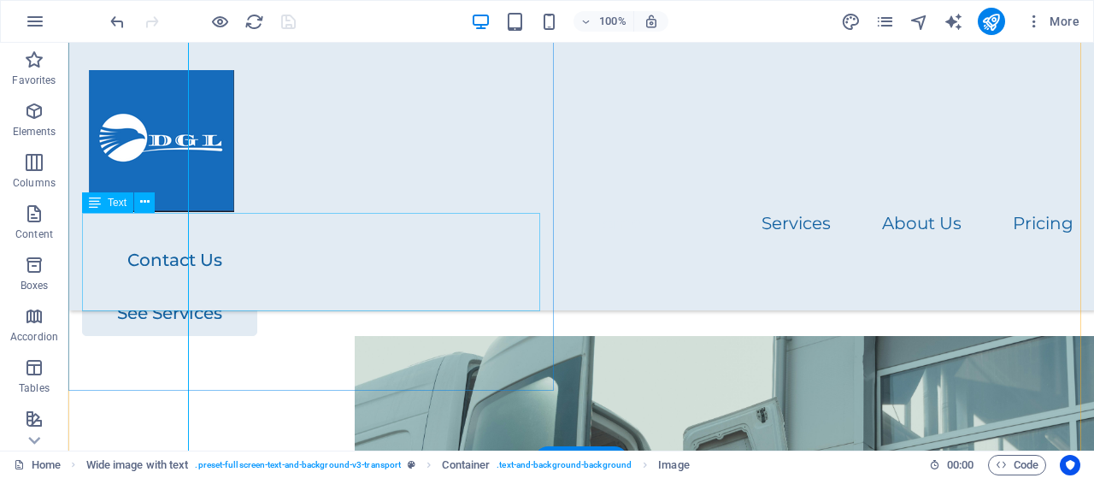
click at [250, 256] on div "DGL is a trusted name in Courier, Relocation, and Trading services. With a netw…" at bounding box center [581, 231] width 999 height 50
click at [114, 201] on span "Text" at bounding box center [117, 202] width 19 height 10
click at [144, 203] on icon at bounding box center [144, 202] width 9 height 18
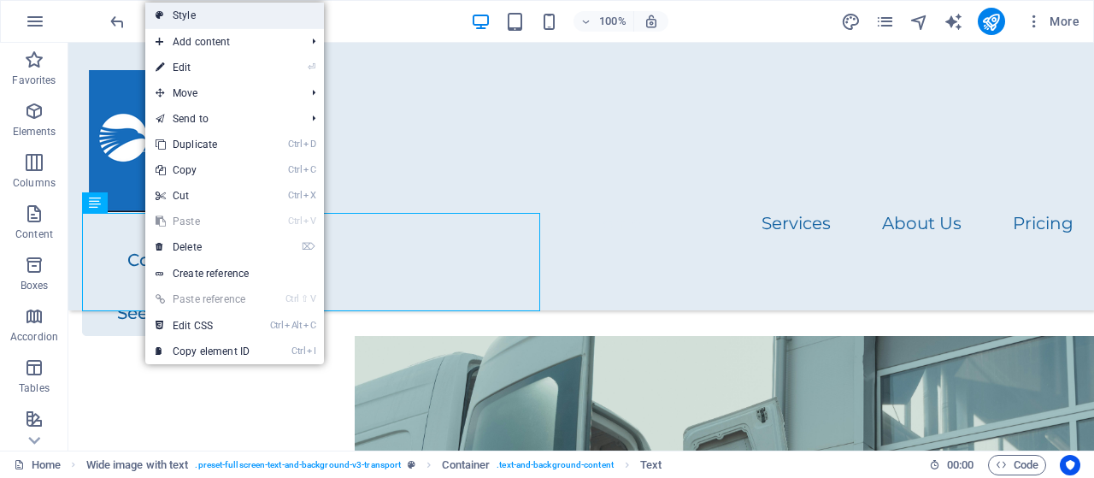
click at [196, 16] on link "Style" at bounding box center [234, 16] width 179 height 26
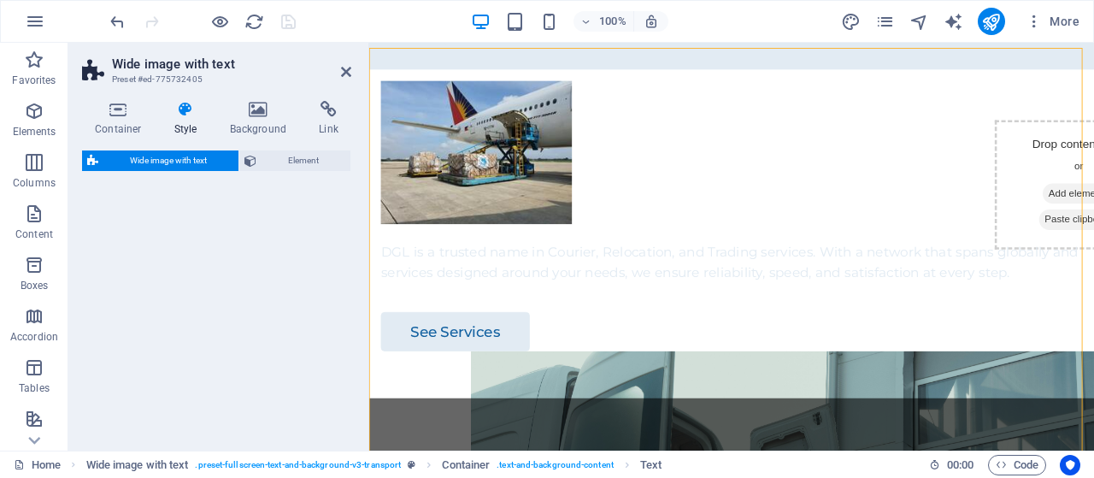
select select "%"
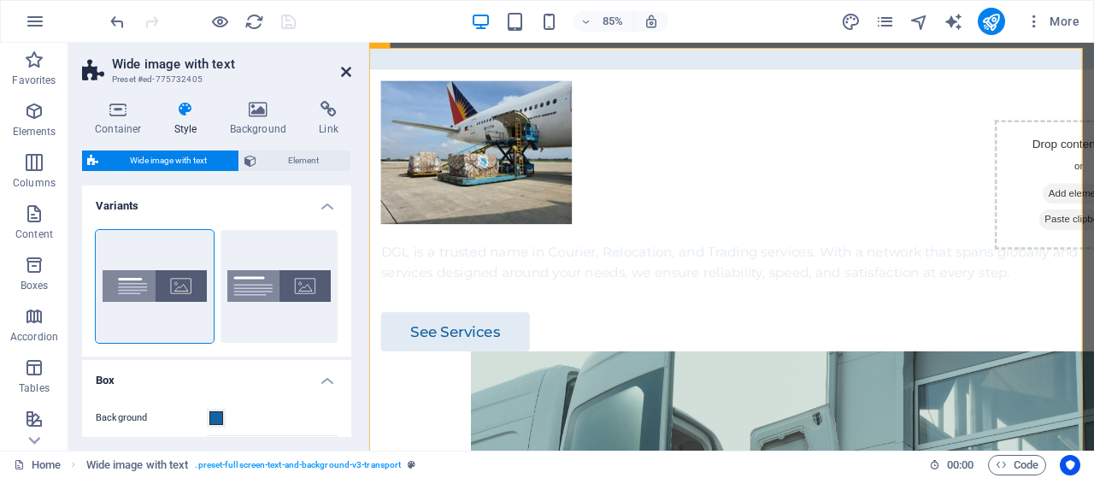
drag, startPoint x: 342, startPoint y: 72, endPoint x: 274, endPoint y: 29, distance: 79.9
click at [342, 72] on icon at bounding box center [346, 72] width 10 height 14
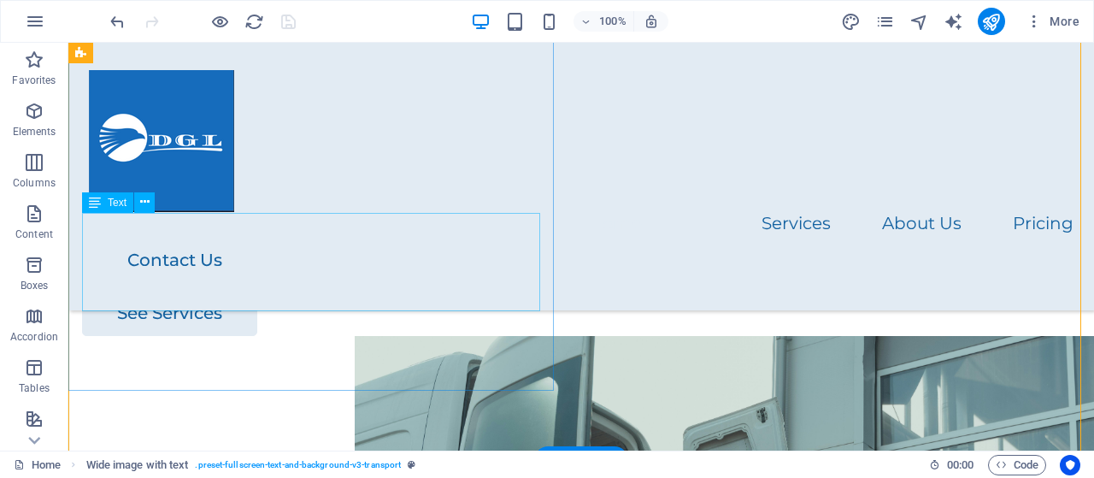
click at [139, 256] on div "DGL is a trusted name in Courier, Relocation, and Trading services. With a netw…" at bounding box center [581, 231] width 999 height 50
click at [96, 203] on icon at bounding box center [95, 202] width 12 height 21
click at [144, 203] on icon at bounding box center [144, 202] width 9 height 18
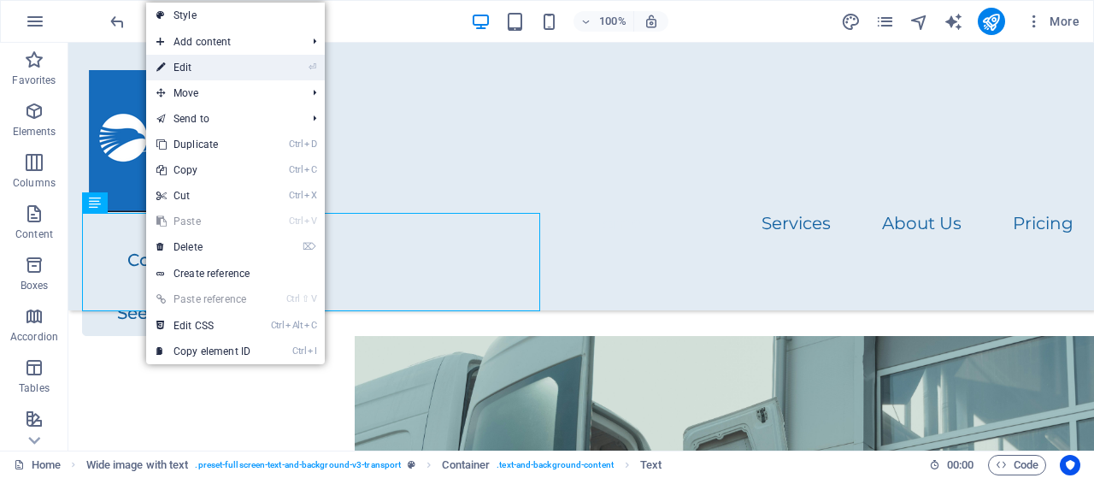
click at [203, 69] on link "⏎ Edit" at bounding box center [203, 68] width 115 height 26
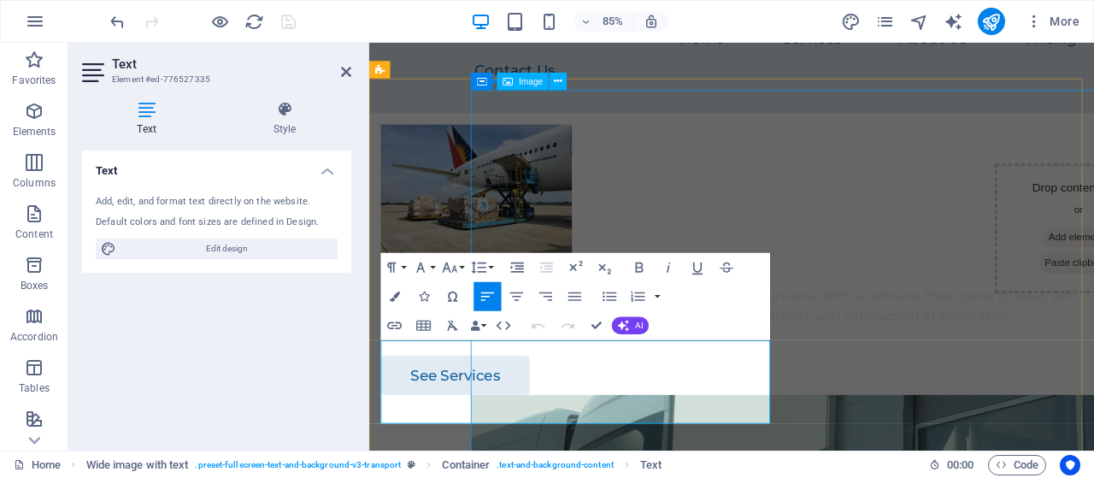
scroll to position [207, 0]
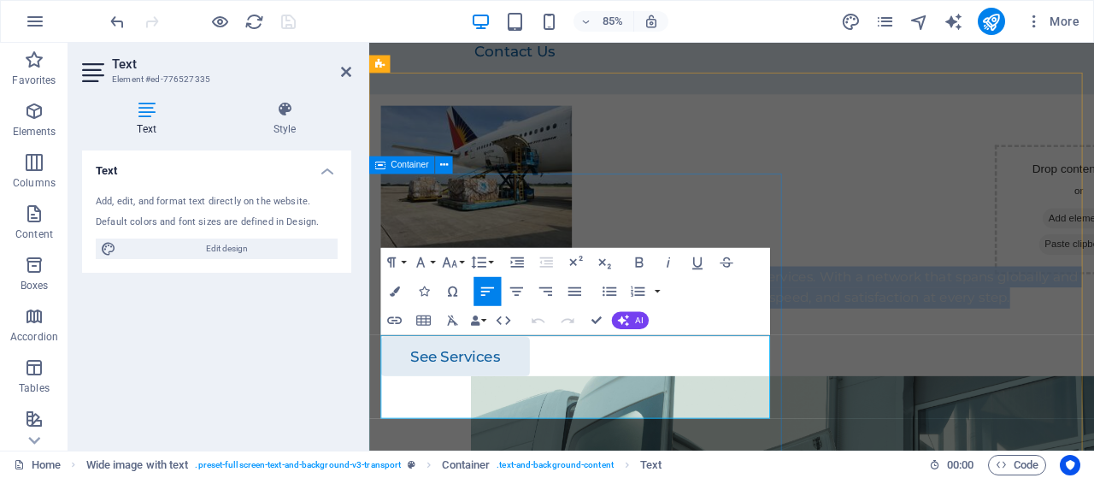
drag, startPoint x: 617, startPoint y: 471, endPoint x: 374, endPoint y: 364, distance: 265.3
click at [374, 364] on div "DGL is a trusted name in Courier, Relocation, and Trading services. With a netw…" at bounding box center [795, 276] width 853 height 319
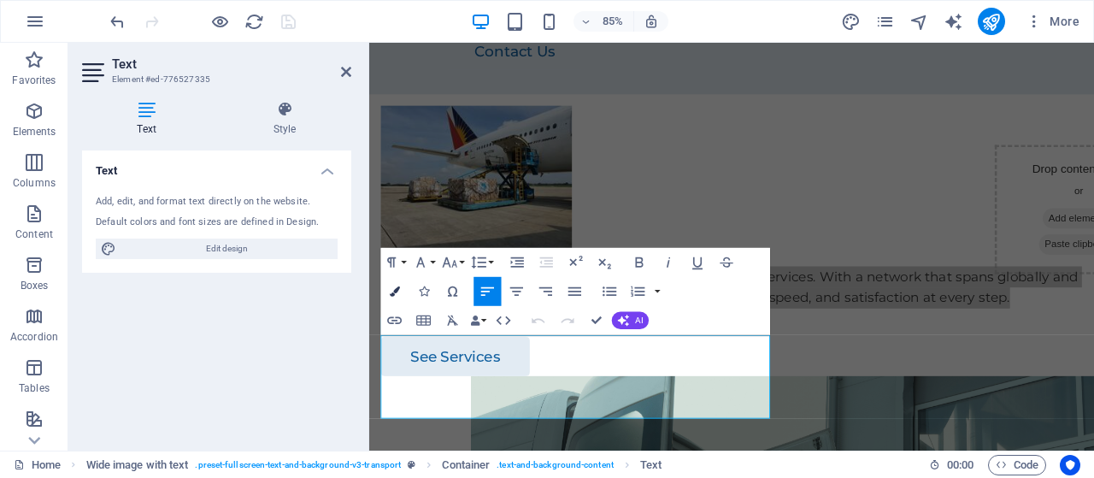
click at [398, 289] on icon "button" at bounding box center [395, 291] width 10 height 10
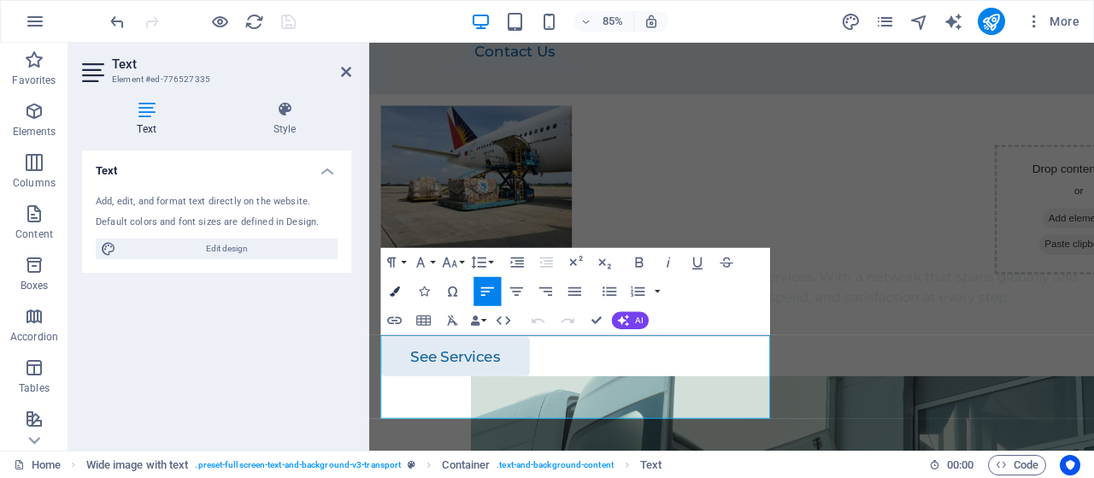
scroll to position [72, 0]
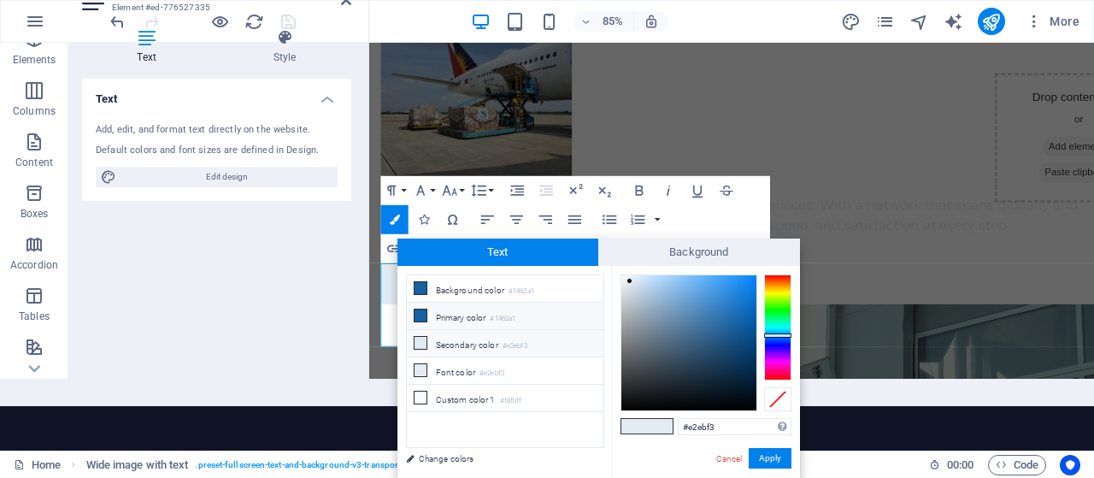
click at [424, 314] on span at bounding box center [421, 316] width 14 height 14
type input "#144da1"
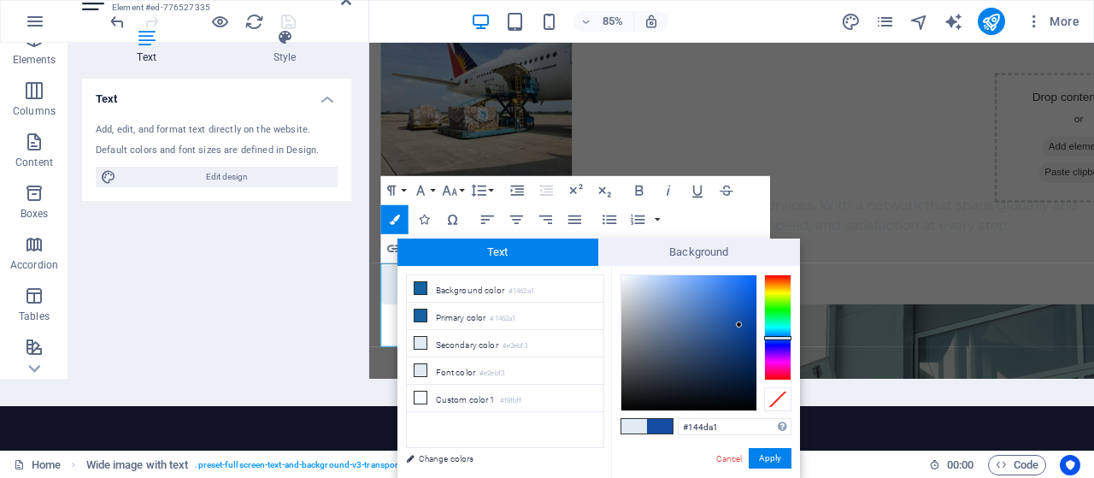
click at [776, 337] on div at bounding box center [777, 327] width 27 height 106
click at [778, 453] on button "Apply" at bounding box center [770, 458] width 43 height 21
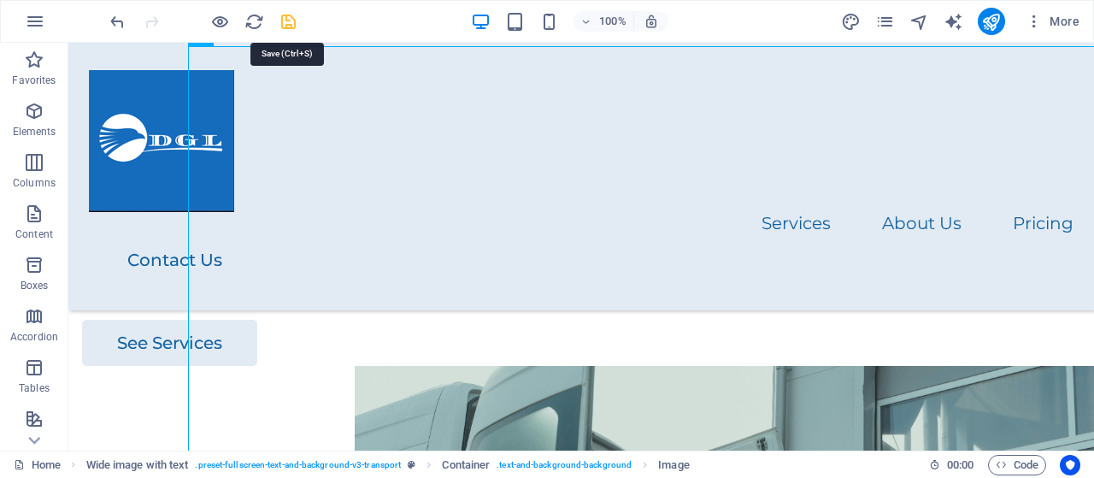
click at [292, 21] on icon "save" at bounding box center [289, 22] width 20 height 20
checkbox input "false"
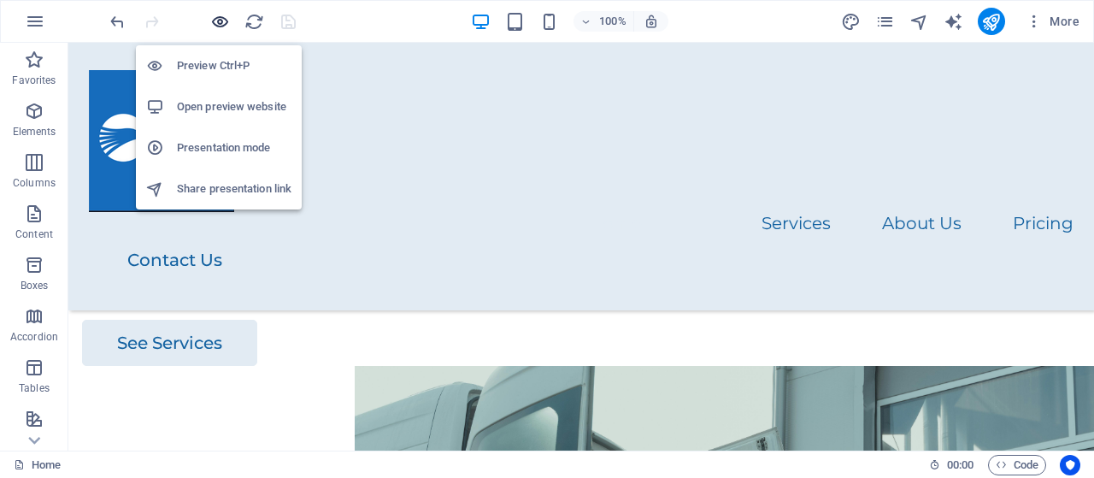
click at [222, 21] on icon "button" at bounding box center [220, 22] width 20 height 20
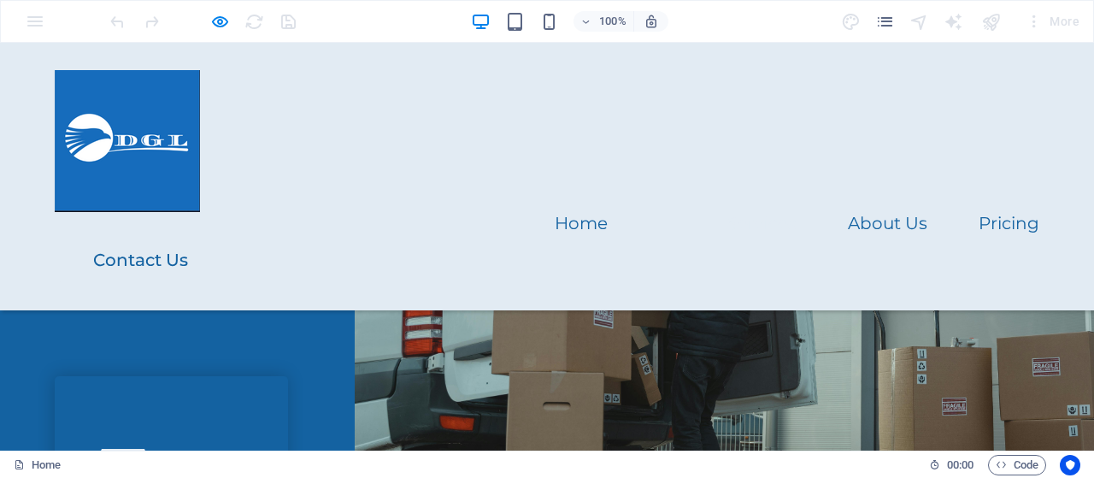
scroll to position [571, 0]
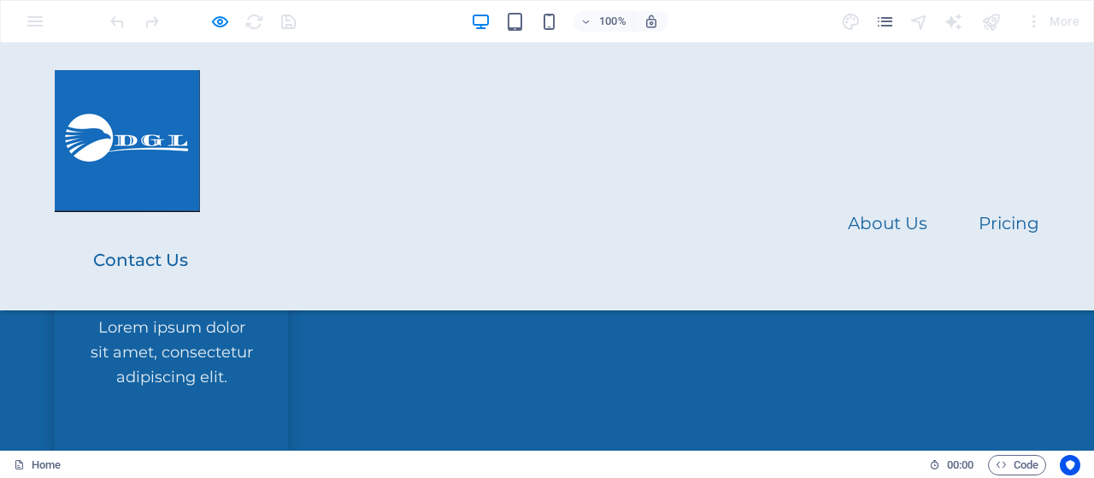
click at [555, 215] on link "Home" at bounding box center [581, 223] width 53 height 17
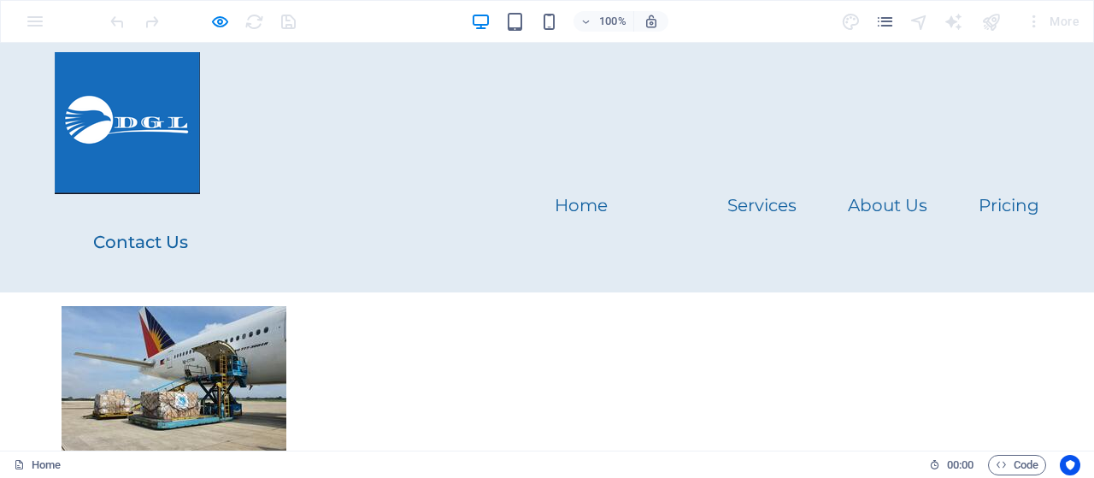
scroll to position [0, 0]
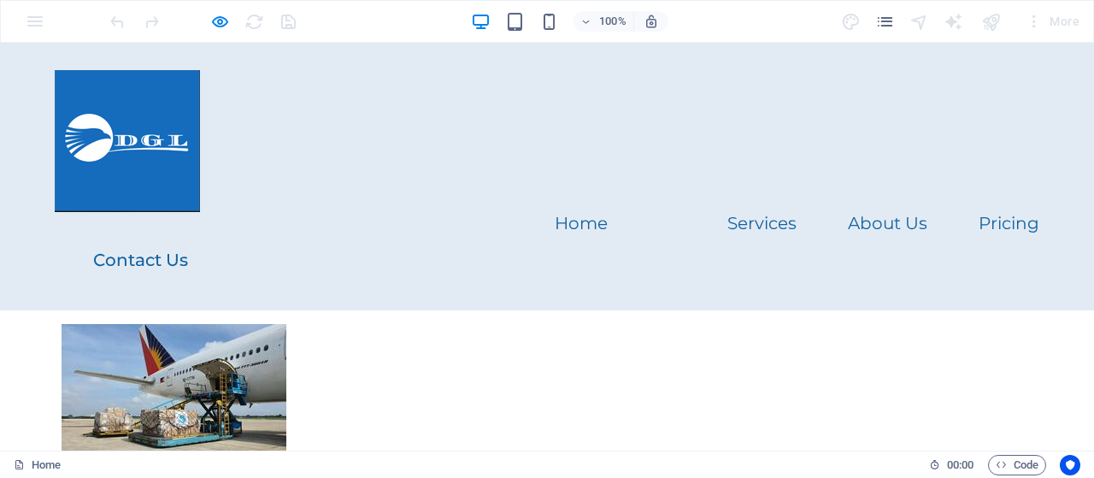
click at [979, 215] on link "Pricing" at bounding box center [1009, 223] width 61 height 17
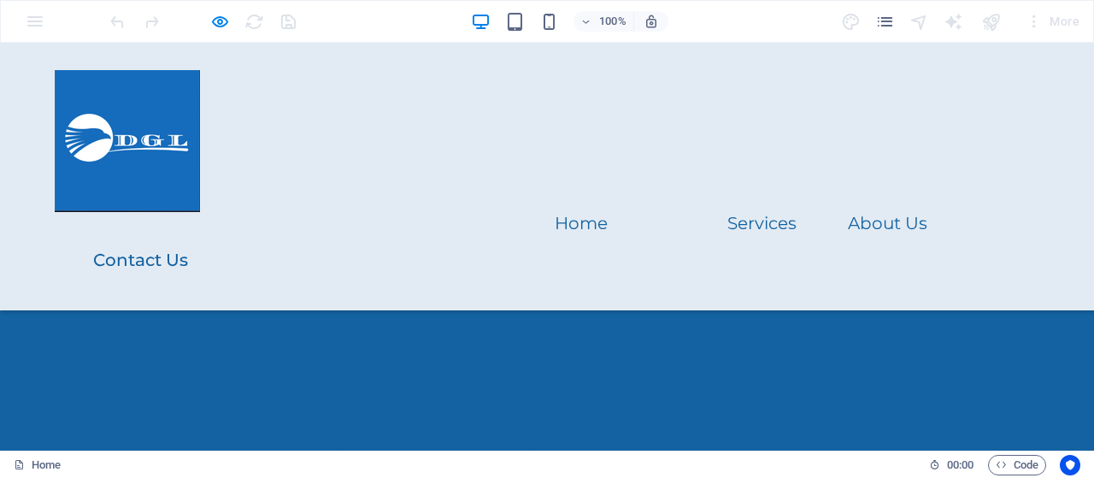
scroll to position [3780, 0]
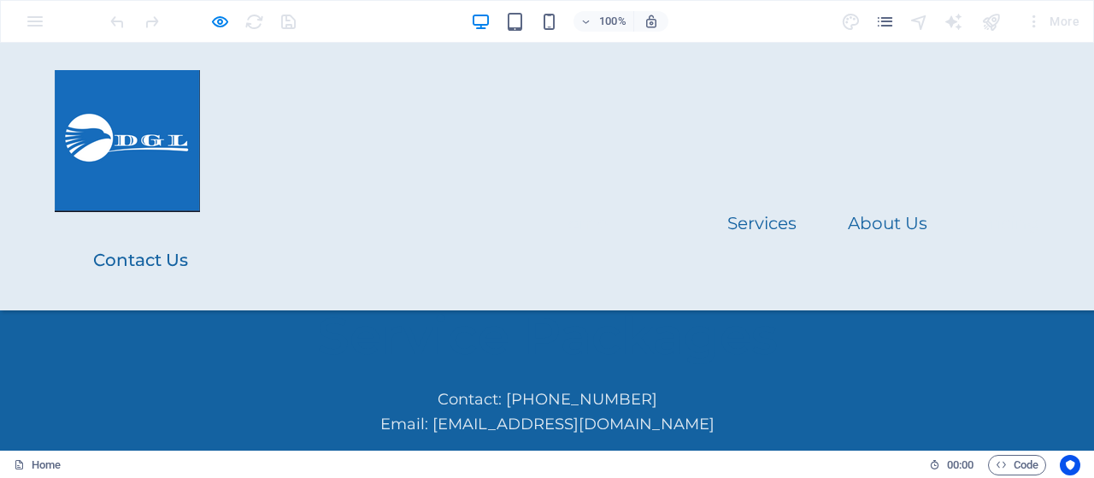
click at [555, 215] on link "Home" at bounding box center [581, 223] width 53 height 17
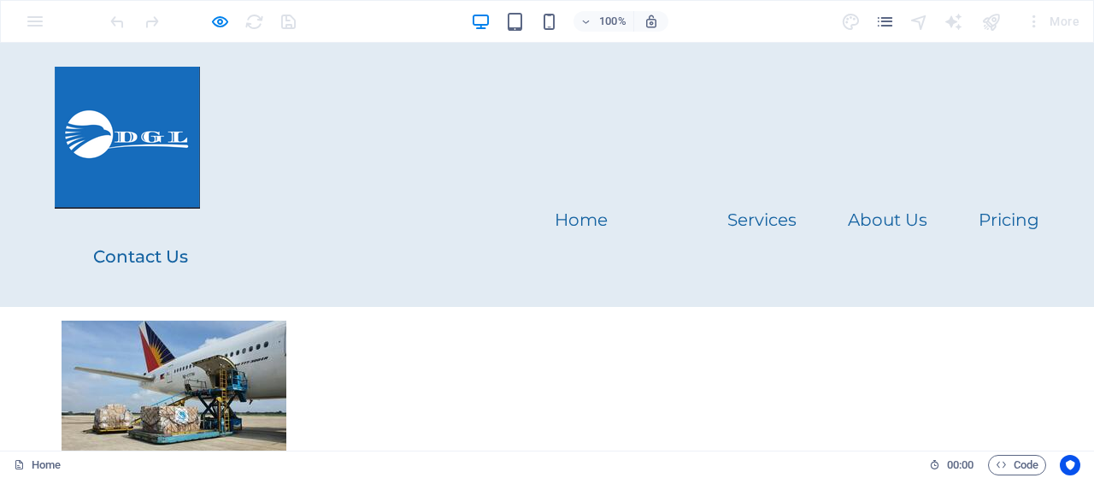
scroll to position [197, 0]
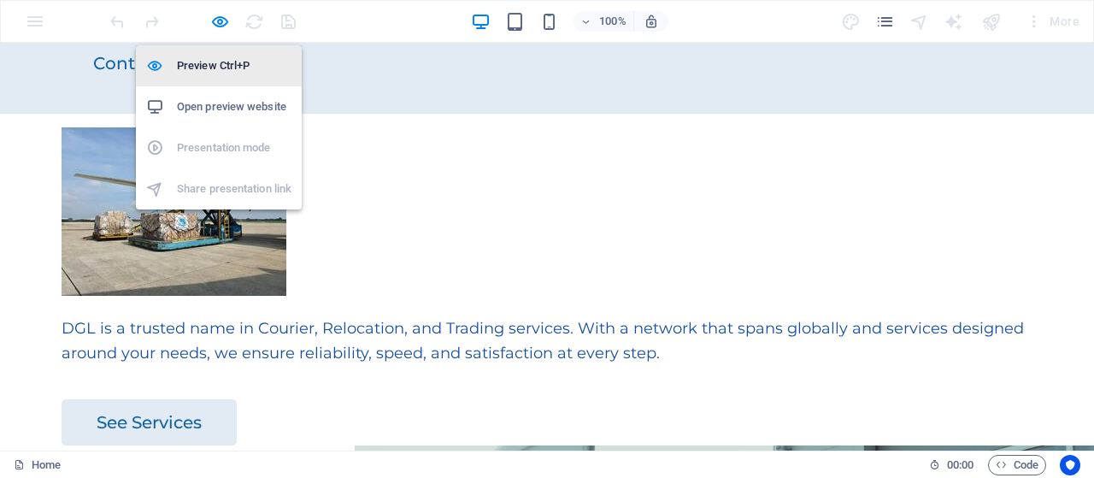
click at [198, 64] on h6 "Preview Ctrl+P" at bounding box center [234, 66] width 115 height 21
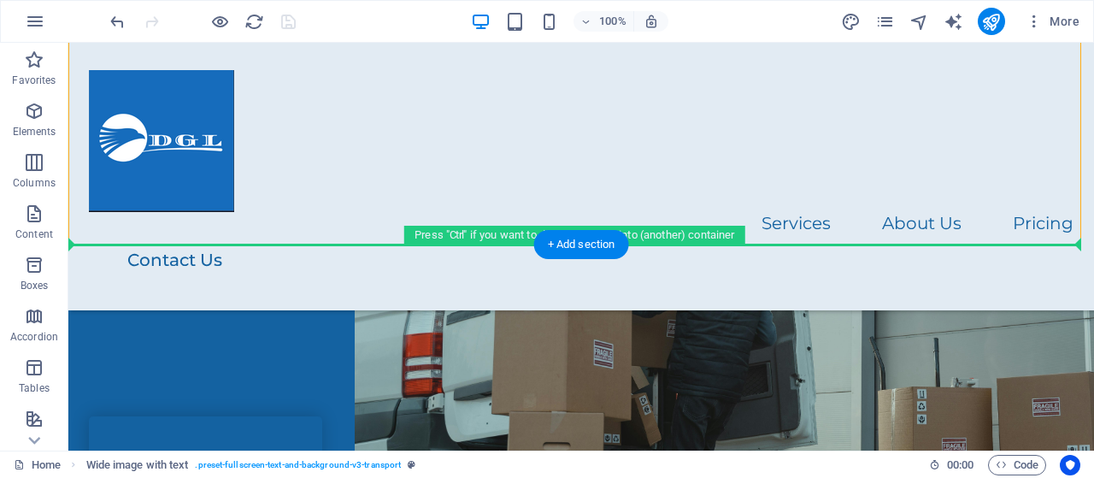
drag, startPoint x: 321, startPoint y: 442, endPoint x: 250, endPoint y: 440, distance: 70.1
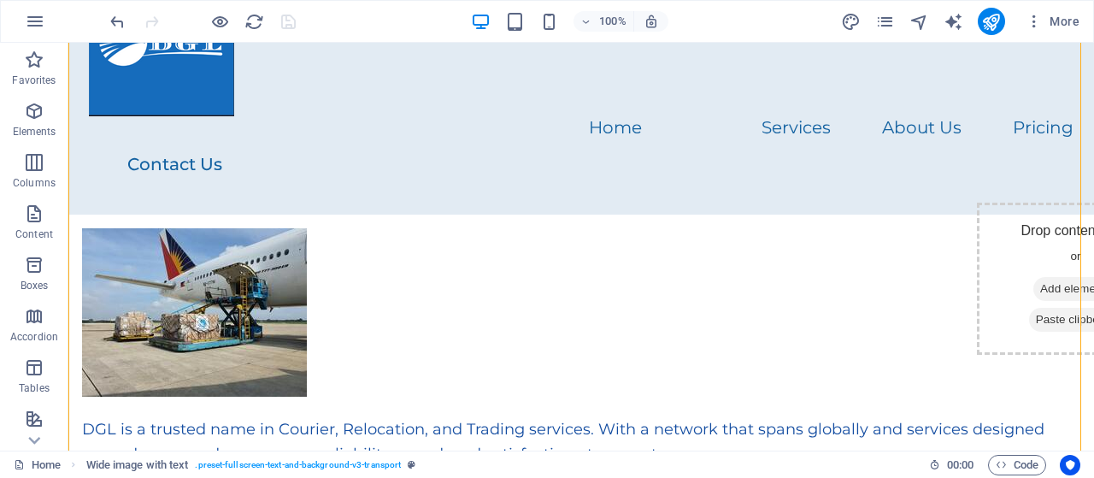
scroll to position [0, 0]
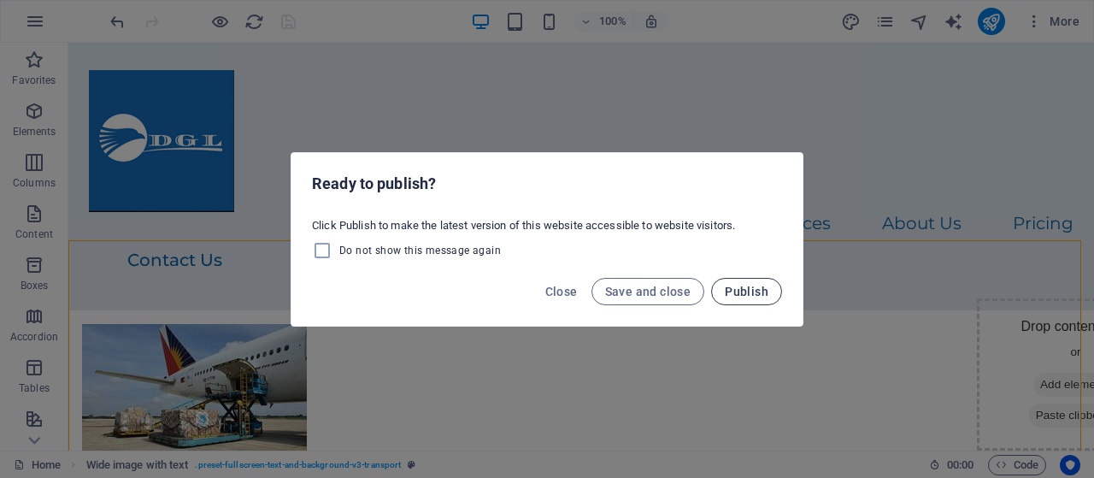
click at [735, 292] on span "Publish" at bounding box center [747, 292] width 44 height 14
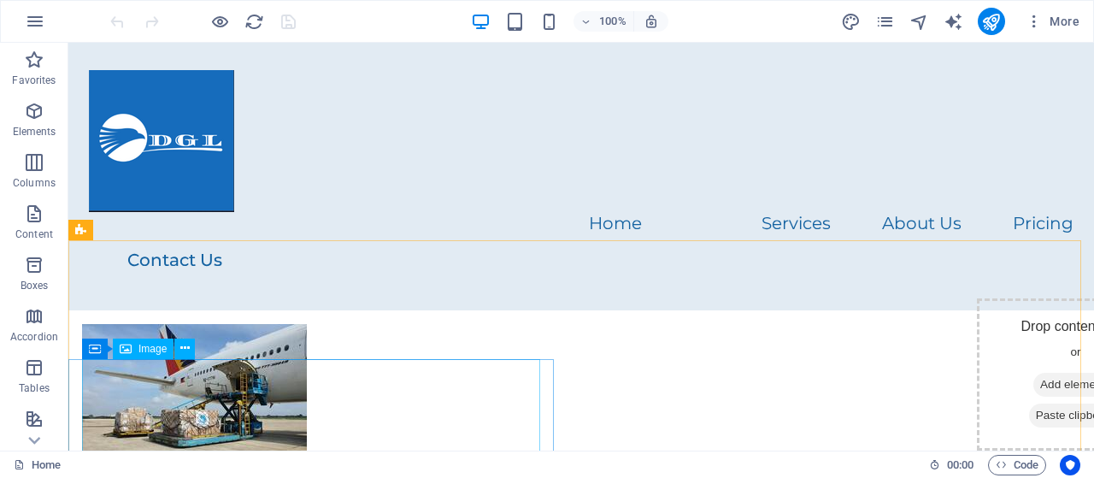
click at [150, 351] on span "Image" at bounding box center [153, 349] width 28 height 10
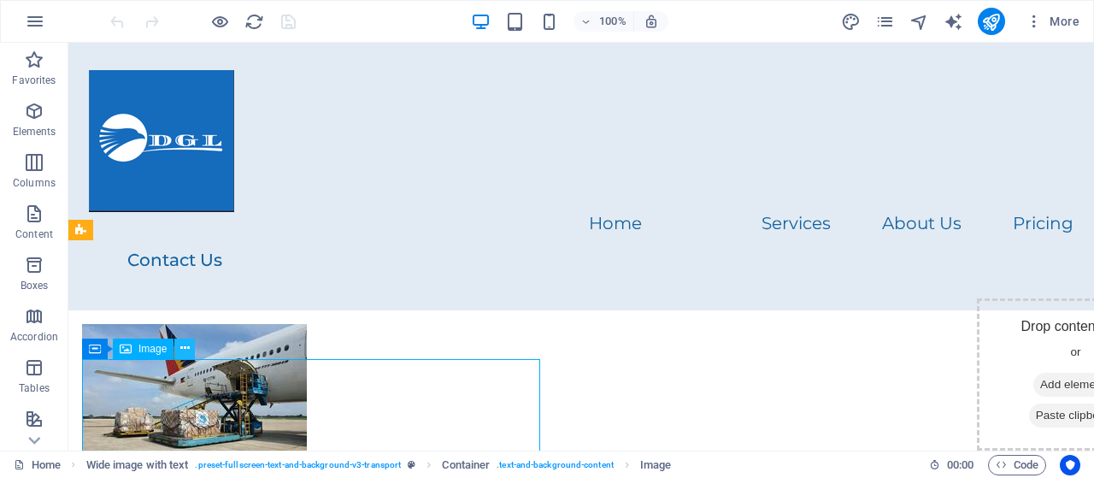
click at [186, 350] on icon at bounding box center [184, 348] width 9 height 18
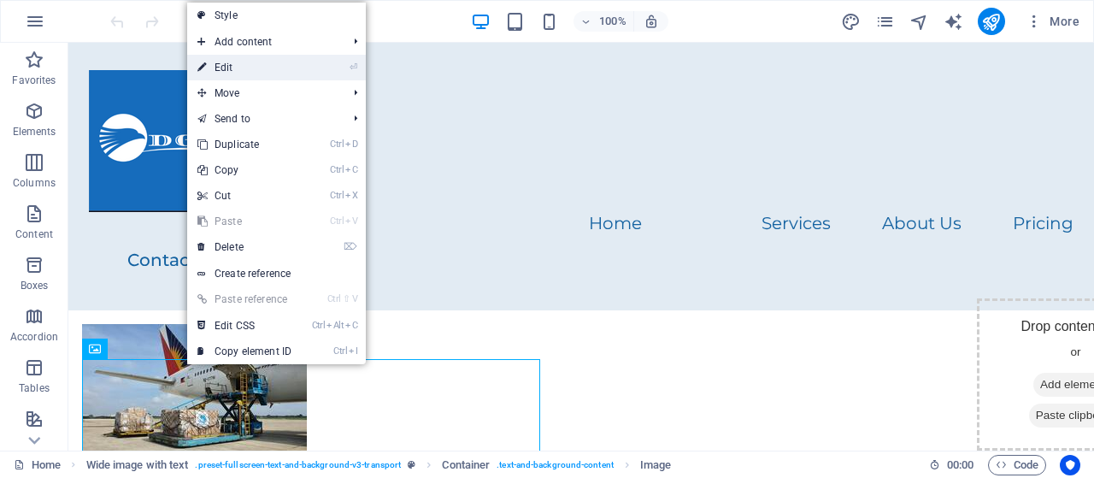
click at [253, 64] on link "⏎ Edit" at bounding box center [244, 68] width 115 height 26
select select "px"
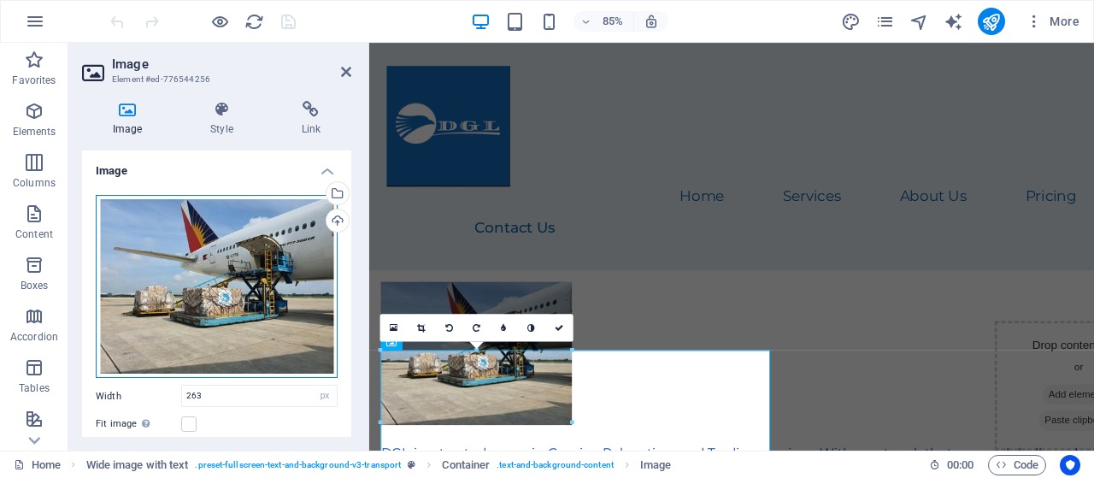
click at [152, 273] on div "Drag files here, click to choose files or select files from Files or our free s…" at bounding box center [217, 287] width 242 height 184
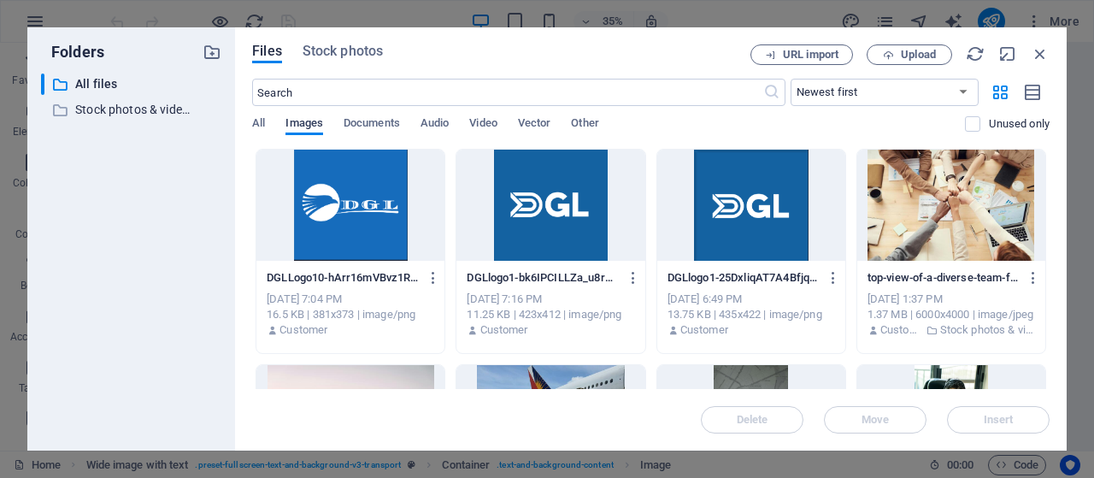
click at [298, 127] on span "Images" at bounding box center [305, 125] width 38 height 24
click at [86, 85] on p "All files" at bounding box center [132, 84] width 115 height 20
click at [88, 107] on p "Stock photos & videos" at bounding box center [132, 110] width 115 height 20
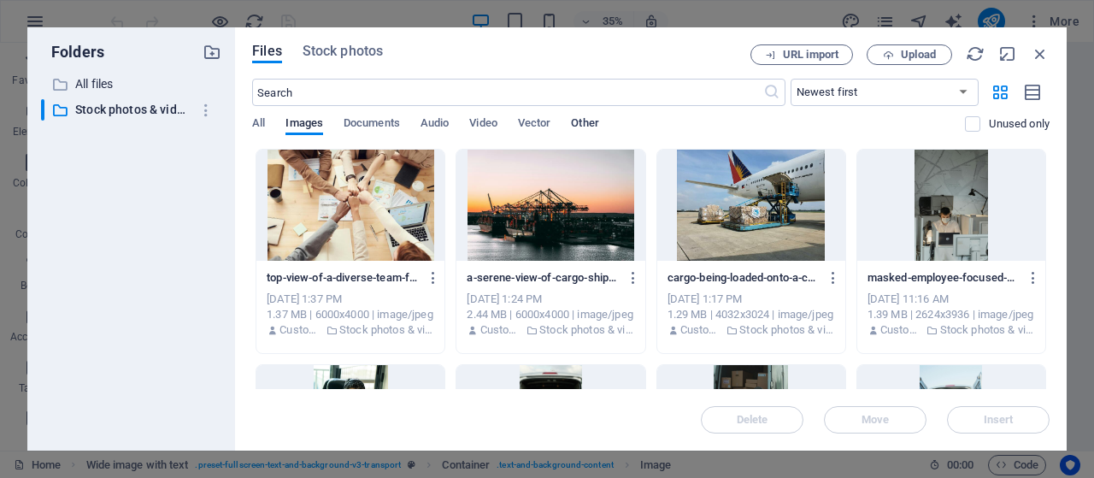
click at [585, 122] on span "Other" at bounding box center [584, 125] width 27 height 24
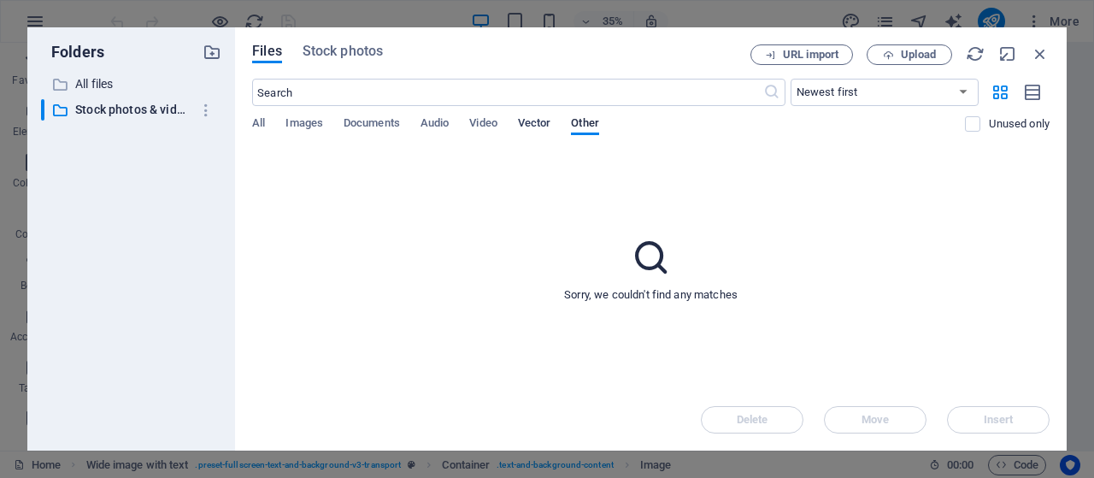
click at [535, 126] on span "Vector" at bounding box center [534, 125] width 33 height 24
click at [484, 126] on span "Video" at bounding box center [482, 125] width 27 height 24
click at [434, 124] on span "Audio" at bounding box center [435, 125] width 28 height 24
click at [380, 124] on span "Documents" at bounding box center [372, 125] width 56 height 24
click at [303, 124] on span "Images" at bounding box center [305, 125] width 38 height 24
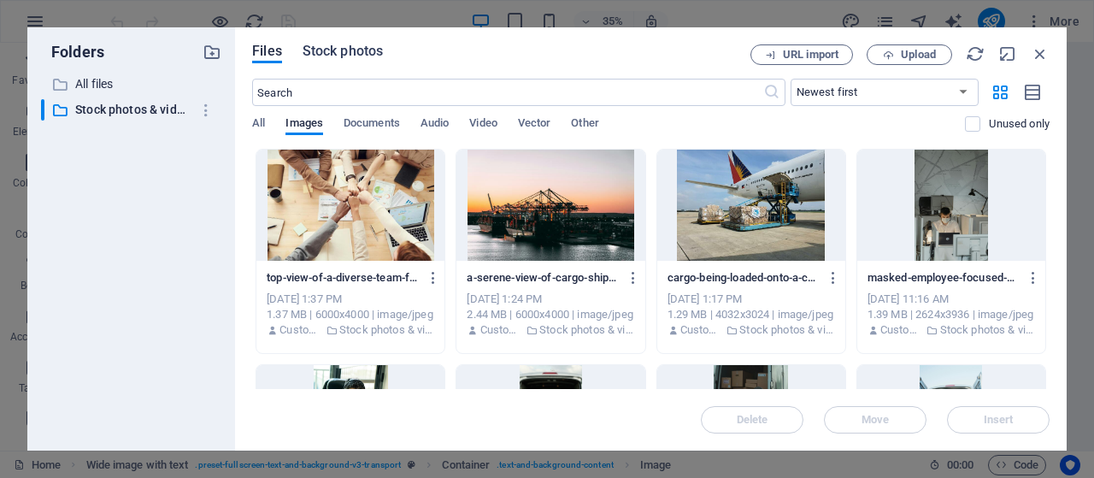
click at [344, 51] on span "Stock photos" at bounding box center [343, 51] width 80 height 21
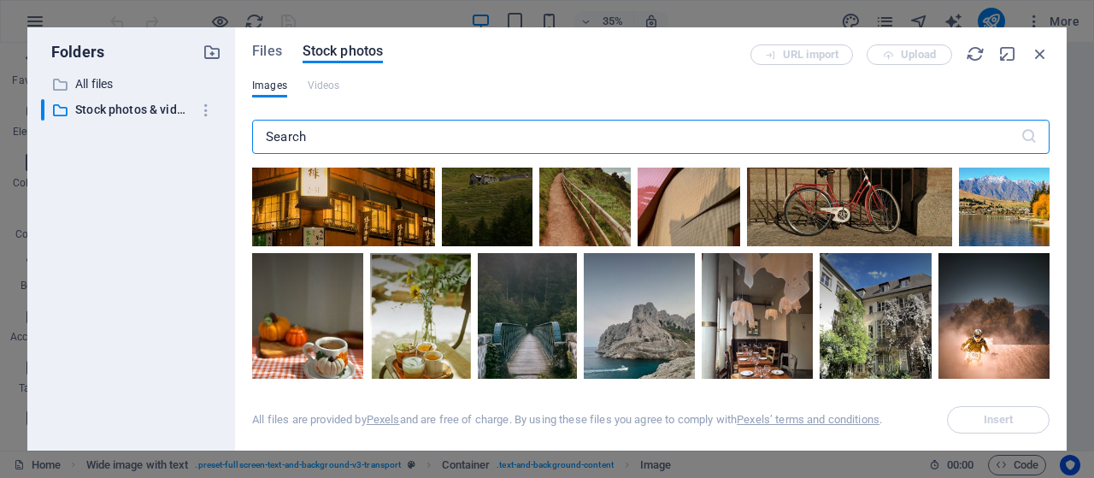
scroll to position [533, 0]
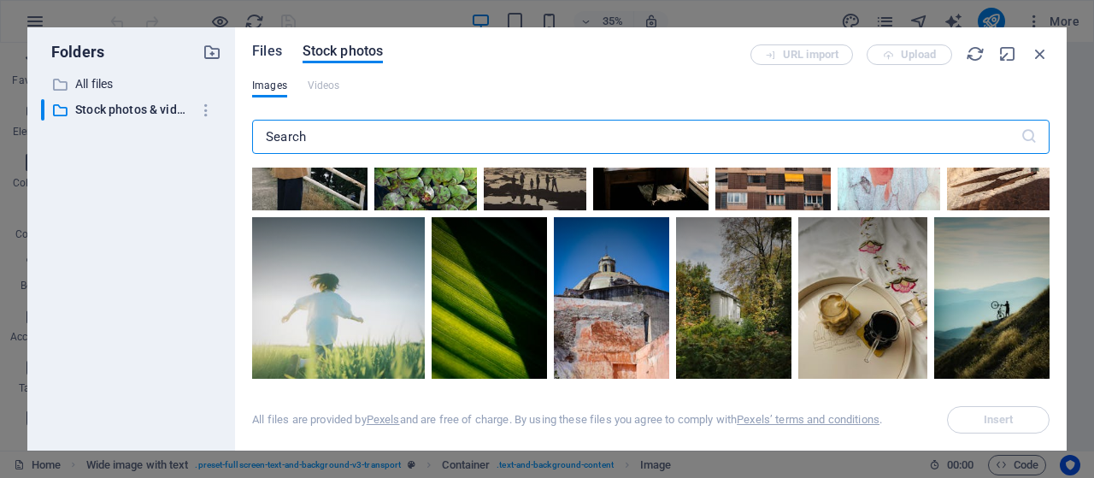
click at [264, 45] on span "Files" at bounding box center [267, 51] width 30 height 21
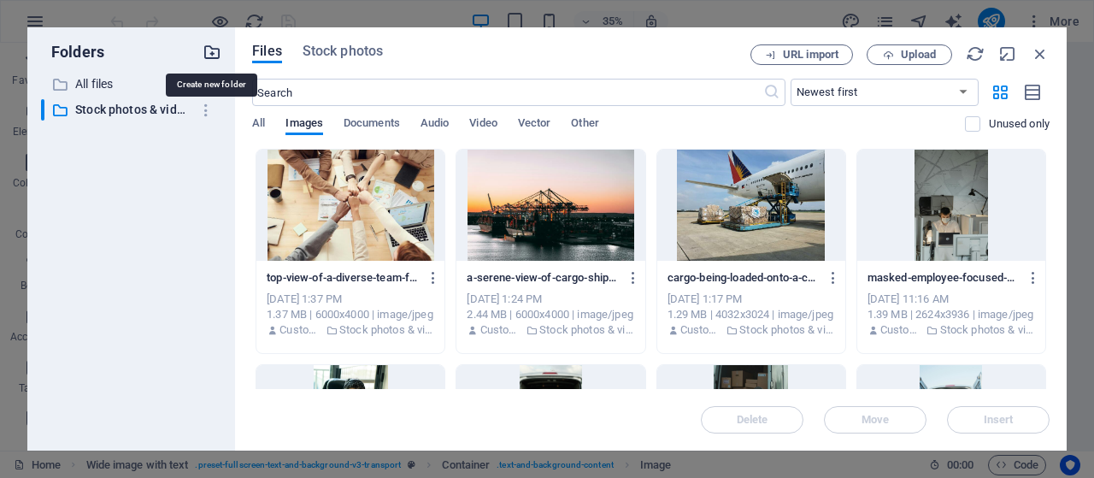
click at [213, 54] on icon "button" at bounding box center [212, 52] width 19 height 19
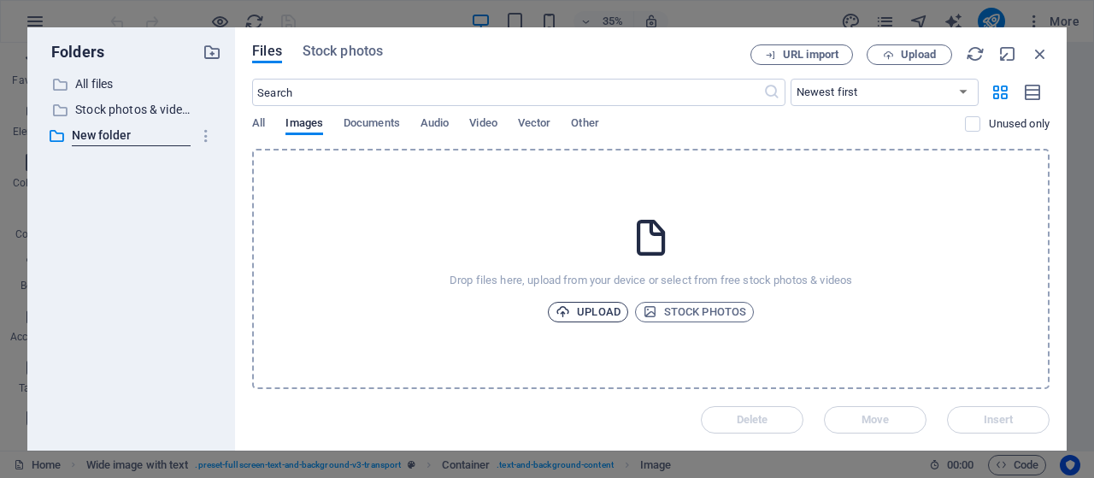
click at [568, 306] on icon "button" at bounding box center [563, 311] width 15 height 15
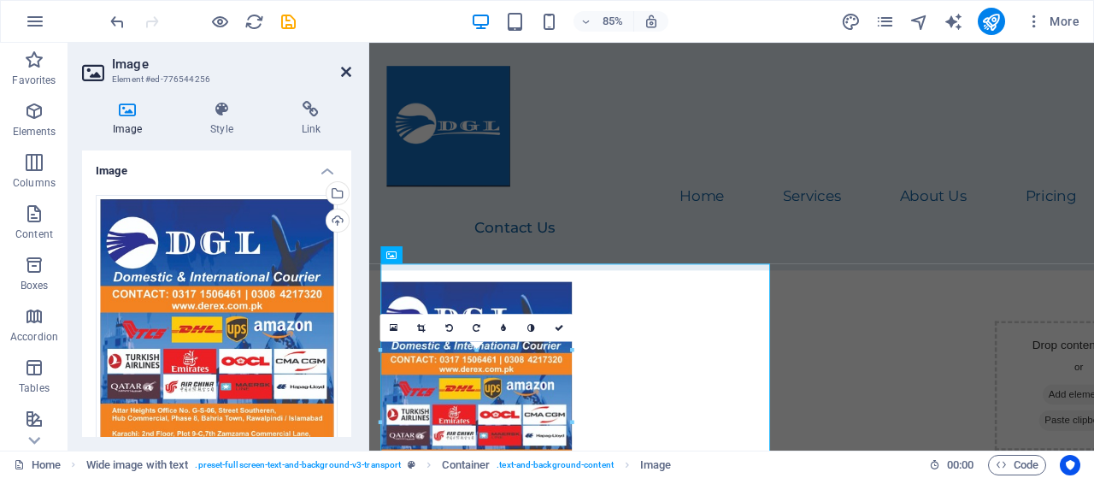
click at [347, 69] on icon at bounding box center [346, 72] width 10 height 14
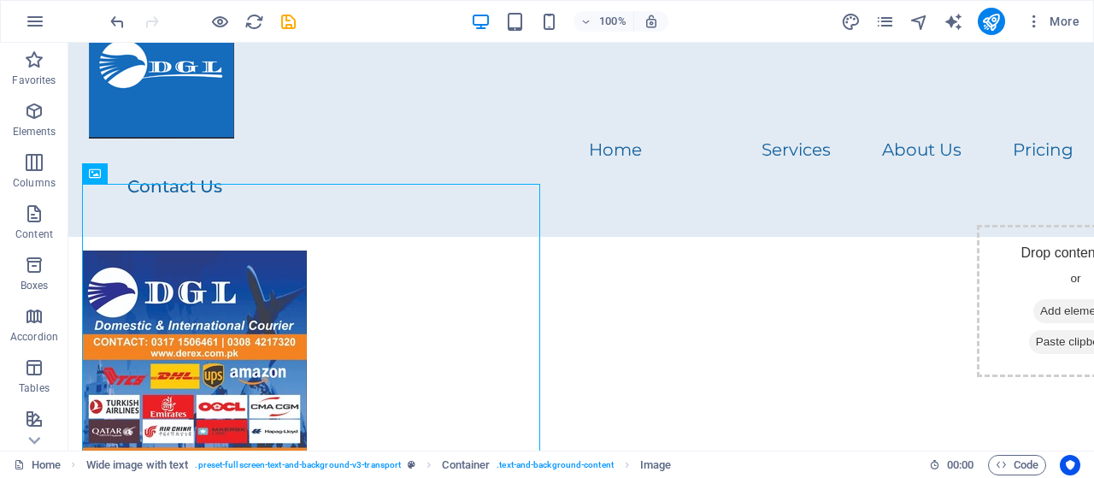
scroll to position [94, 0]
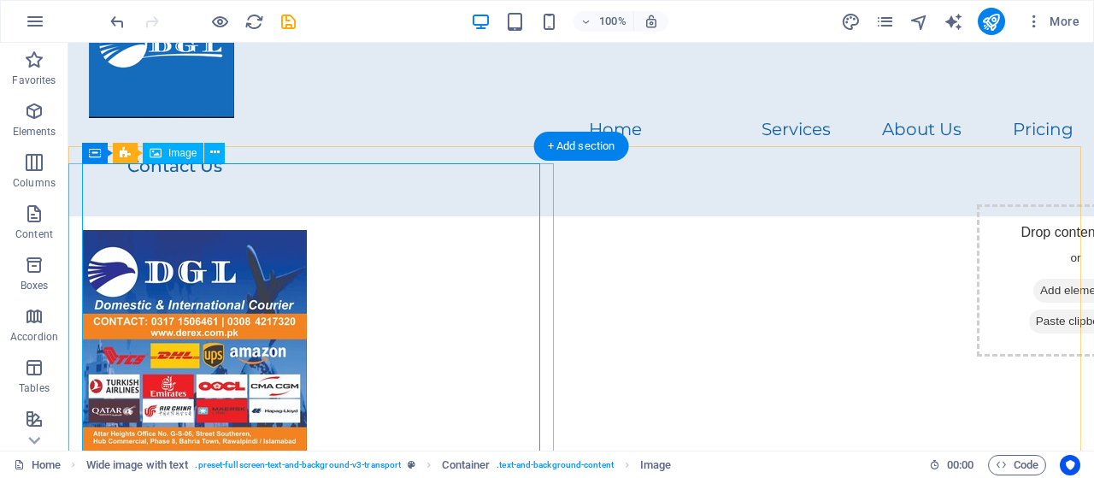
click at [301, 343] on figure at bounding box center [581, 416] width 999 height 372
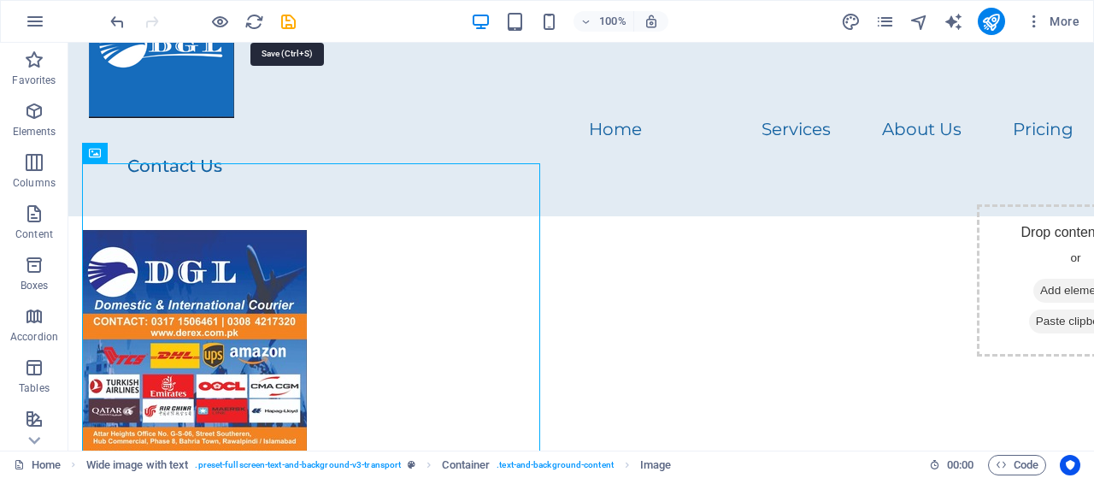
click at [291, 21] on icon "save" at bounding box center [289, 22] width 20 height 20
checkbox input "false"
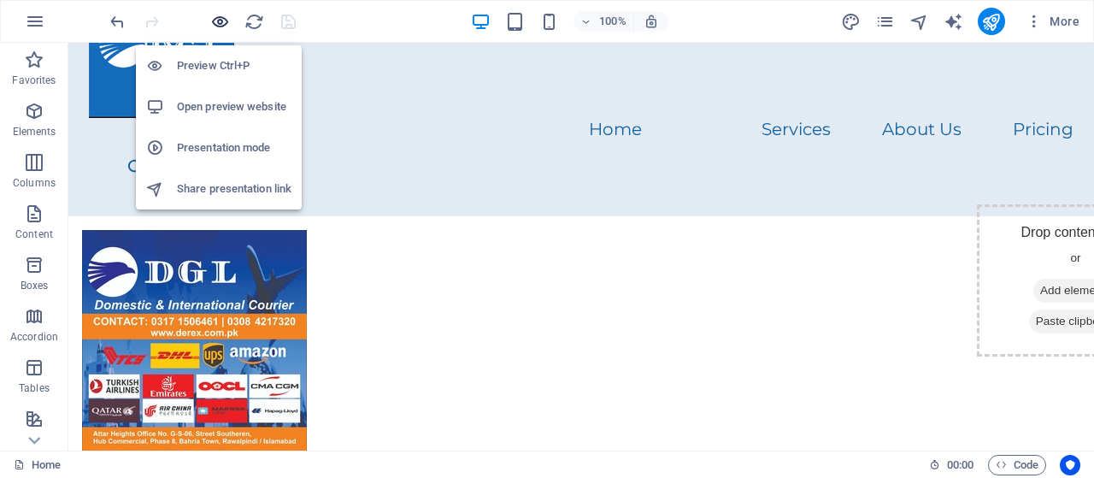
click at [221, 21] on icon "button" at bounding box center [220, 22] width 20 height 20
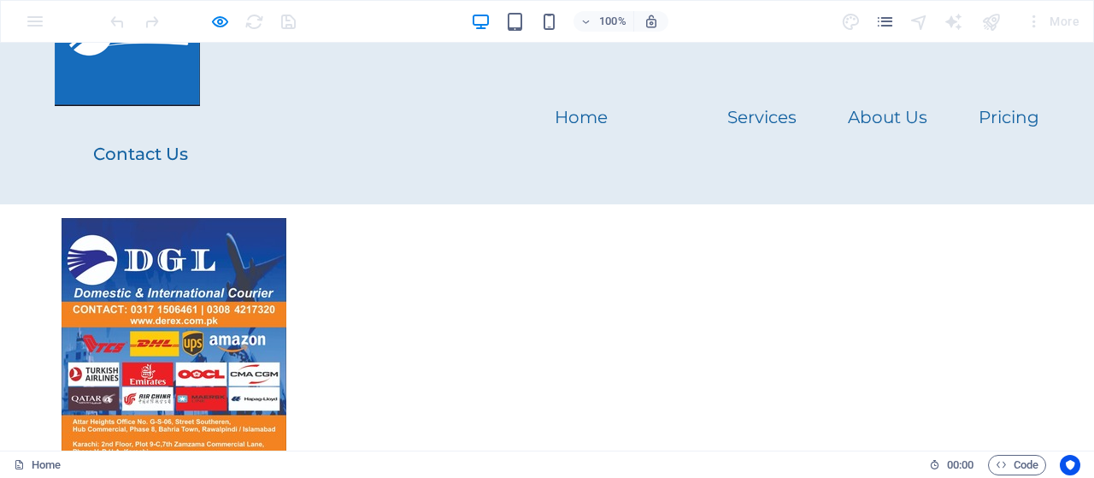
scroll to position [0, 0]
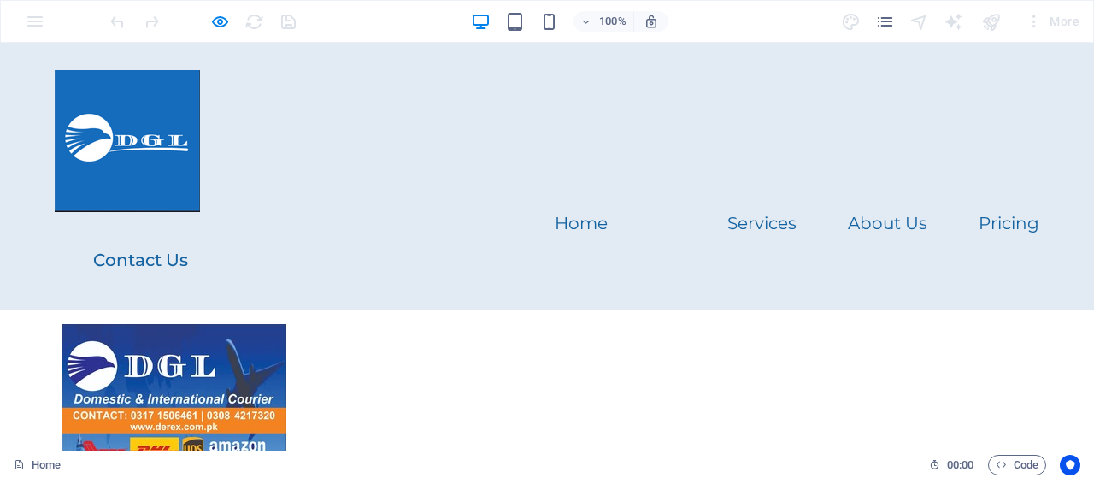
click at [328, 213] on header "Home Services About Us Pricing Contact Us" at bounding box center [547, 177] width 1026 height 268
click at [138, 175] on img at bounding box center [127, 141] width 145 height 142
